Goal: Information Seeking & Learning: Learn about a topic

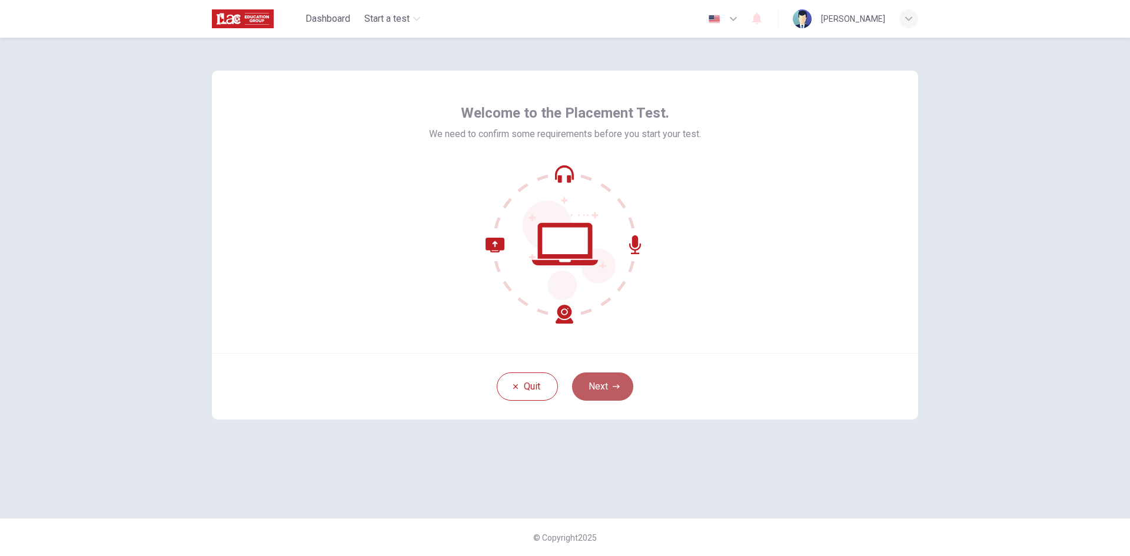
click at [618, 384] on icon "button" at bounding box center [616, 386] width 7 height 7
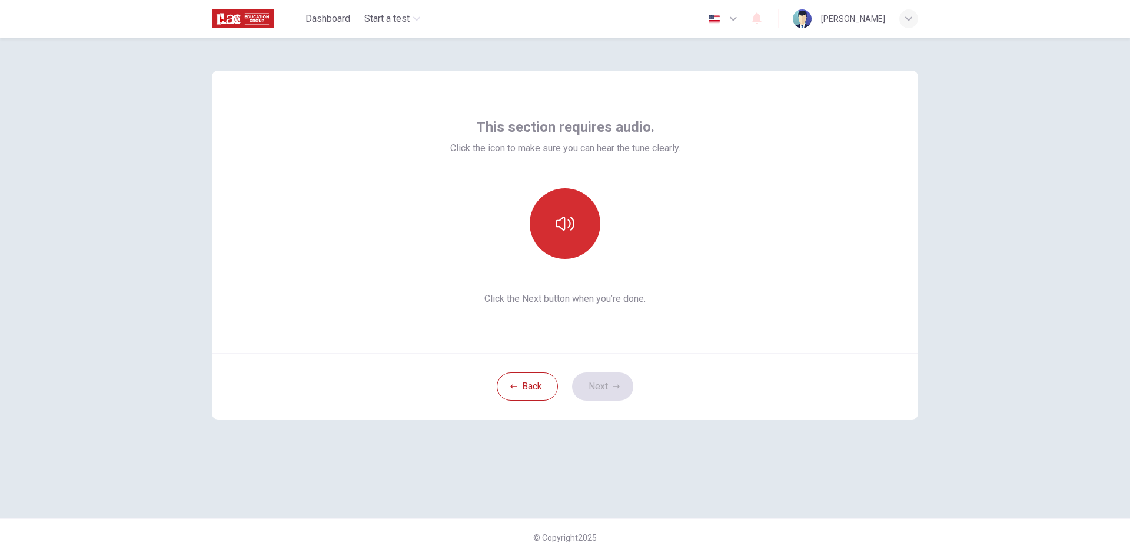
click at [571, 215] on icon "button" at bounding box center [565, 223] width 19 height 19
click at [606, 391] on button "Next" at bounding box center [602, 387] width 61 height 28
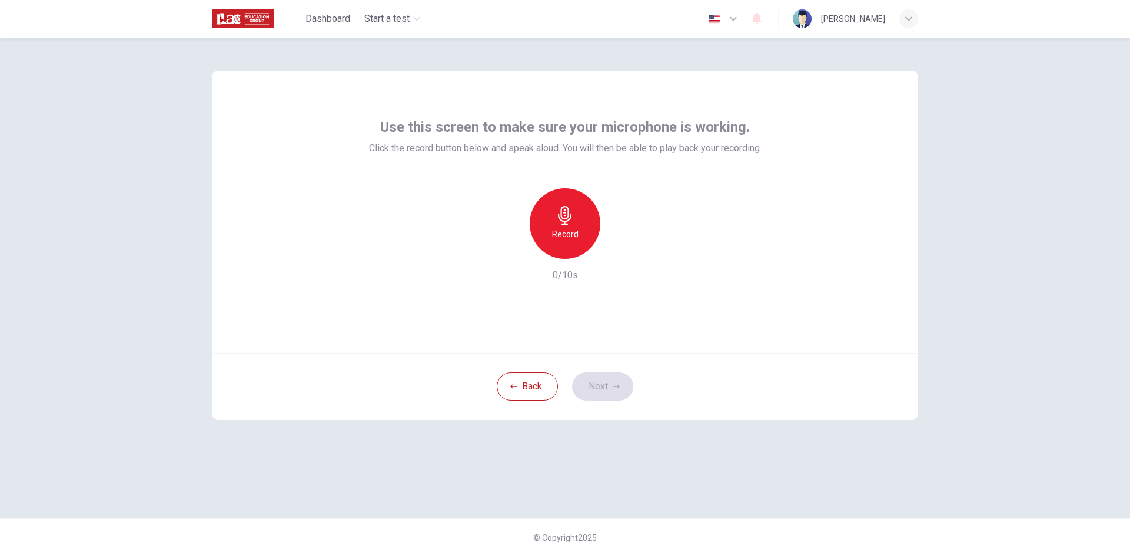
click at [579, 225] on div "Record" at bounding box center [565, 223] width 71 height 71
click at [624, 254] on icon "button" at bounding box center [619, 250] width 12 height 12
click at [601, 386] on button "Next" at bounding box center [602, 387] width 61 height 28
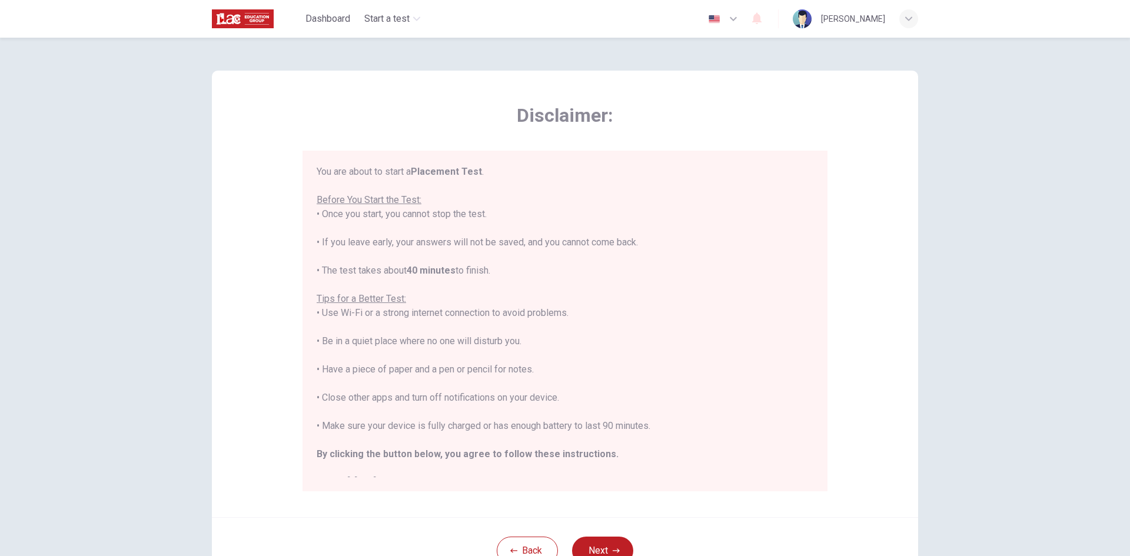
scroll to position [14, 0]
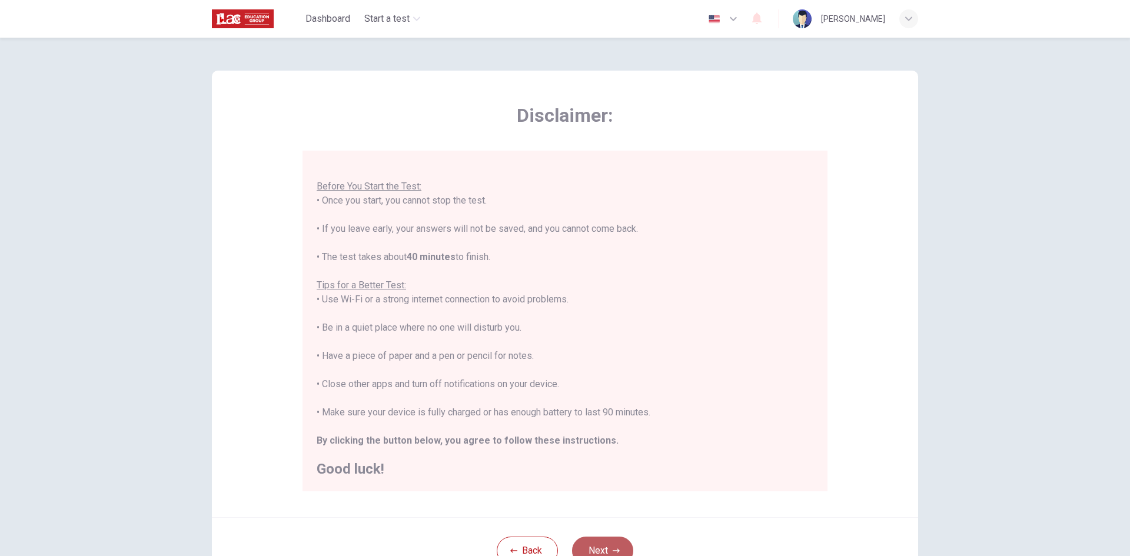
click at [608, 542] on button "Next" at bounding box center [602, 551] width 61 height 28
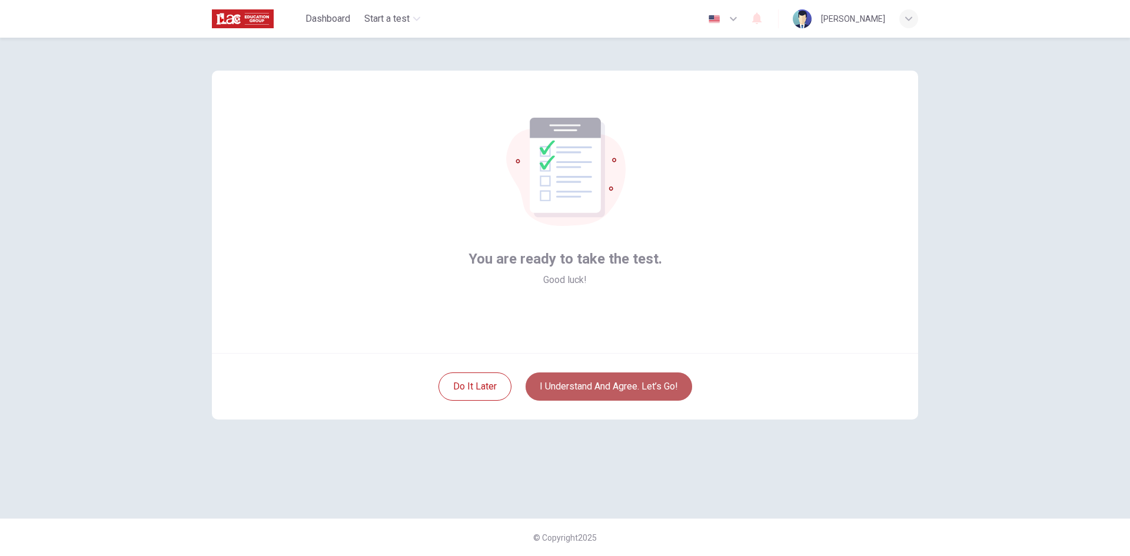
click at [651, 387] on button "I understand and agree. Let’s go!" at bounding box center [609, 387] width 167 height 28
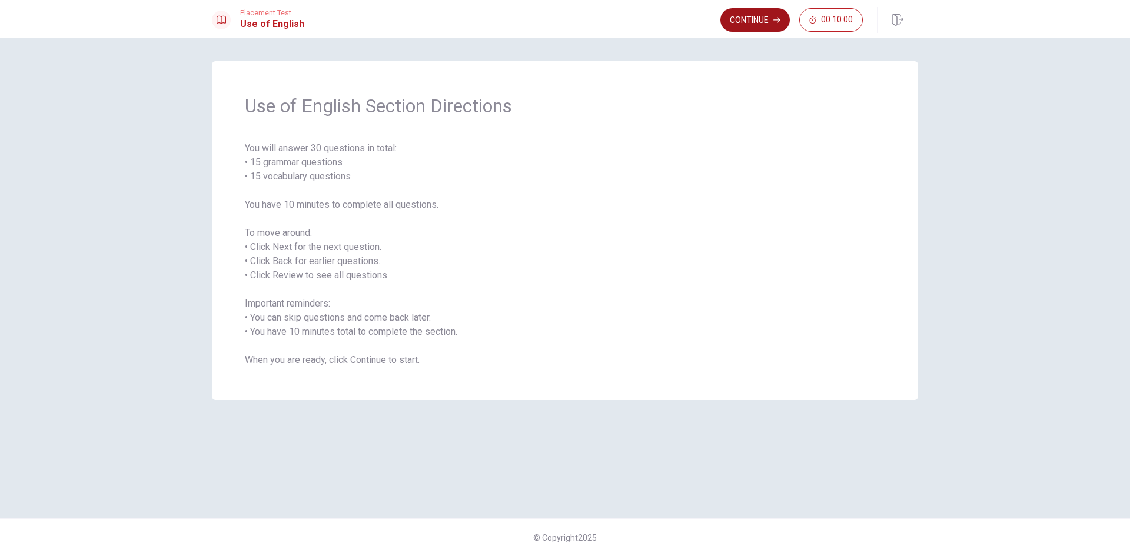
click at [759, 18] on button "Continue" at bounding box center [754, 20] width 69 height 24
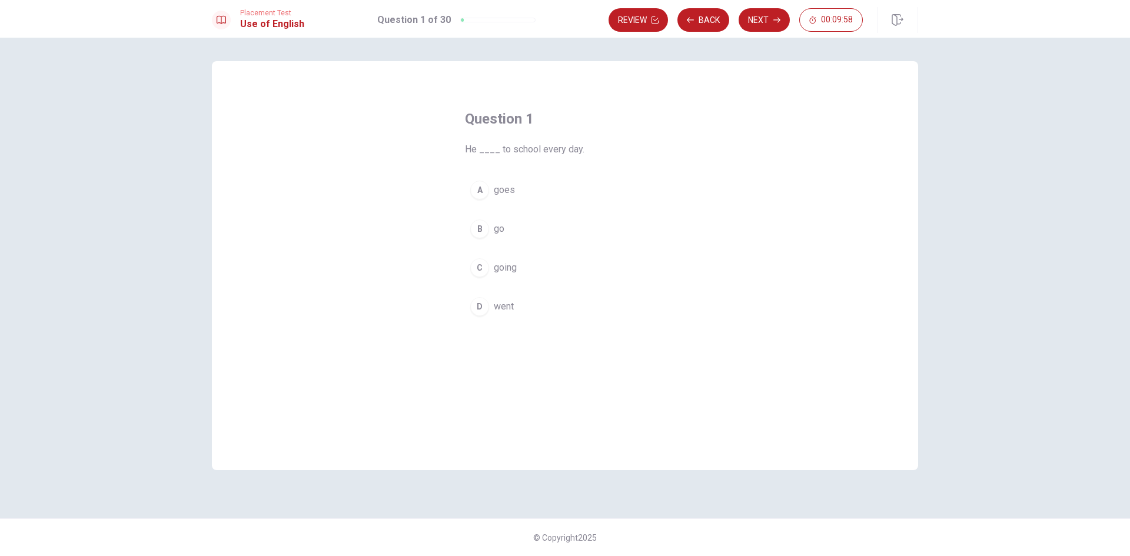
click at [483, 147] on span "He ____ to school every day." at bounding box center [565, 149] width 200 height 14
click at [478, 190] on div "A" at bounding box center [479, 190] width 19 height 19
click at [758, 18] on button "Next" at bounding box center [764, 20] width 51 height 24
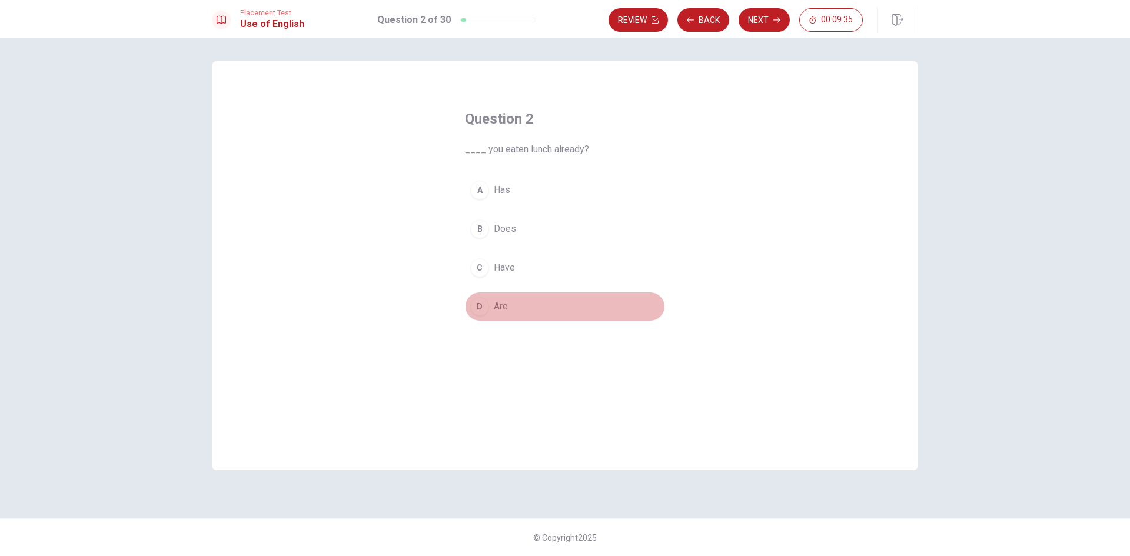
click at [496, 309] on span "Are" at bounding box center [501, 307] width 14 height 14
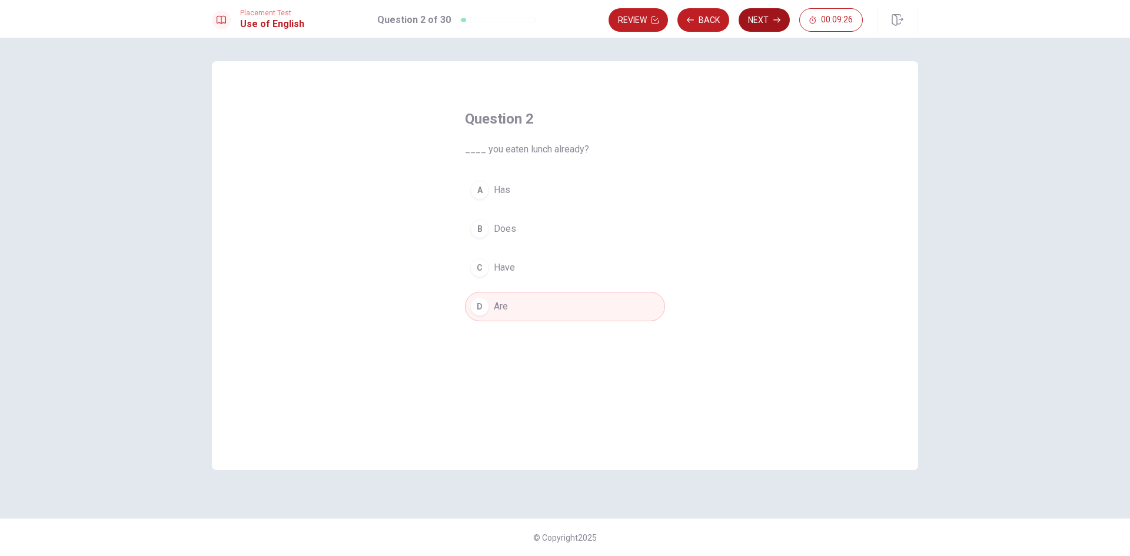
click at [762, 20] on button "Next" at bounding box center [764, 20] width 51 height 24
click at [483, 228] on div "B" at bounding box center [479, 229] width 19 height 19
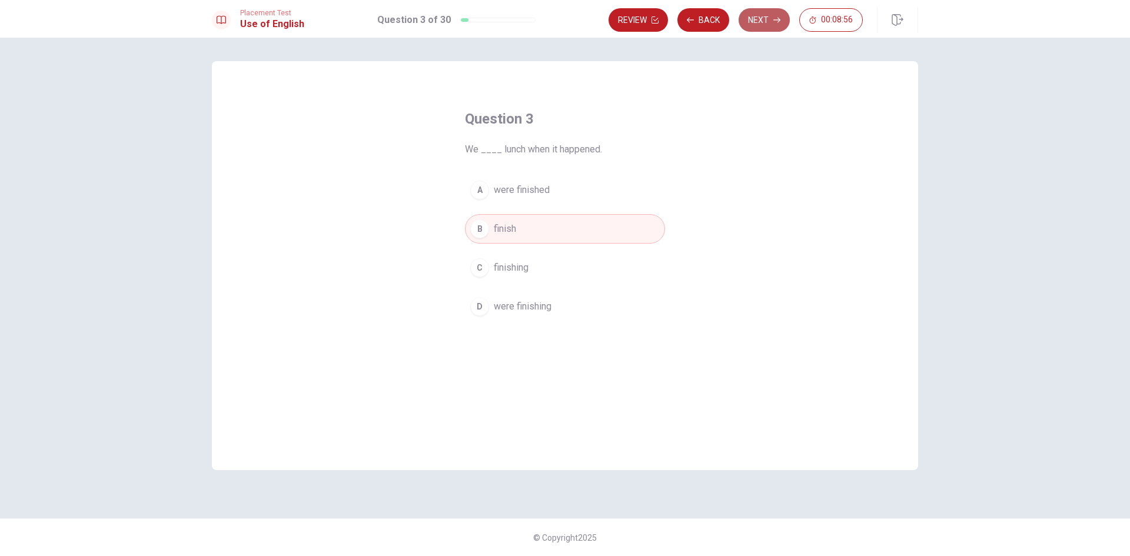
click at [762, 22] on button "Next" at bounding box center [764, 20] width 51 height 24
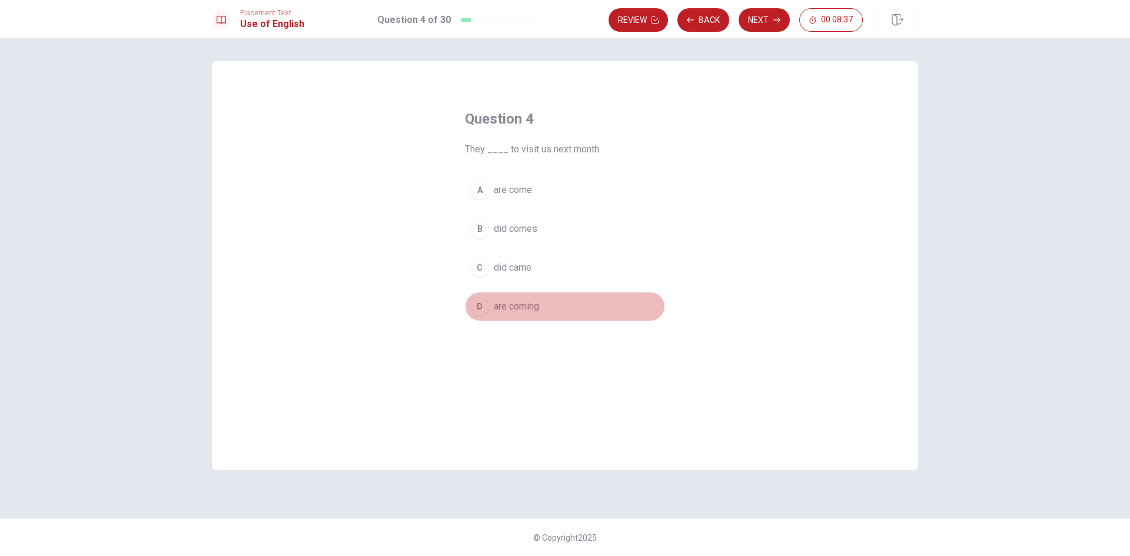
click at [478, 307] on div "D" at bounding box center [479, 306] width 19 height 19
click at [757, 21] on button "Next" at bounding box center [764, 20] width 51 height 24
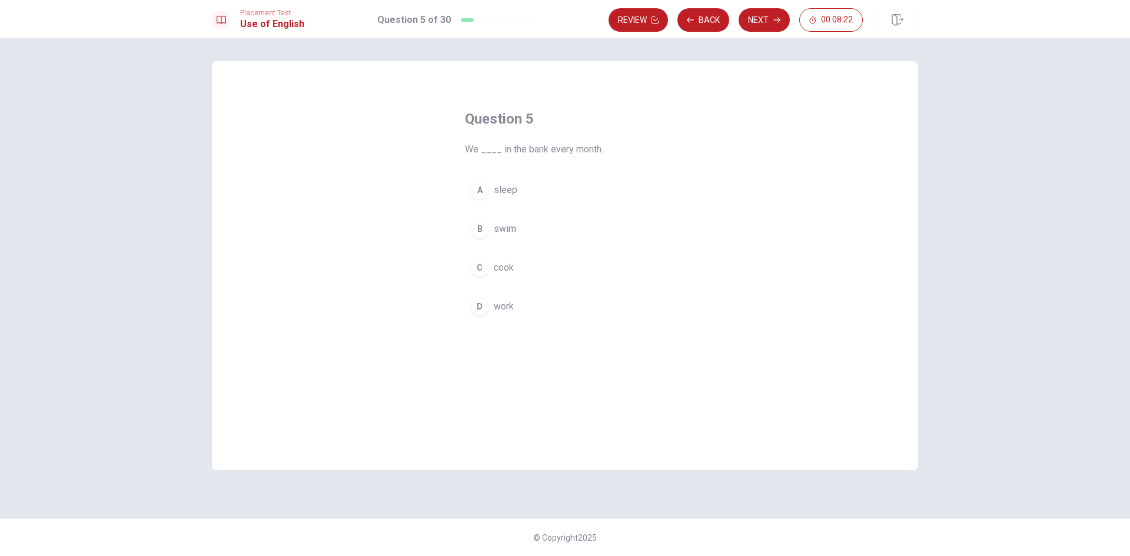
click at [501, 301] on span "work" at bounding box center [504, 307] width 20 height 14
click at [759, 17] on button "Next" at bounding box center [764, 20] width 51 height 24
click at [498, 225] on span "take" at bounding box center [503, 229] width 18 height 14
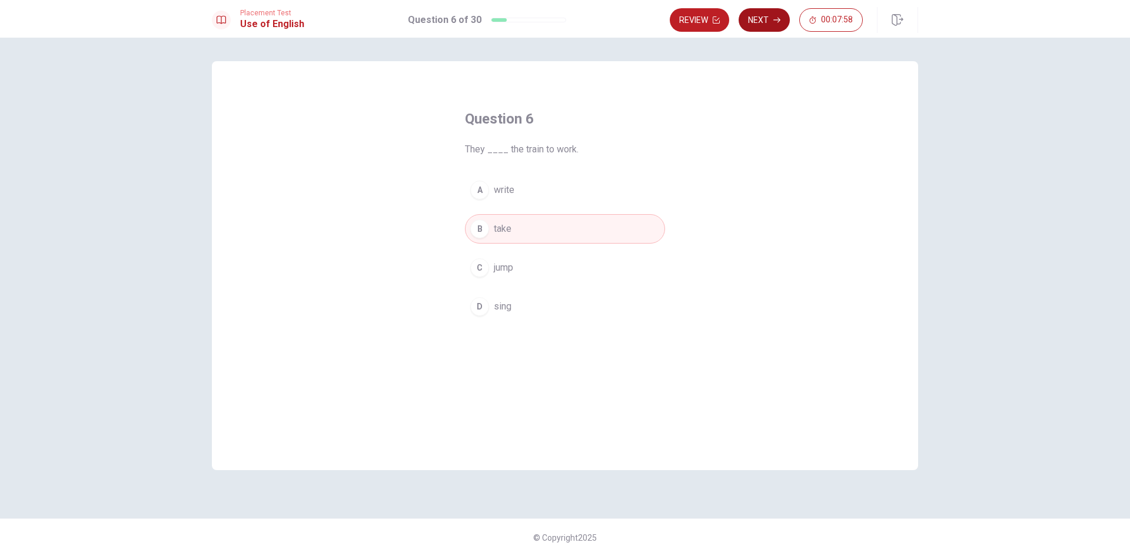
click at [770, 18] on button "Next" at bounding box center [764, 20] width 51 height 24
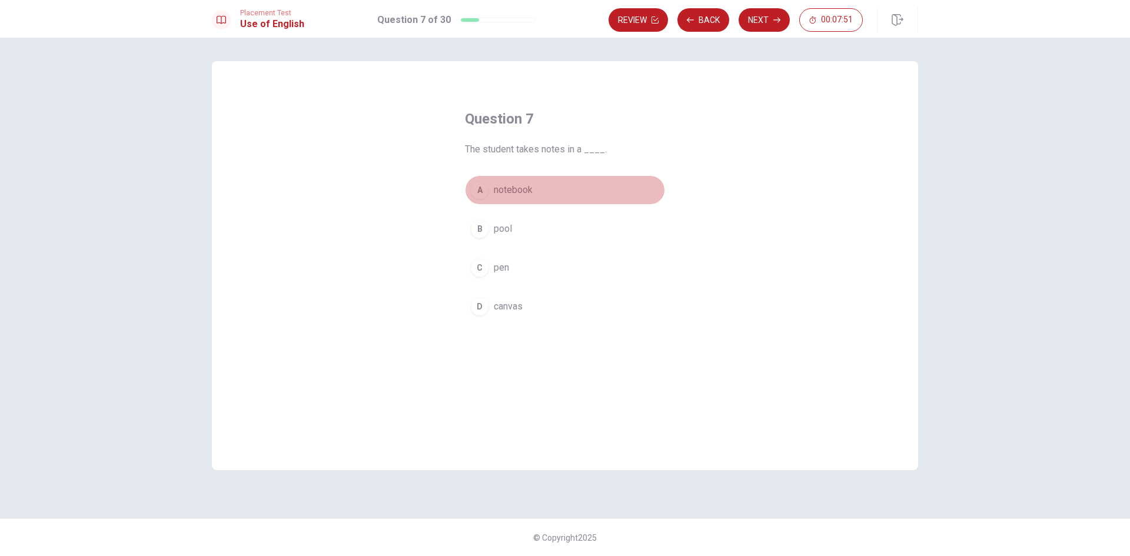
click at [523, 187] on span "notebook" at bounding box center [513, 190] width 39 height 14
click at [763, 21] on button "Next" at bounding box center [764, 20] width 51 height 24
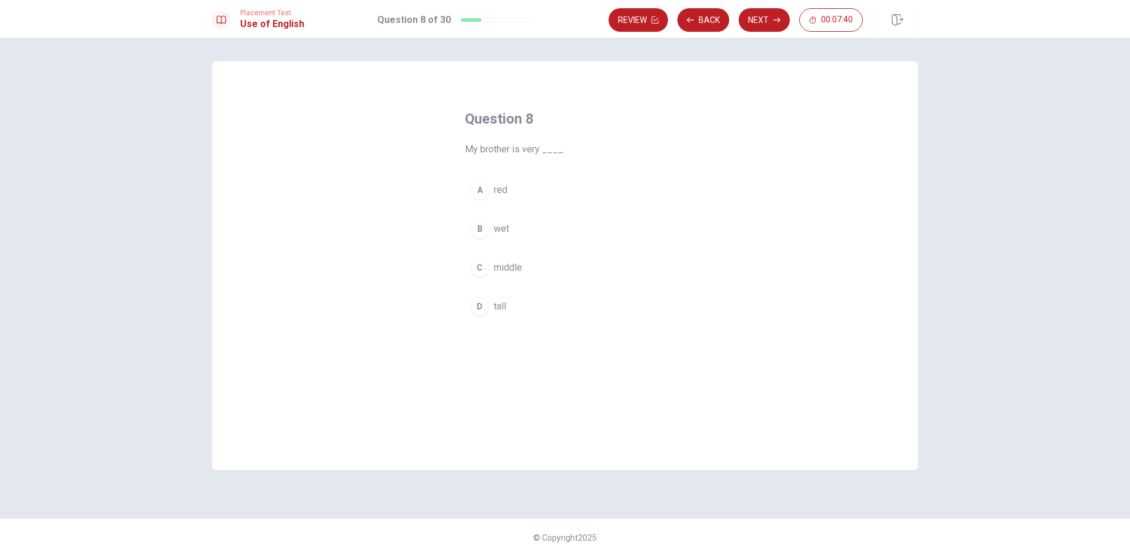
click at [498, 308] on span "tall" at bounding box center [500, 307] width 12 height 14
click at [762, 20] on button "Next" at bounding box center [764, 20] width 51 height 24
click at [492, 228] on button "B Sell" at bounding box center [565, 228] width 200 height 29
click at [761, 21] on button "Next" at bounding box center [764, 20] width 51 height 24
click at [504, 230] on span "goes" at bounding box center [504, 229] width 21 height 14
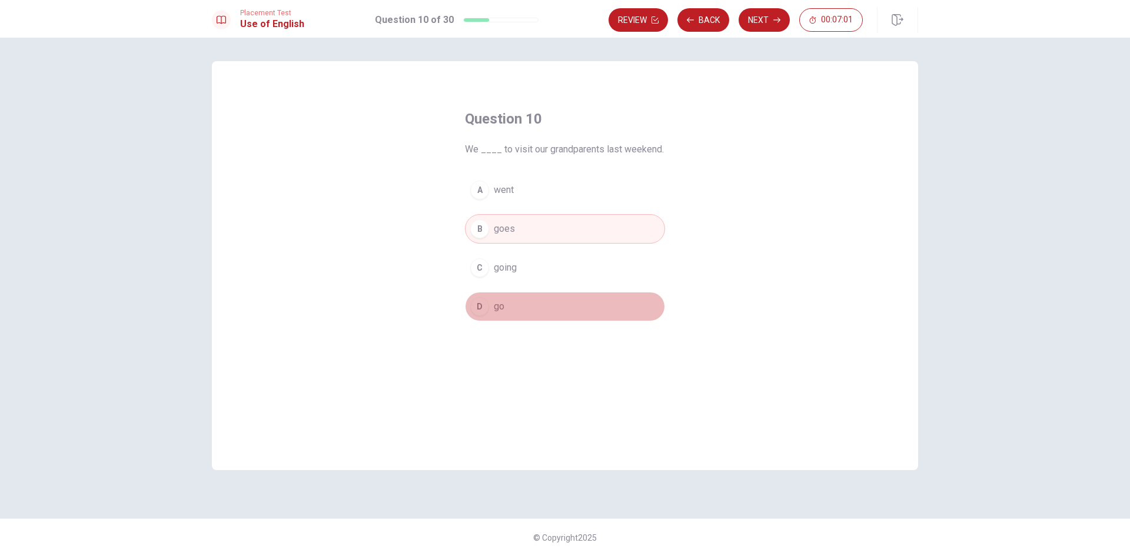
click at [491, 312] on button "D go" at bounding box center [565, 306] width 200 height 29
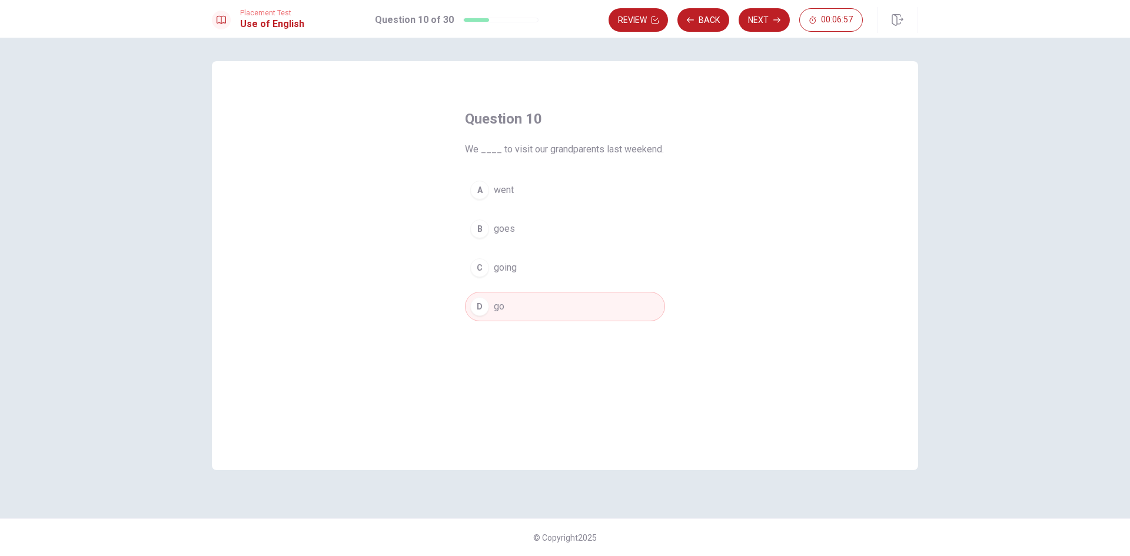
click at [754, 15] on button "Next" at bounding box center [764, 20] width 51 height 24
click at [488, 188] on div "A" at bounding box center [479, 190] width 19 height 19
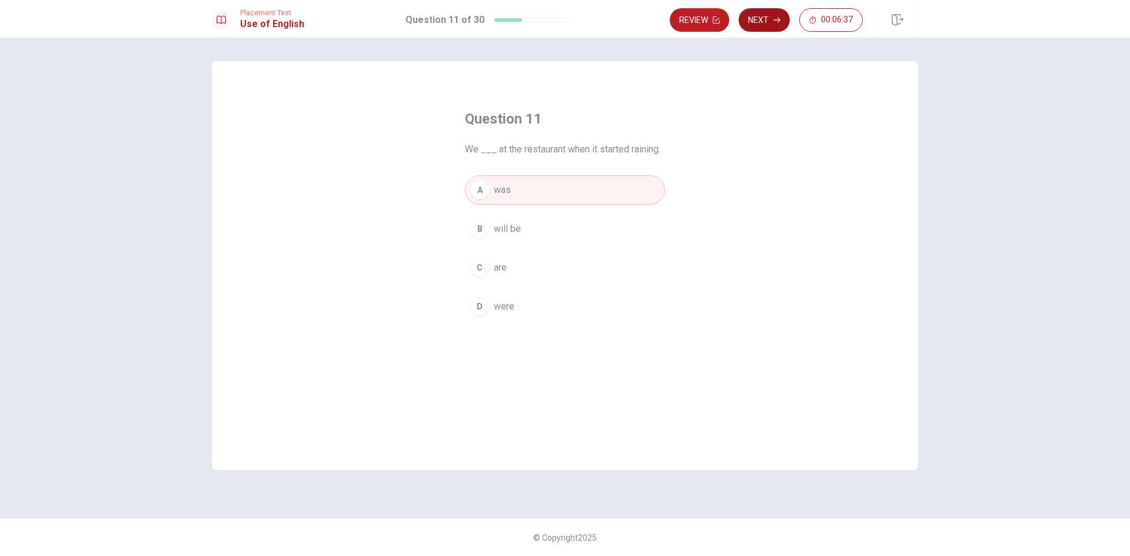
click at [762, 19] on button "Next" at bounding box center [764, 20] width 51 height 24
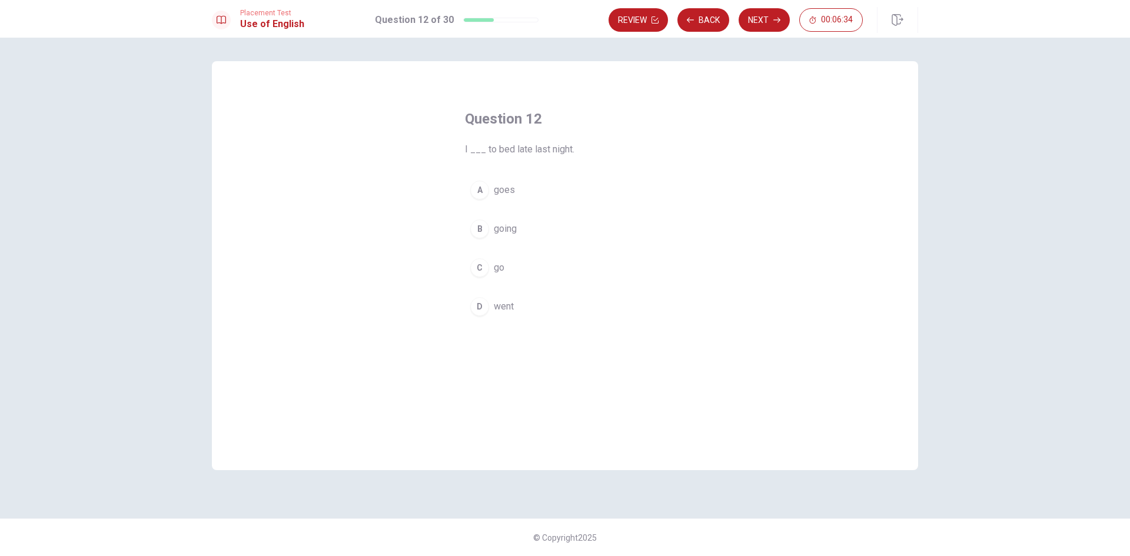
click at [506, 267] on button "C go" at bounding box center [565, 267] width 200 height 29
click at [495, 309] on span "went" at bounding box center [504, 307] width 20 height 14
click at [765, 23] on button "Next" at bounding box center [764, 20] width 51 height 24
click at [508, 310] on span "has been watching" at bounding box center [532, 307] width 77 height 14
click at [500, 189] on span "are watching" at bounding box center [520, 190] width 52 height 14
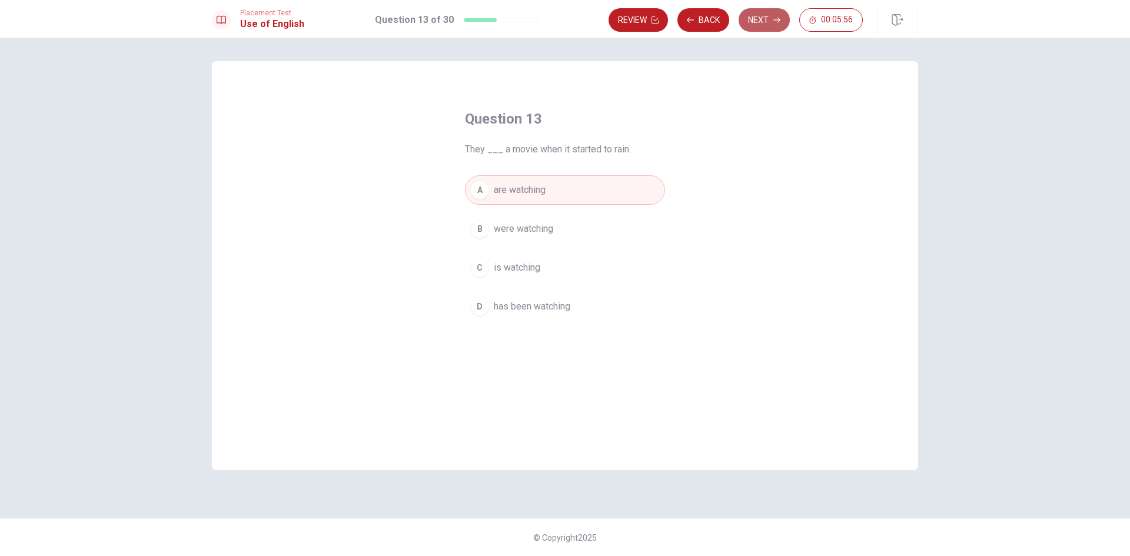
click at [764, 21] on button "Next" at bounding box center [764, 20] width 51 height 24
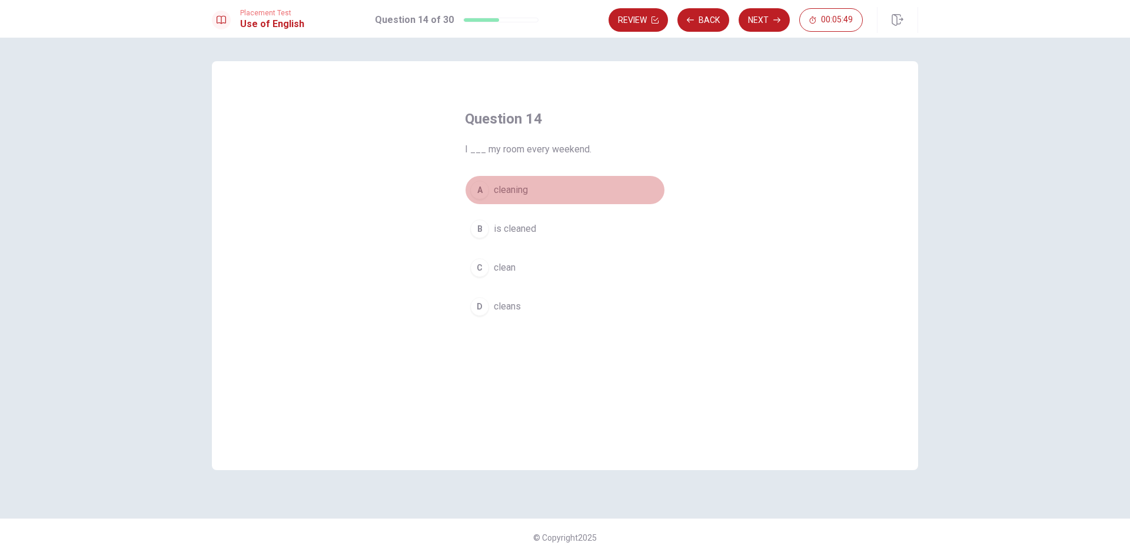
click at [520, 191] on span "cleaning" at bounding box center [511, 190] width 34 height 14
click at [537, 271] on button "C clean" at bounding box center [565, 267] width 200 height 29
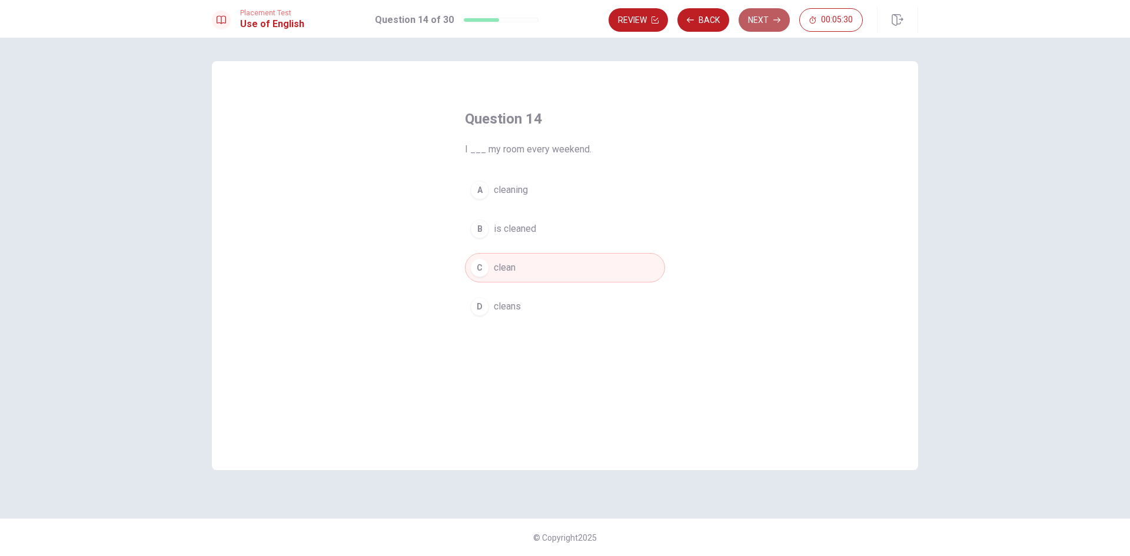
click at [772, 22] on button "Next" at bounding box center [764, 20] width 51 height 24
click at [477, 227] on div "B" at bounding box center [479, 229] width 19 height 19
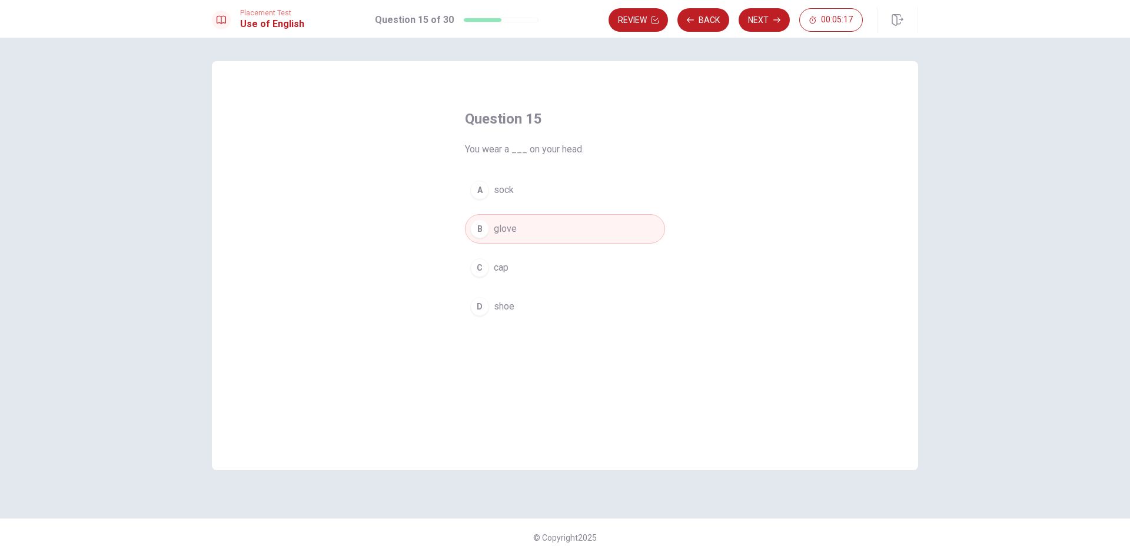
click at [497, 312] on span "shoe" at bounding box center [504, 307] width 21 height 14
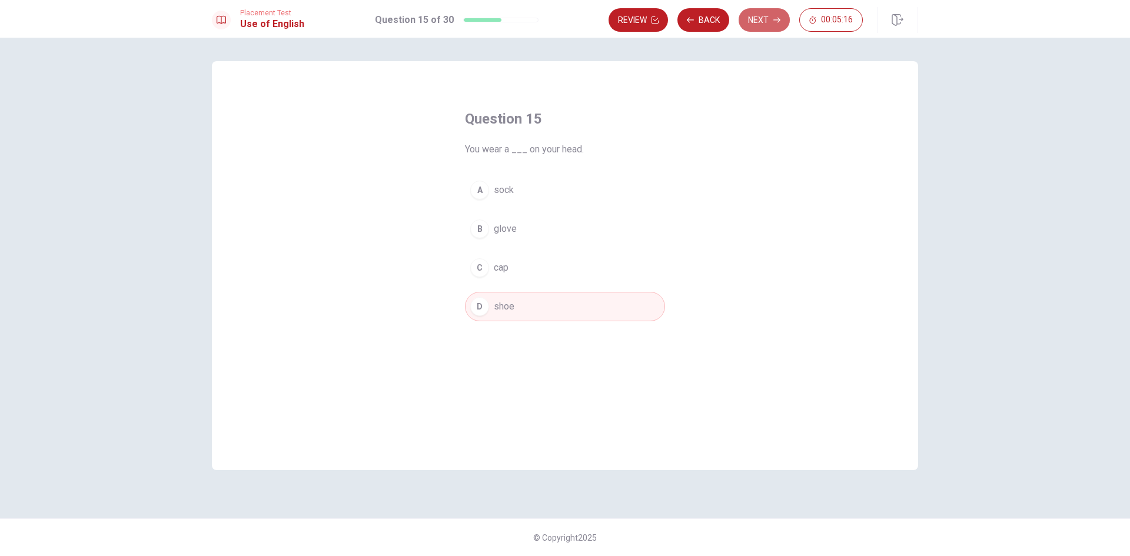
click at [759, 21] on button "Next" at bounding box center [764, 20] width 51 height 24
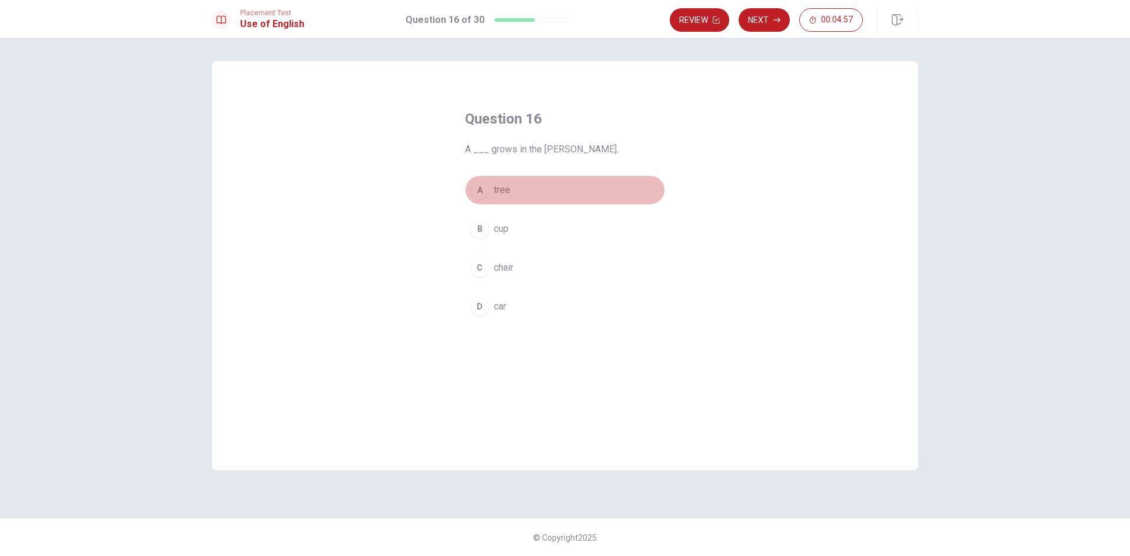
click at [493, 190] on button "A tree" at bounding box center [565, 189] width 200 height 29
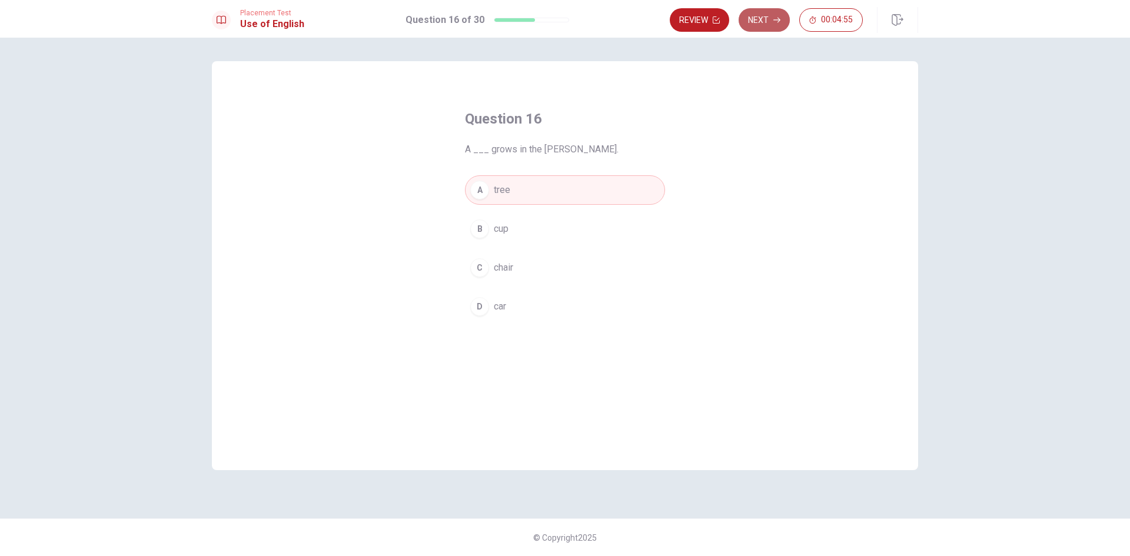
click at [770, 22] on button "Next" at bounding box center [764, 20] width 51 height 24
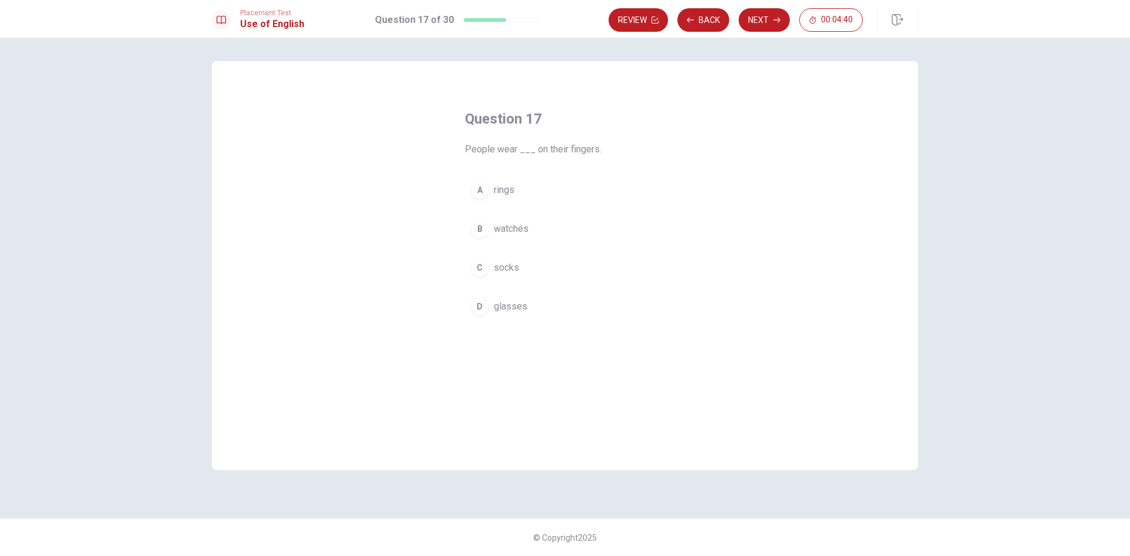
click at [508, 265] on span "socks" at bounding box center [506, 268] width 25 height 14
click at [749, 20] on button "Next" at bounding box center [764, 20] width 51 height 24
click at [494, 252] on div "A run B fast C table D tall" at bounding box center [565, 248] width 200 height 146
click at [497, 271] on span "table" at bounding box center [504, 268] width 21 height 14
click at [754, 19] on button "Next" at bounding box center [764, 20] width 51 height 24
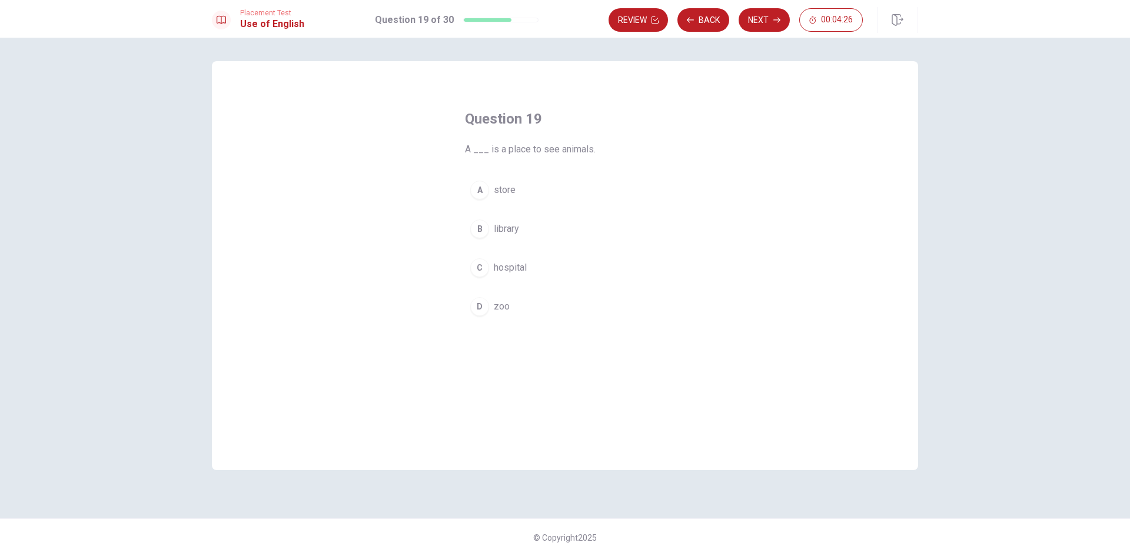
click at [491, 298] on button "D zoo" at bounding box center [565, 306] width 200 height 29
click at [756, 19] on button "Next" at bounding box center [764, 20] width 51 height 24
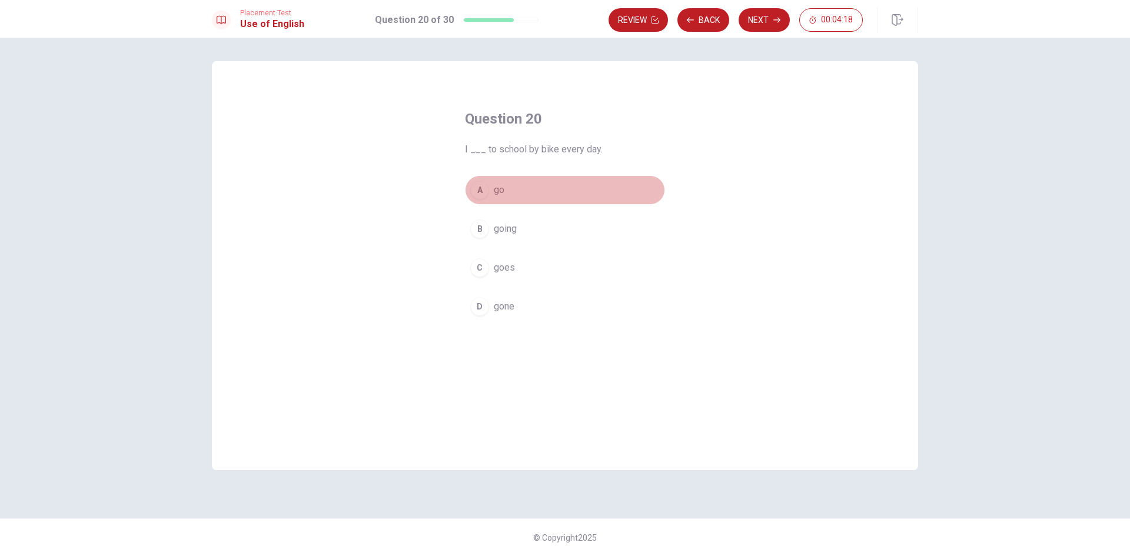
click at [504, 189] on span "go" at bounding box center [499, 190] width 11 height 14
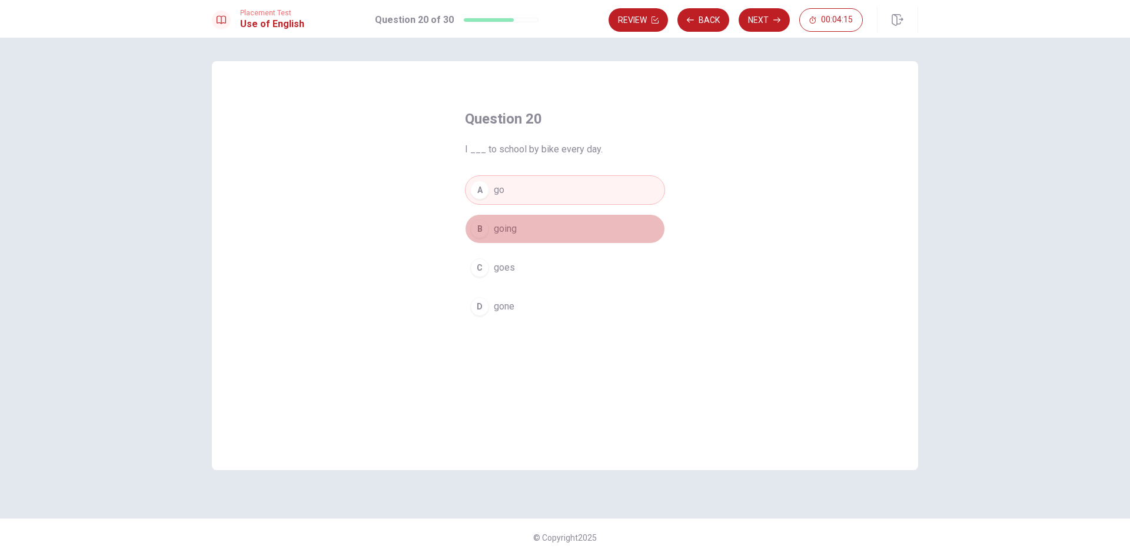
click at [511, 220] on button "B going" at bounding box center [565, 228] width 200 height 29
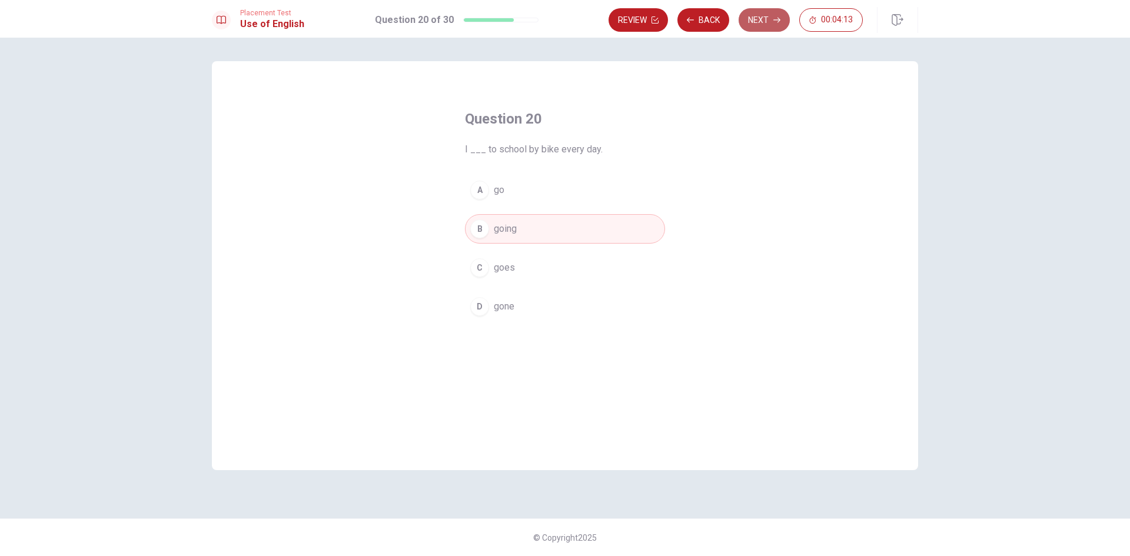
click at [755, 22] on button "Next" at bounding box center [764, 20] width 51 height 24
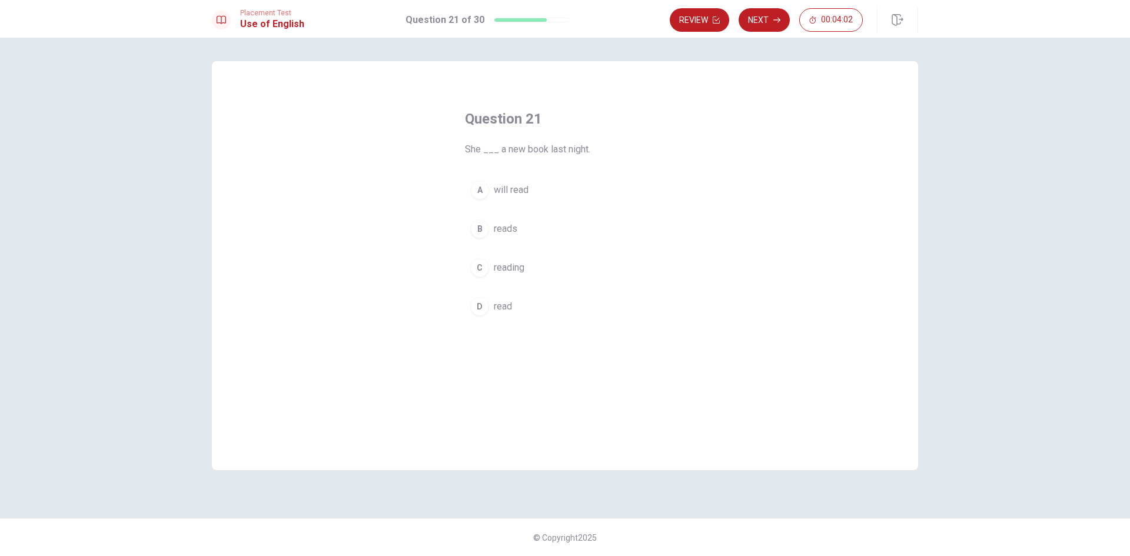
click at [497, 225] on span "reads" at bounding box center [506, 229] width 24 height 14
click at [497, 232] on span "reads" at bounding box center [506, 229] width 24 height 14
click at [767, 19] on button "Next" at bounding box center [764, 20] width 51 height 24
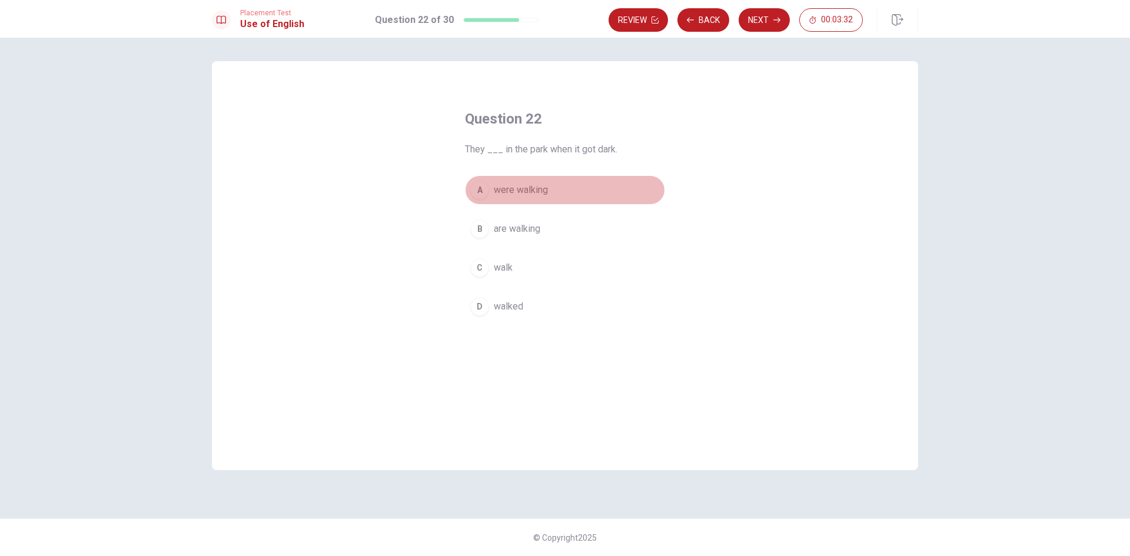
click at [531, 189] on span "were walking" at bounding box center [521, 190] width 54 height 14
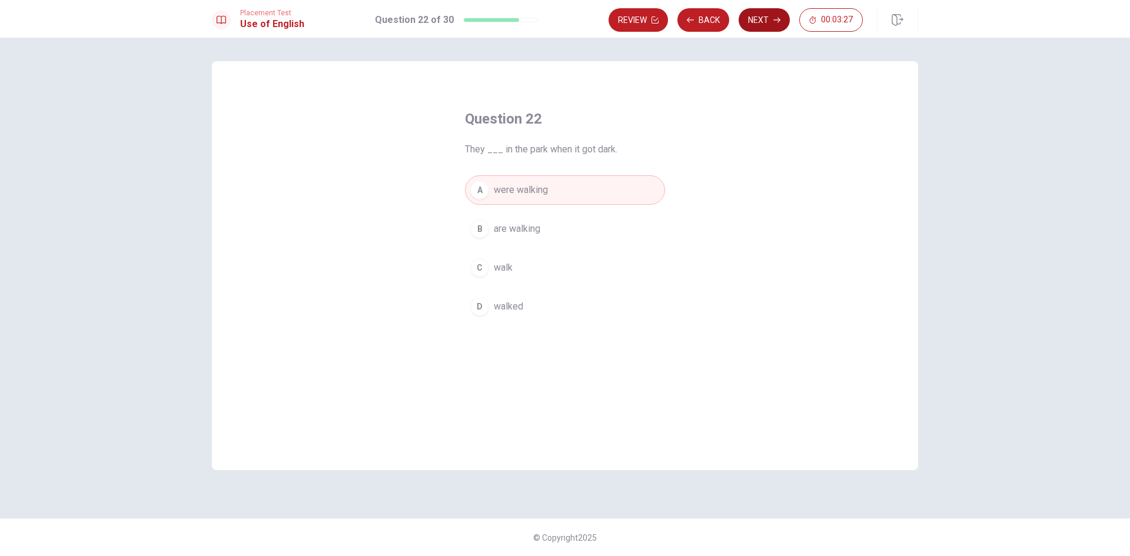
click at [767, 20] on button "Next" at bounding box center [764, 20] width 51 height 24
click at [524, 306] on span "are moving" at bounding box center [516, 307] width 45 height 14
click at [762, 17] on button "Next" at bounding box center [764, 20] width 51 height 24
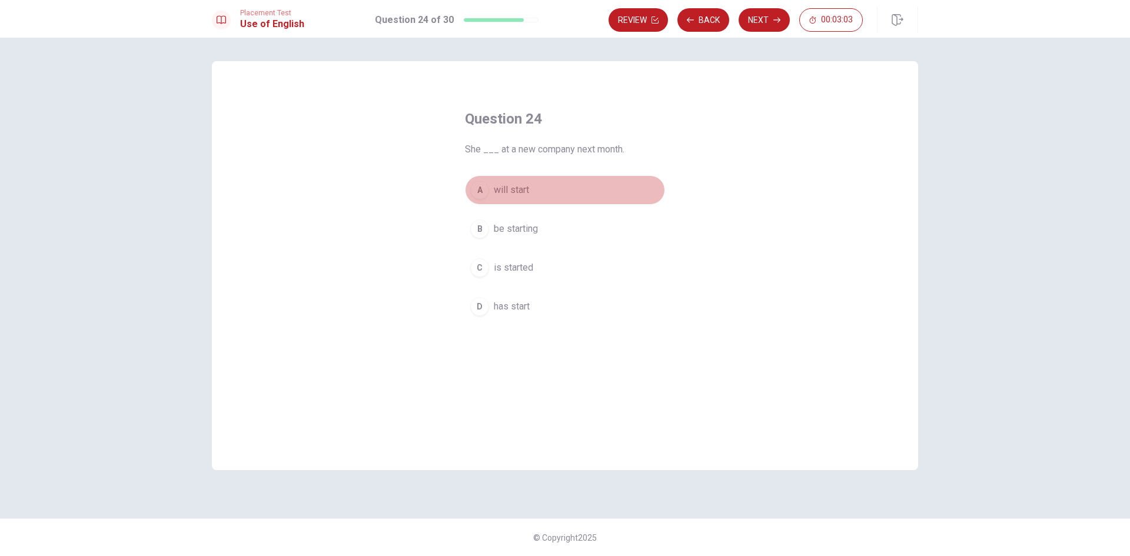
click at [512, 192] on span "will start" at bounding box center [511, 190] width 35 height 14
click at [762, 18] on button "Next" at bounding box center [764, 20] width 51 height 24
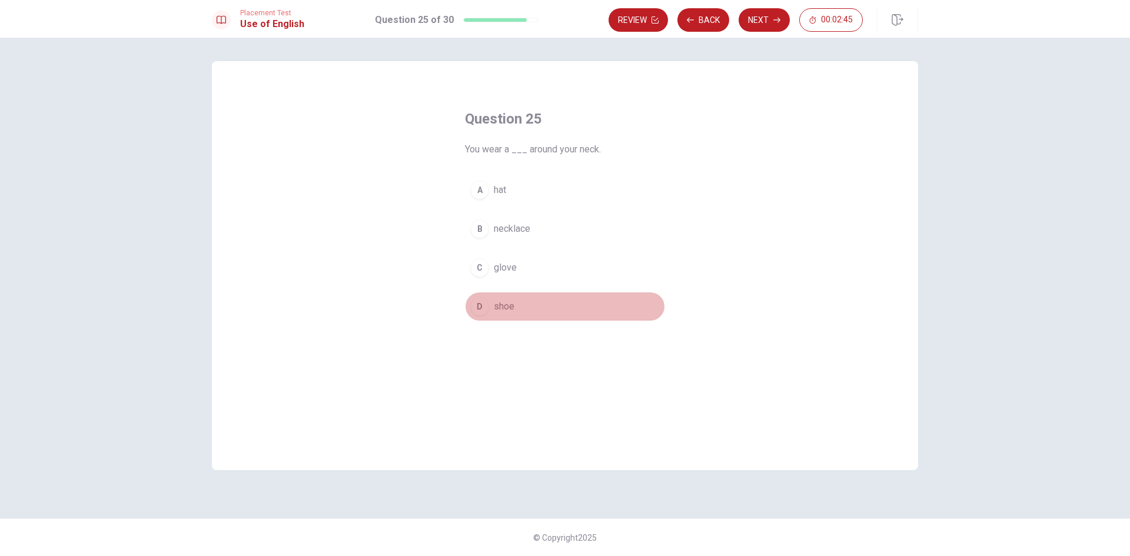
click at [505, 307] on span "shoe" at bounding box center [504, 307] width 21 height 14
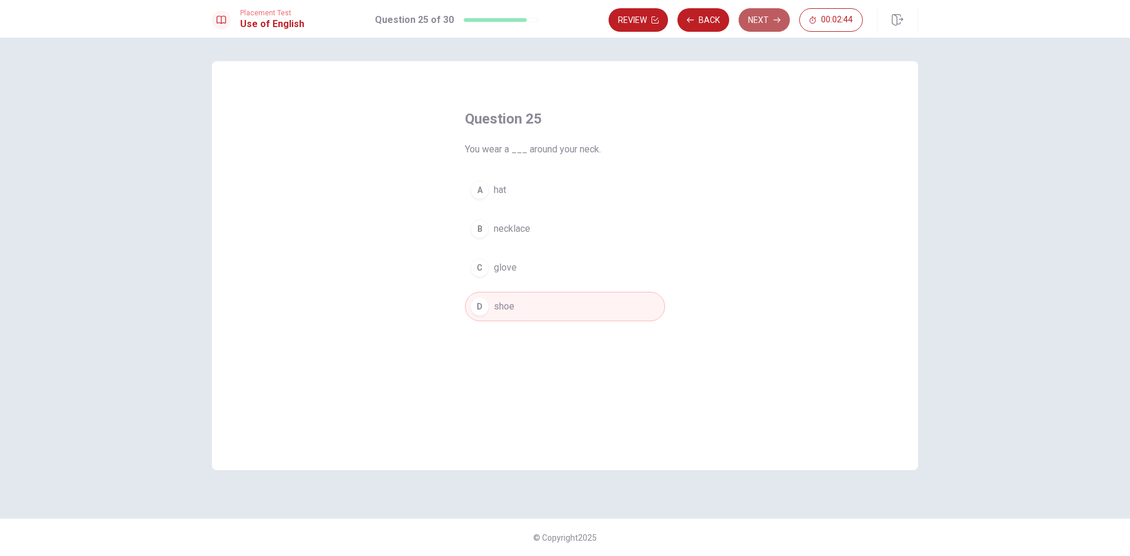
click at [750, 19] on button "Next" at bounding box center [764, 20] width 51 height 24
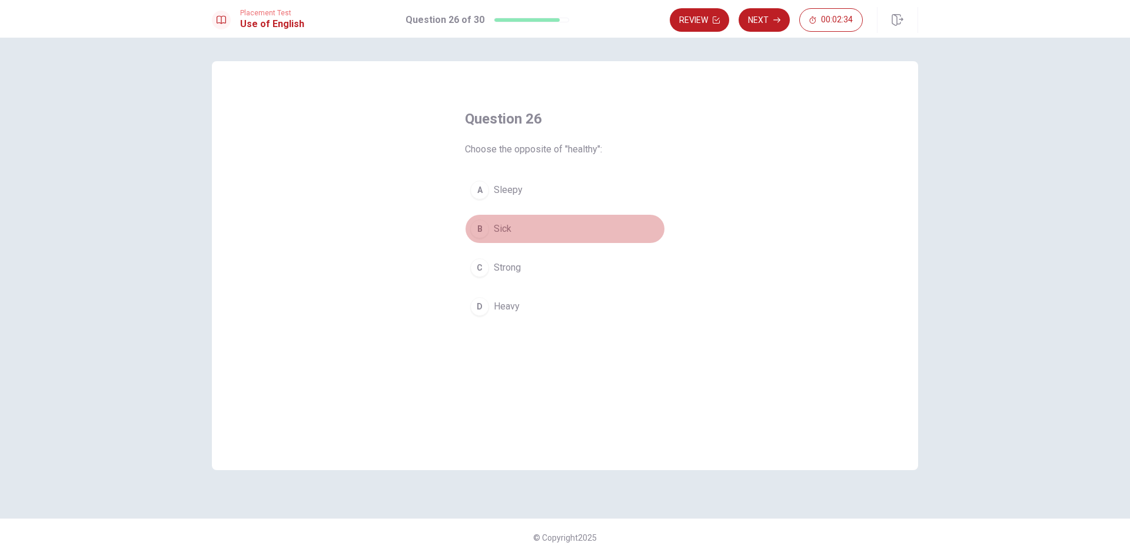
click at [506, 228] on span "Sick" at bounding box center [503, 229] width 18 height 14
click at [759, 23] on button "Next" at bounding box center [764, 20] width 51 height 24
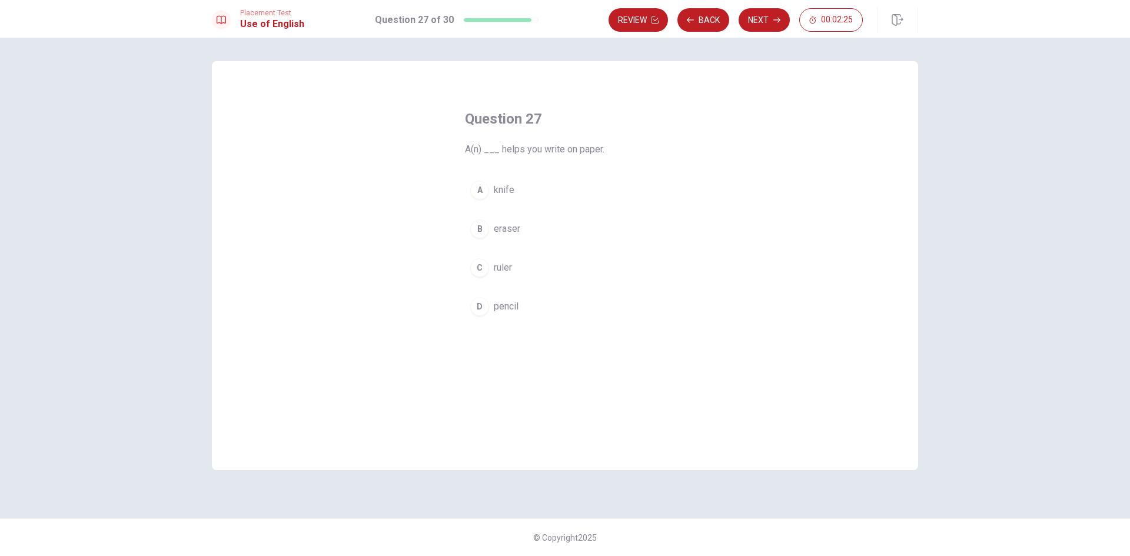
click at [498, 305] on span "pencil" at bounding box center [506, 307] width 25 height 14
click at [768, 19] on button "Next" at bounding box center [764, 20] width 51 height 24
click at [508, 184] on span "strong" at bounding box center [507, 190] width 26 height 14
click at [766, 21] on button "Next" at bounding box center [764, 20] width 51 height 24
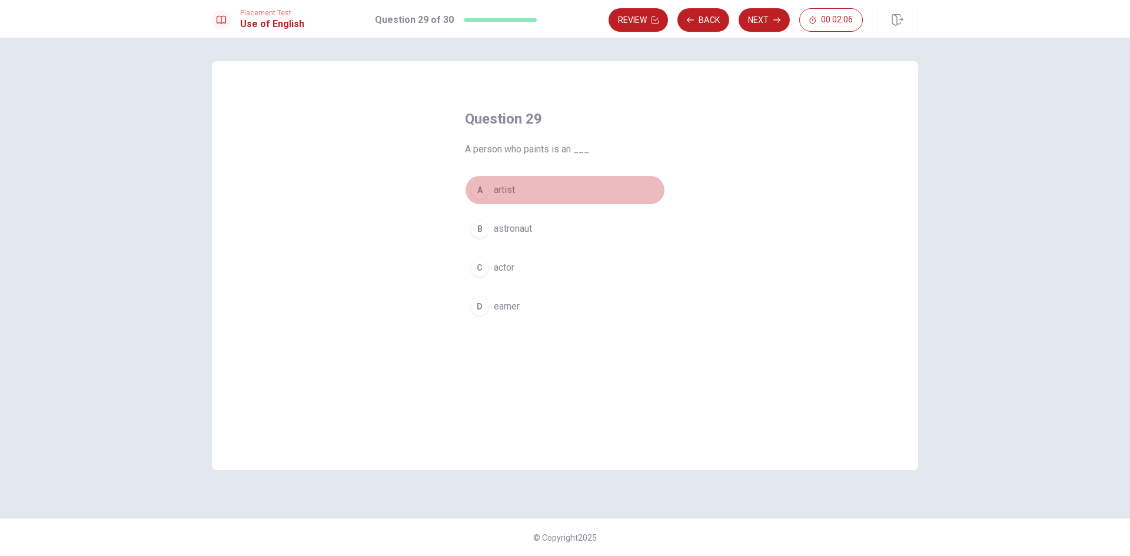
click at [506, 186] on span "artist" at bounding box center [504, 190] width 21 height 14
click at [757, 19] on button "Next" at bounding box center [764, 20] width 51 height 24
click at [500, 187] on span "play" at bounding box center [502, 190] width 17 height 14
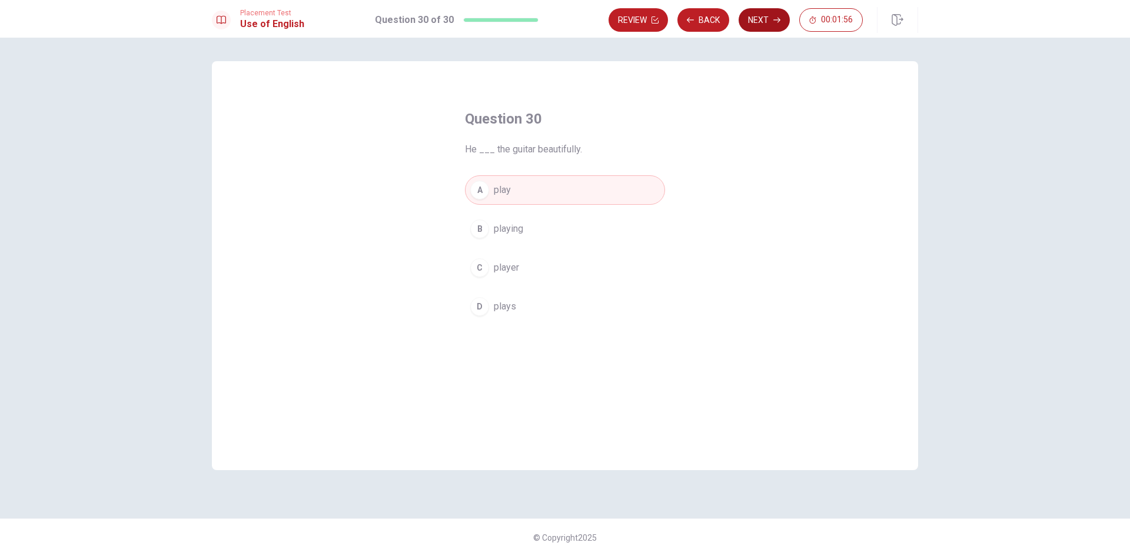
click at [757, 18] on button "Next" at bounding box center [764, 20] width 51 height 24
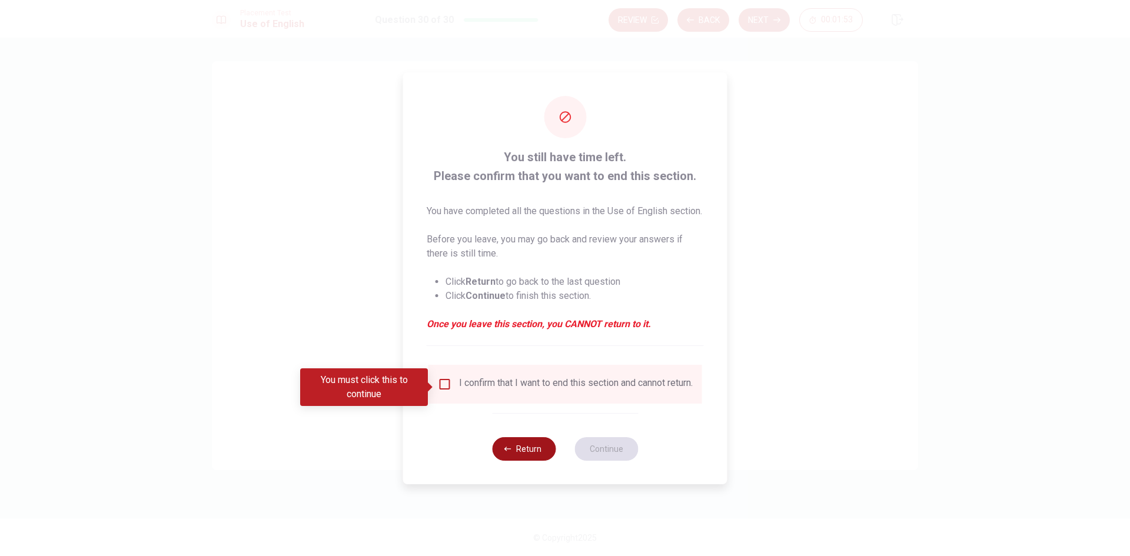
click at [523, 458] on button "Return" at bounding box center [524, 449] width 64 height 24
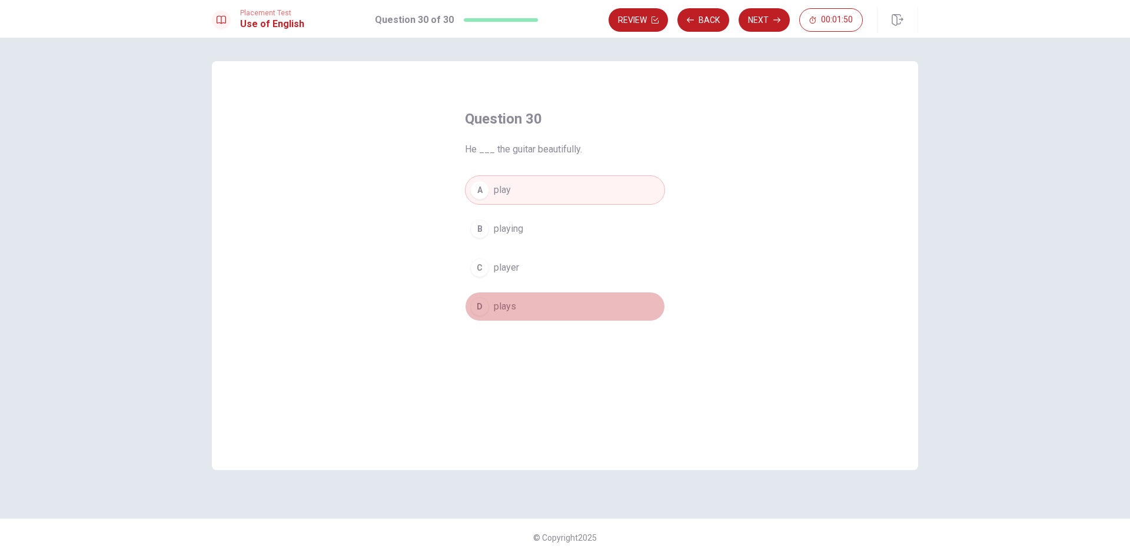
click at [512, 310] on span "plays" at bounding box center [505, 307] width 22 height 14
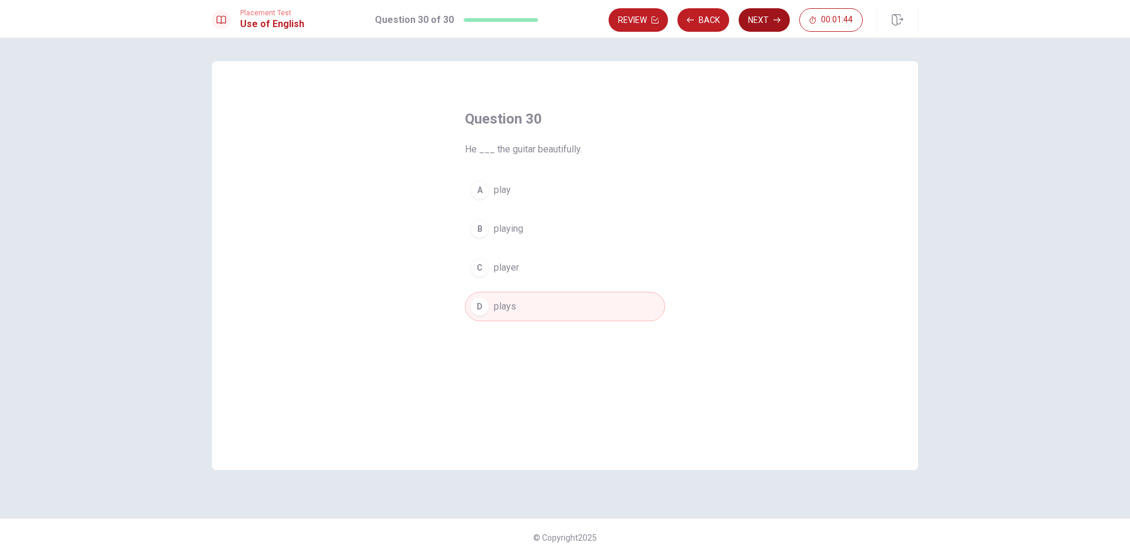
click at [766, 15] on button "Next" at bounding box center [764, 20] width 51 height 24
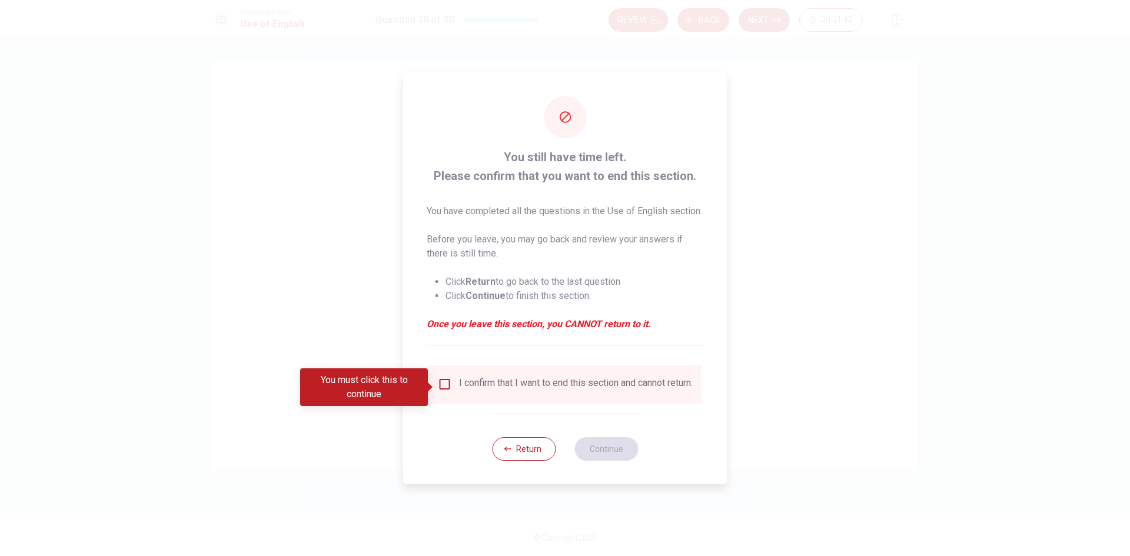
click at [445, 386] on input "You must click this to continue" at bounding box center [445, 384] width 14 height 14
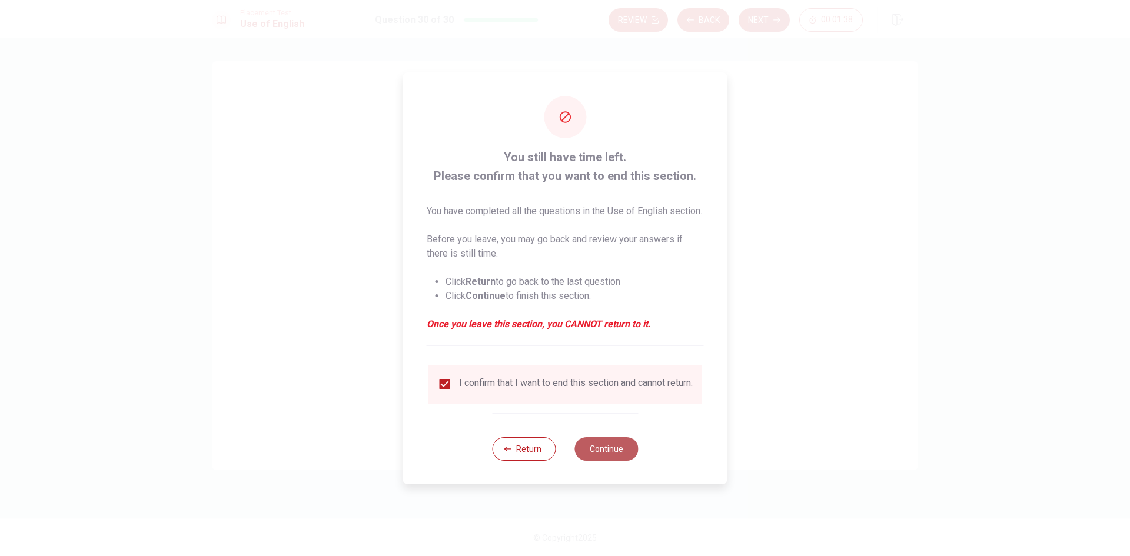
click at [617, 461] on button "Continue" at bounding box center [606, 449] width 64 height 24
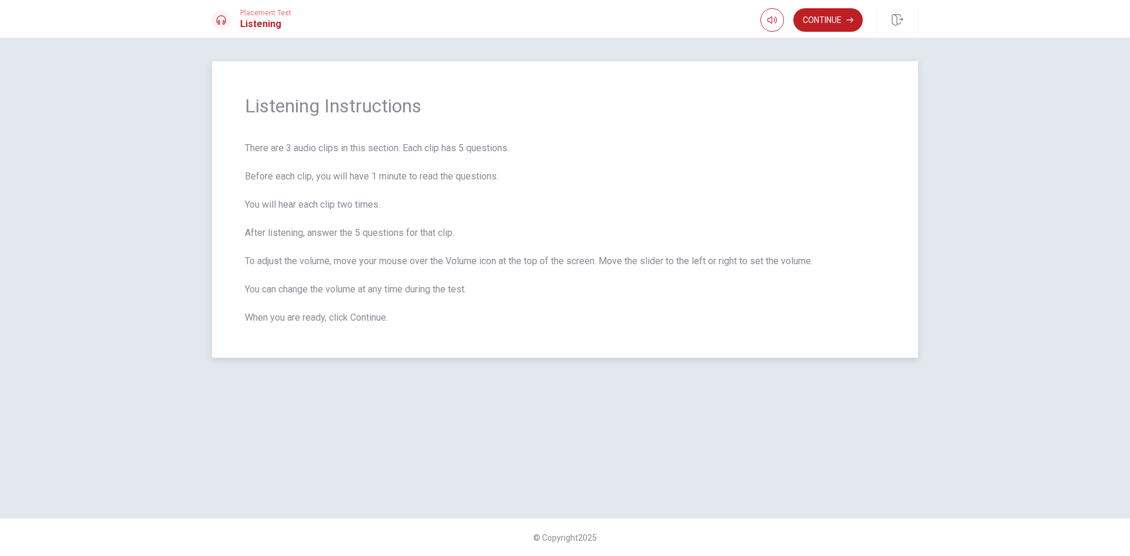
click at [584, 222] on span "There are 3 audio clips in this section. Each clip has 5 questions. Before each…" at bounding box center [565, 233] width 640 height 184
click at [772, 24] on icon "button" at bounding box center [771, 19] width 9 height 9
click at [829, 64] on div "Listening Instructions There are 3 audio clips in this section. Each clip has 5…" at bounding box center [565, 209] width 706 height 297
click at [832, 24] on button "Continue" at bounding box center [827, 20] width 69 height 24
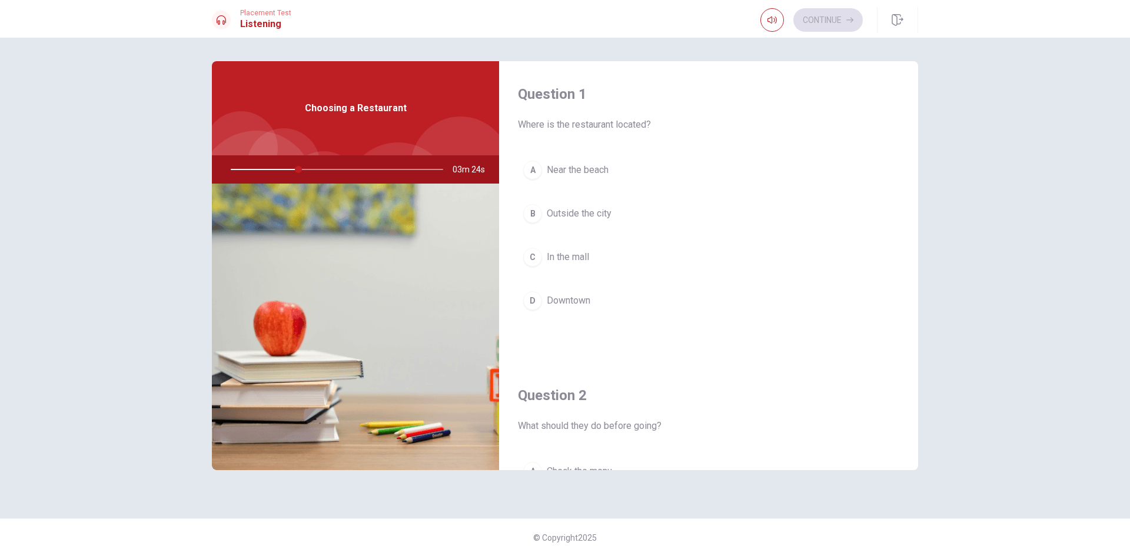
click at [563, 301] on span "Downtown" at bounding box center [569, 301] width 44 height 14
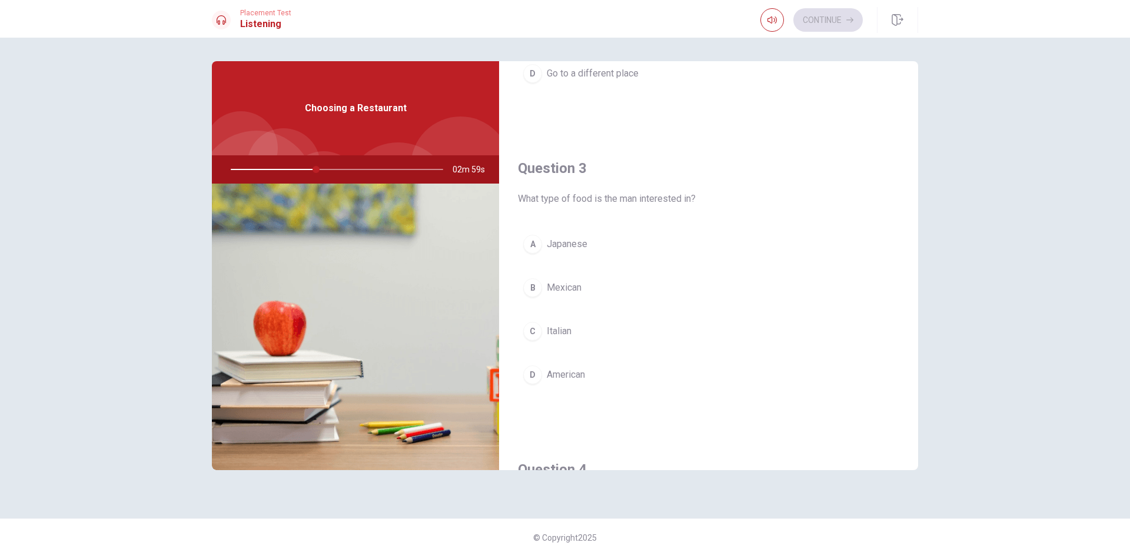
scroll to position [530, 0]
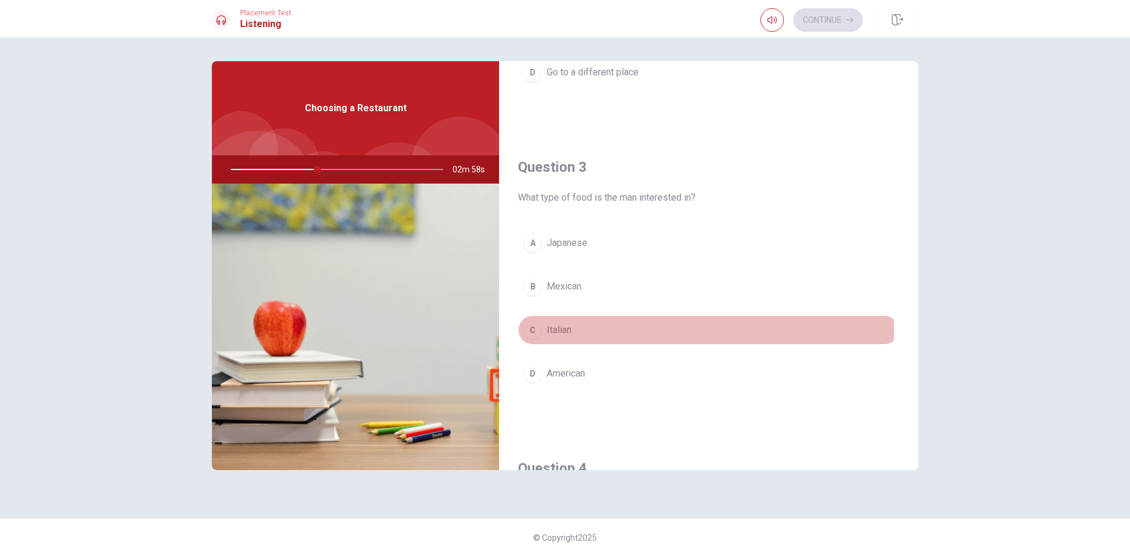
click at [584, 331] on button "C Italian" at bounding box center [708, 329] width 381 height 29
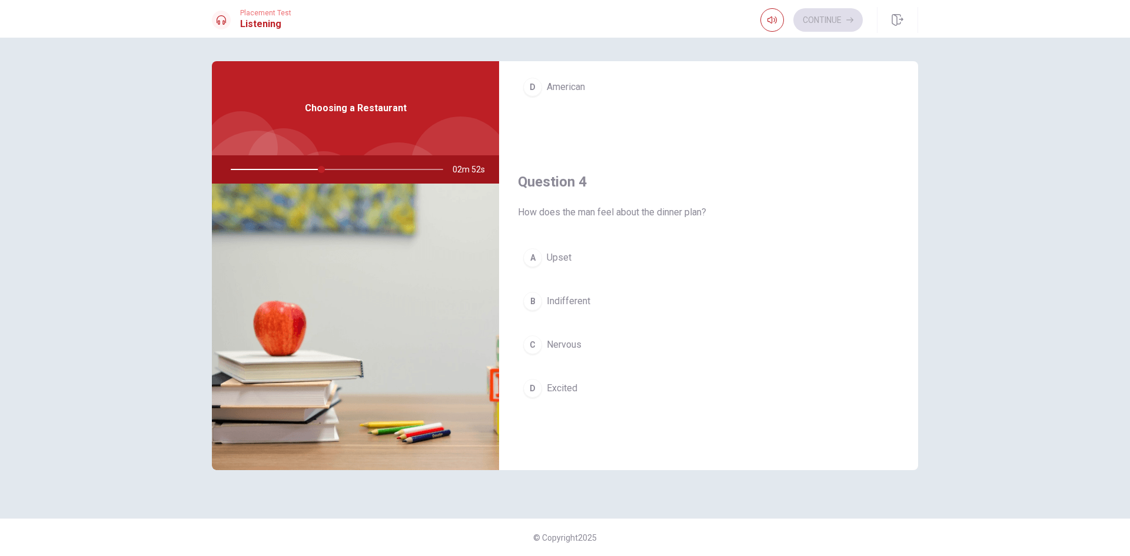
scroll to position [883, 0]
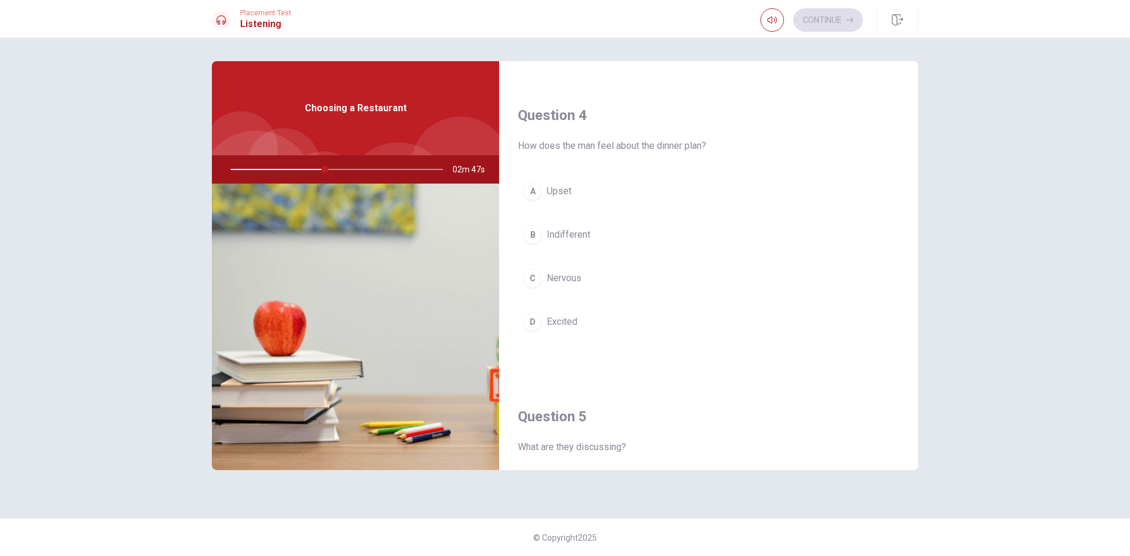
click at [571, 323] on span "Excited" at bounding box center [562, 322] width 31 height 14
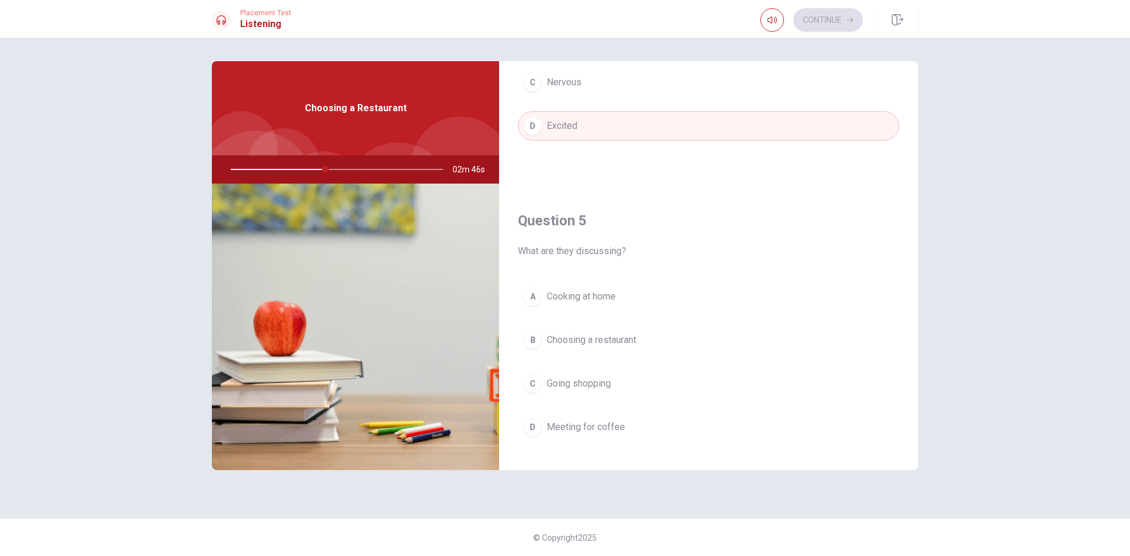
scroll to position [1098, 0]
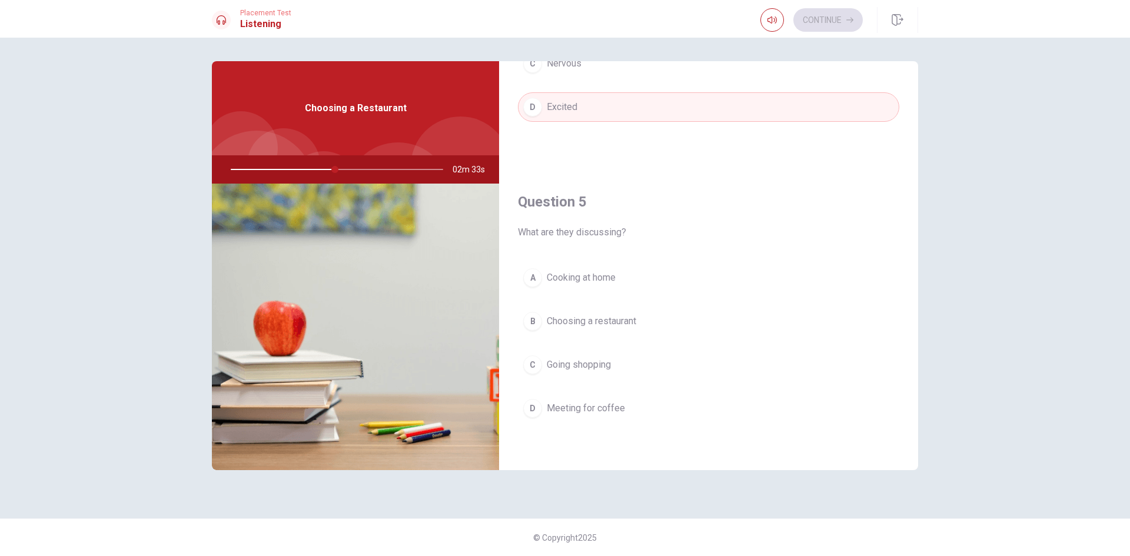
click at [616, 324] on span "Choosing a restaurant" at bounding box center [591, 321] width 89 height 14
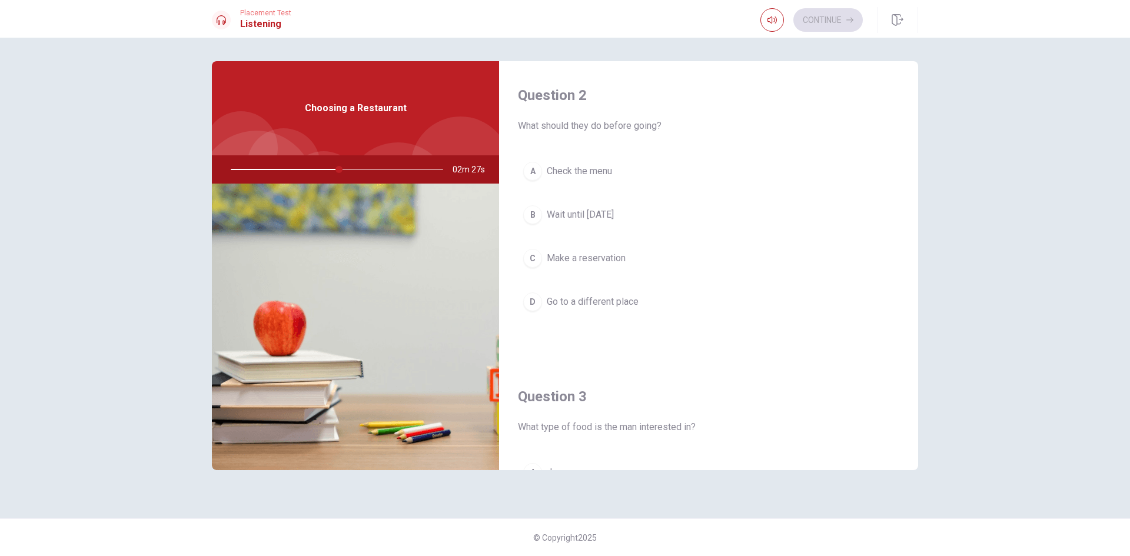
scroll to position [274, 0]
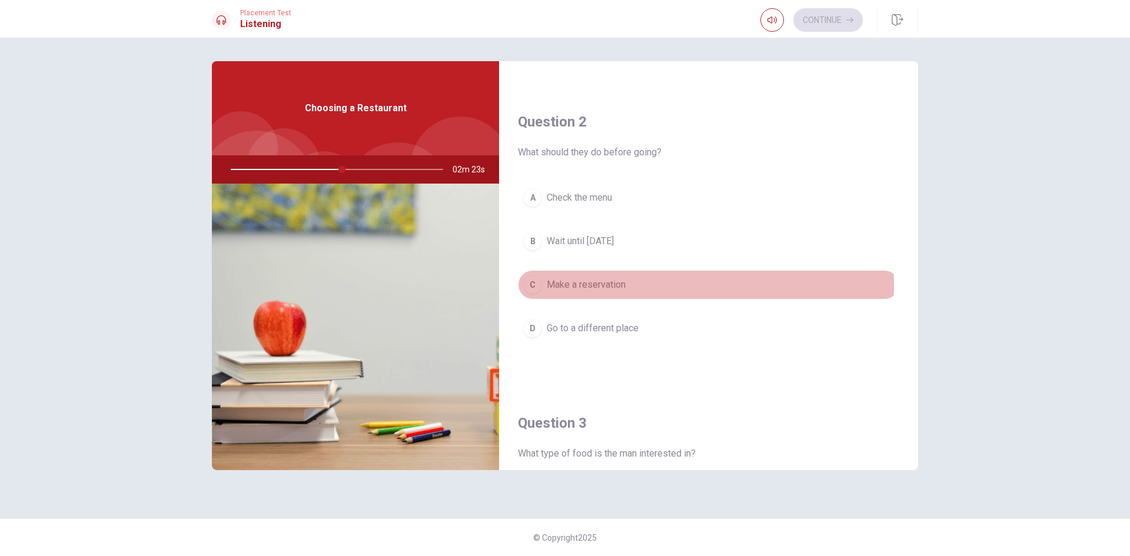
click at [614, 285] on span "Make a reservation" at bounding box center [586, 285] width 79 height 14
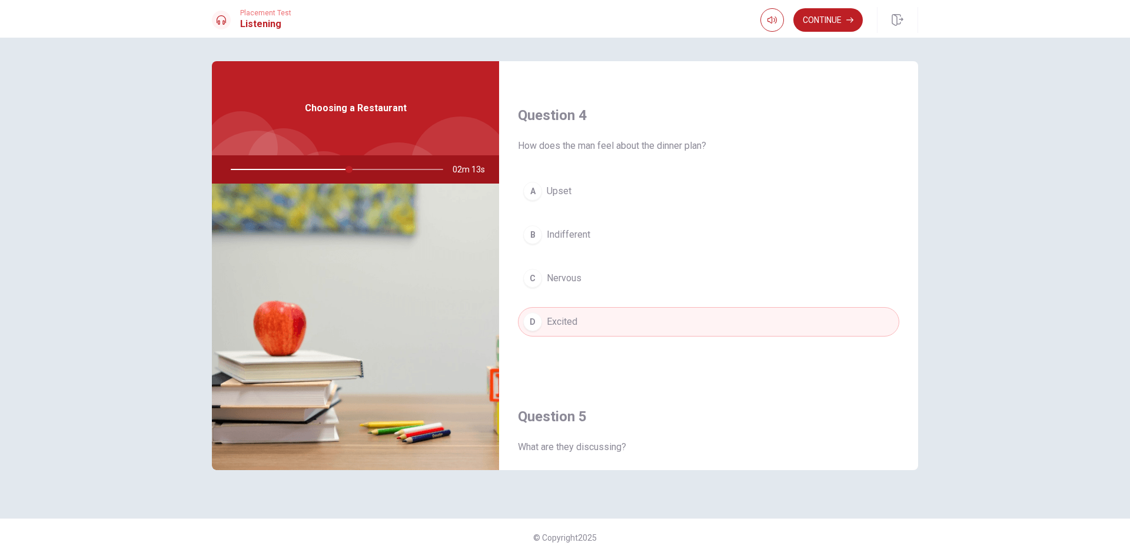
scroll to position [1098, 0]
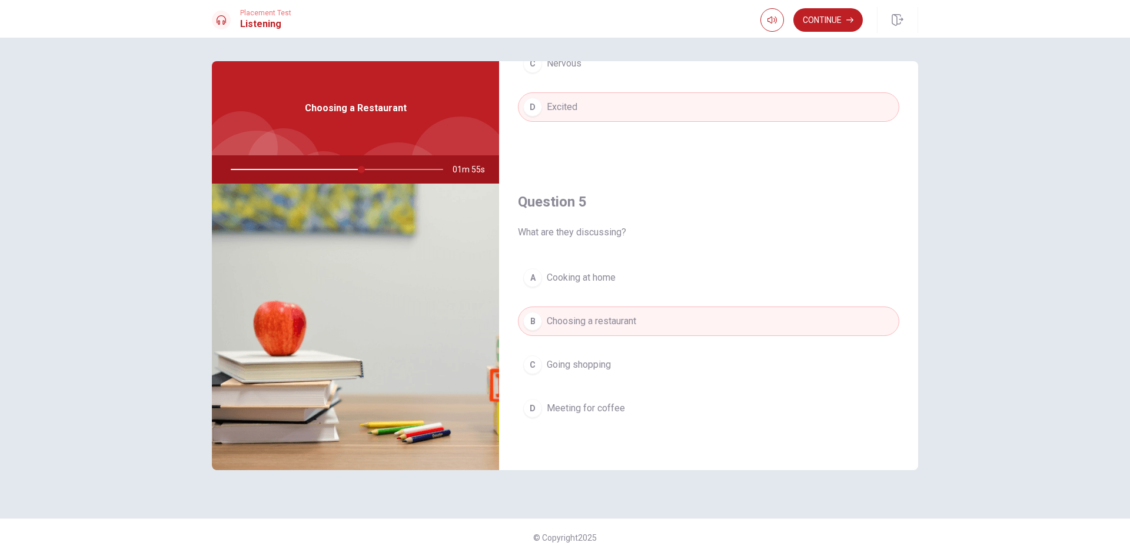
click at [279, 168] on div at bounding box center [335, 169] width 236 height 28
click at [830, 22] on button "Continue" at bounding box center [827, 20] width 69 height 24
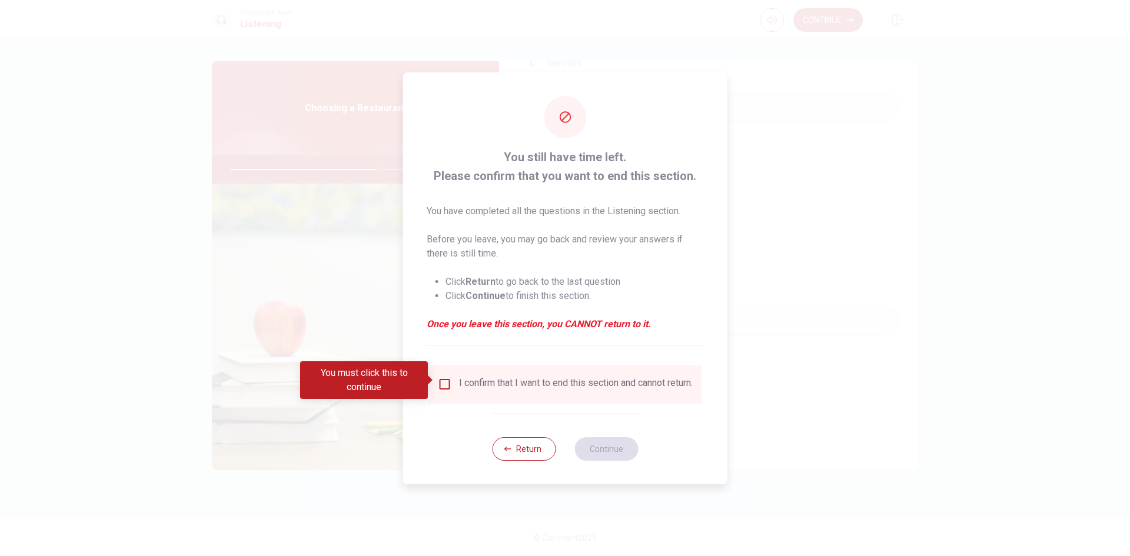
click at [444, 384] on input "You must click this to continue" at bounding box center [445, 384] width 14 height 14
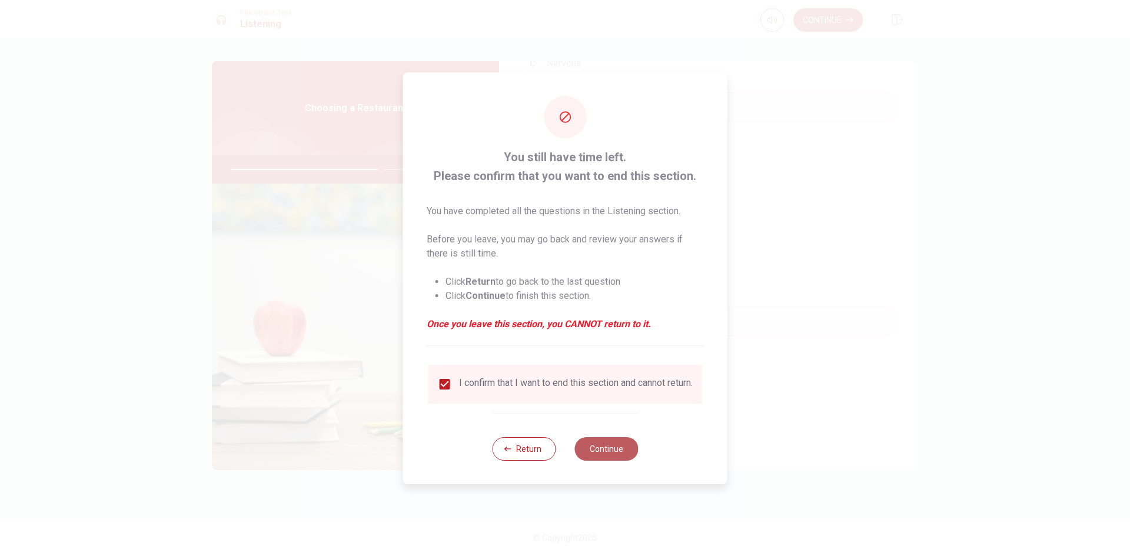
click at [616, 456] on button "Continue" at bounding box center [606, 449] width 64 height 24
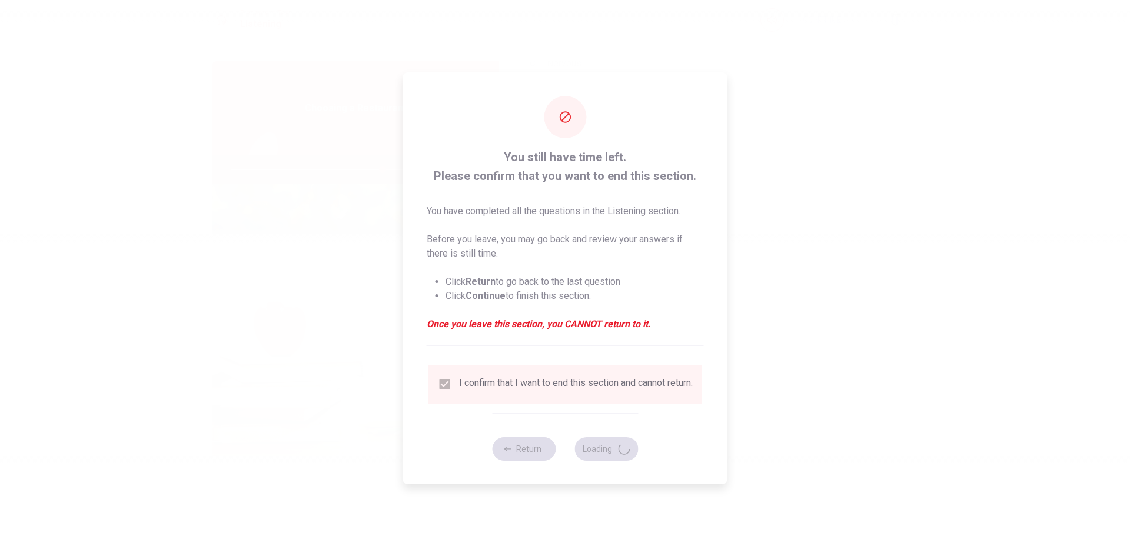
type input "72"
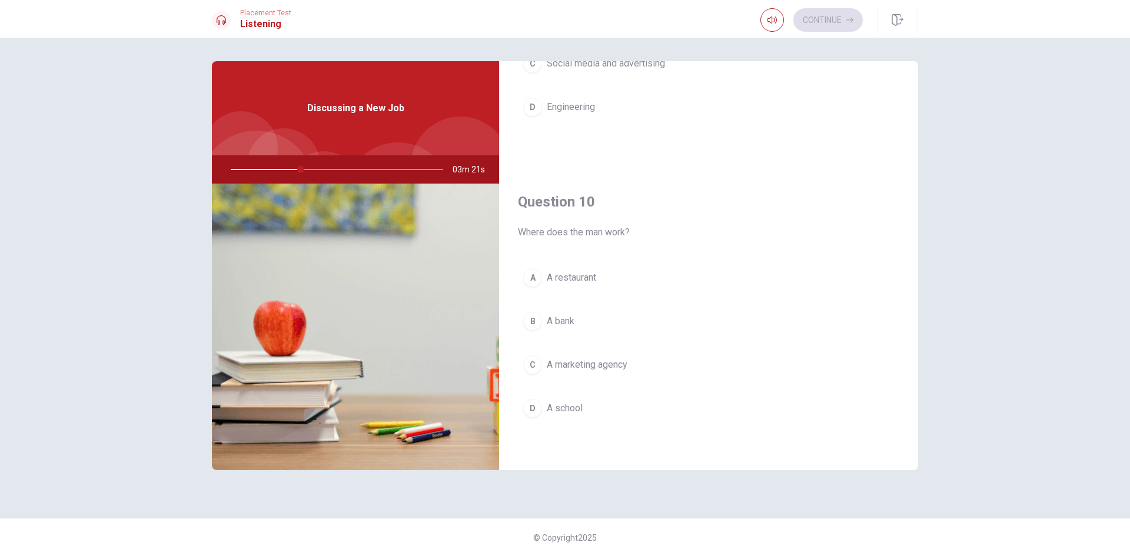
click at [624, 364] on span "A marketing agency" at bounding box center [587, 365] width 81 height 14
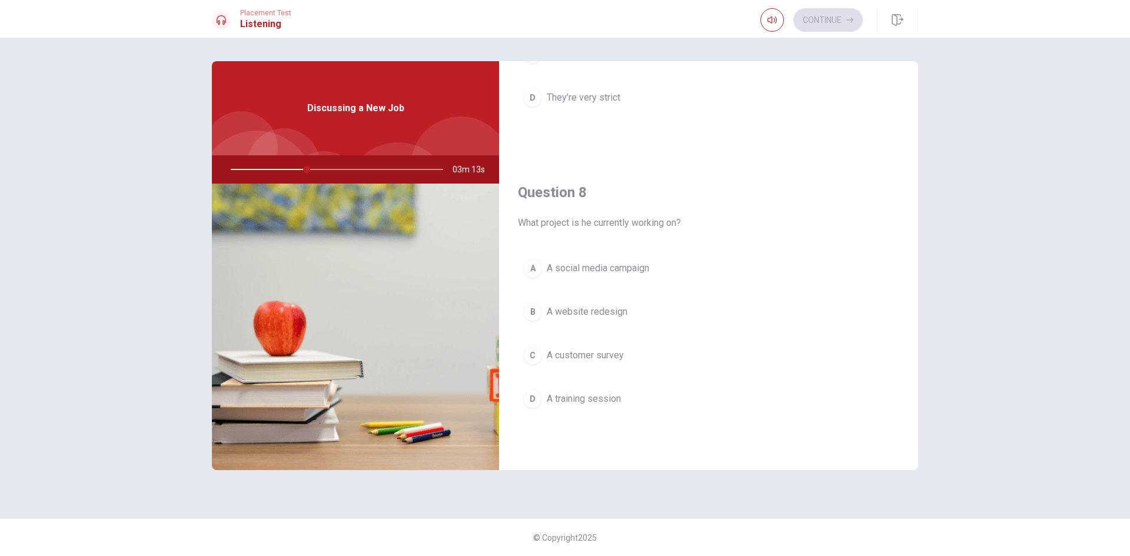
scroll to position [509, 0]
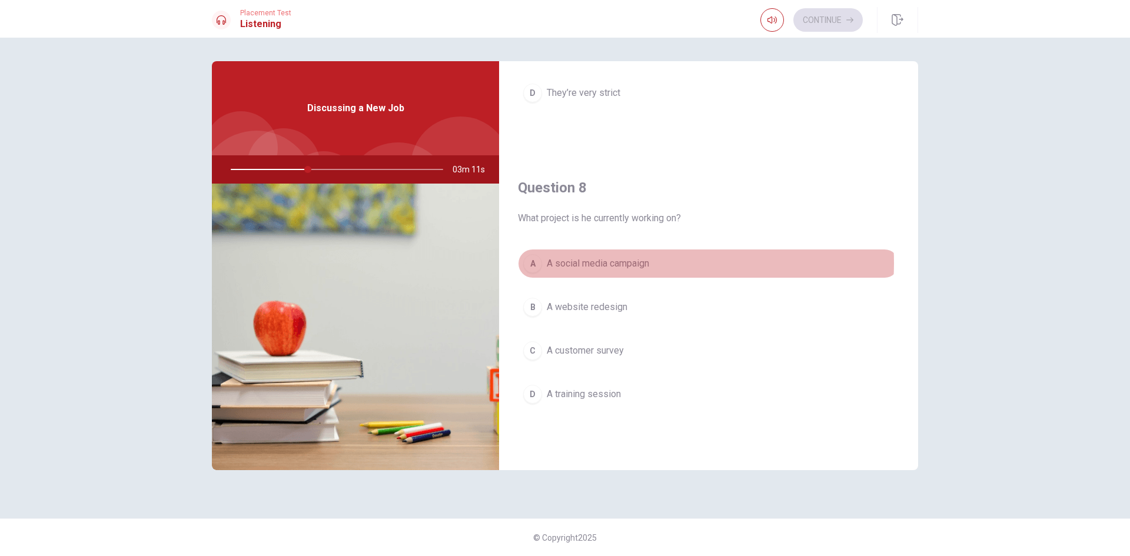
click at [641, 263] on span "A social media campaign" at bounding box center [598, 264] width 102 height 14
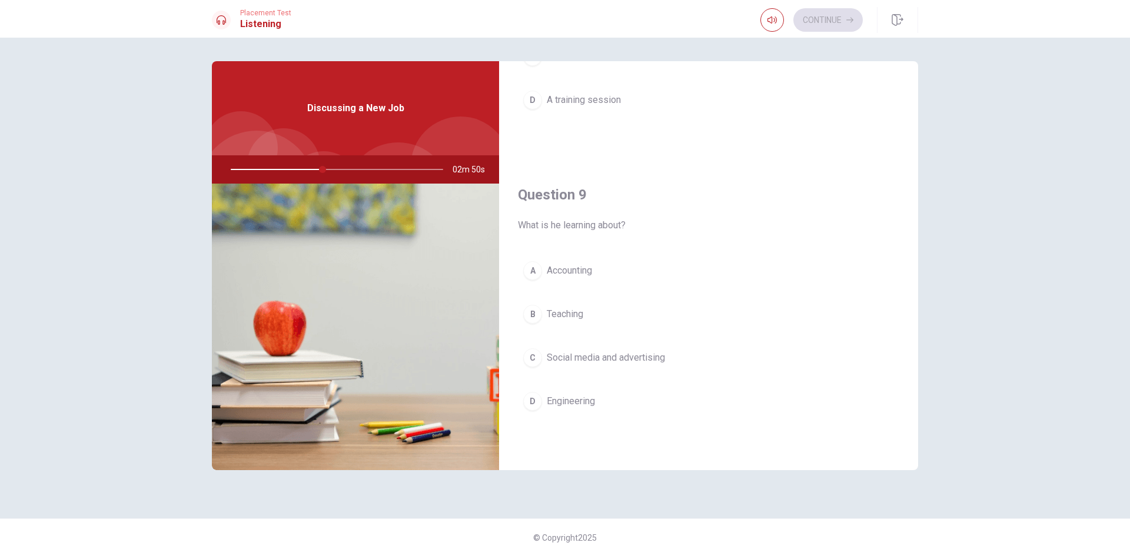
scroll to position [862, 0]
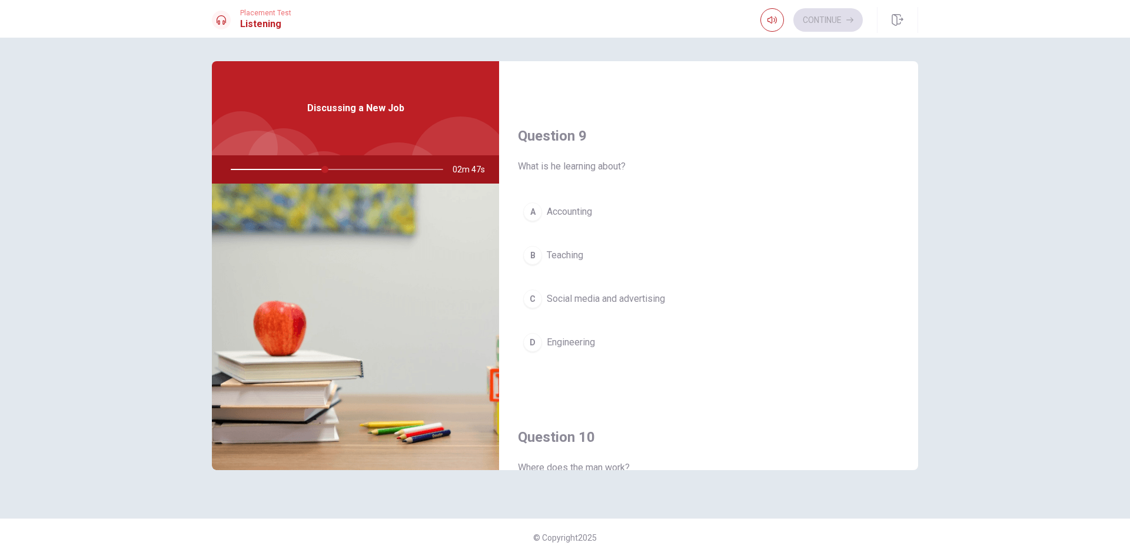
click at [641, 297] on span "Social media and advertising" at bounding box center [606, 299] width 118 height 14
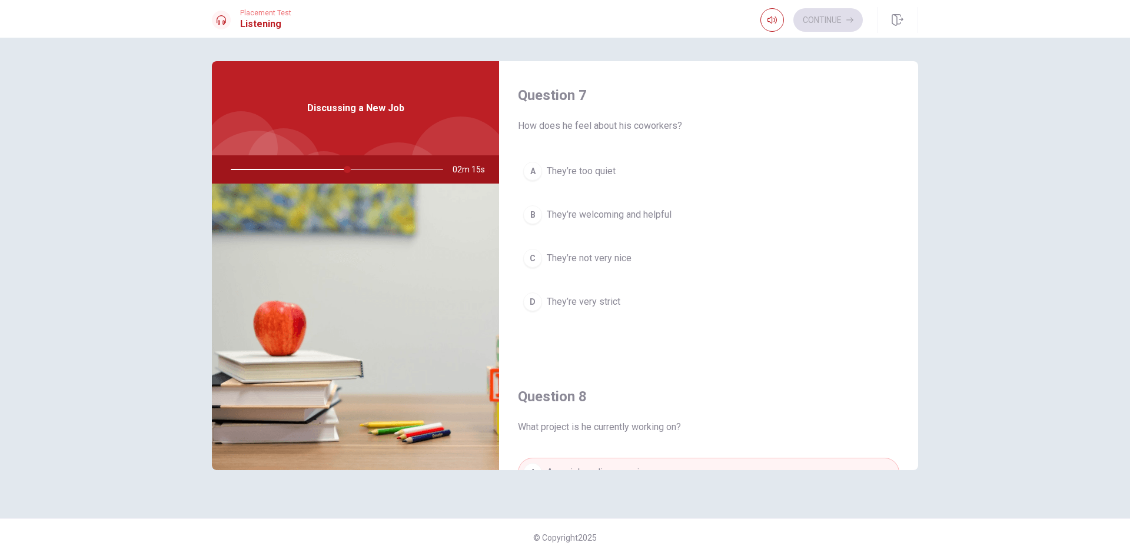
scroll to position [274, 0]
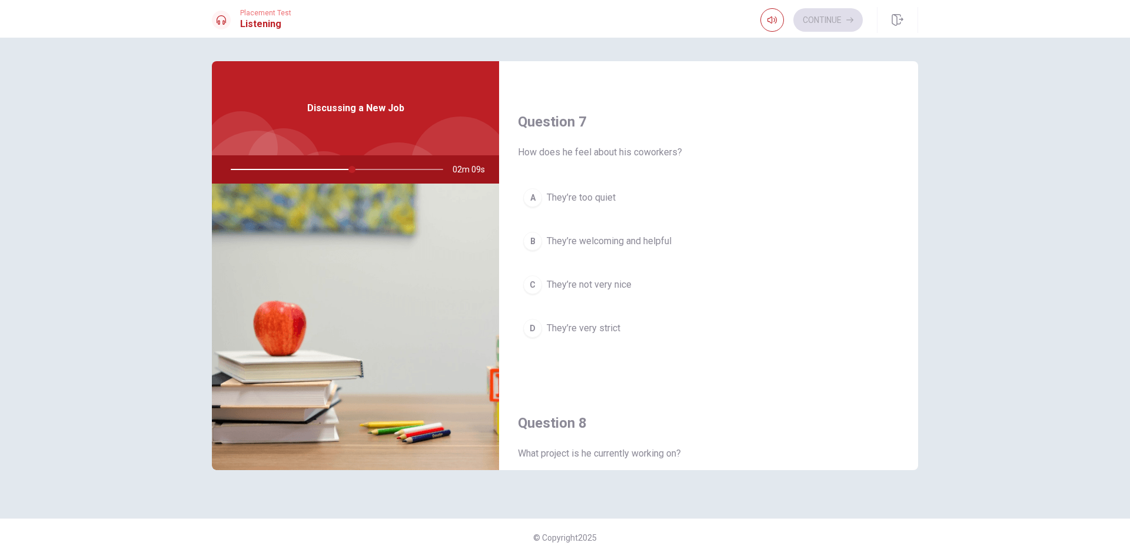
click at [645, 242] on span "They’re welcoming and helpful" at bounding box center [609, 241] width 125 height 14
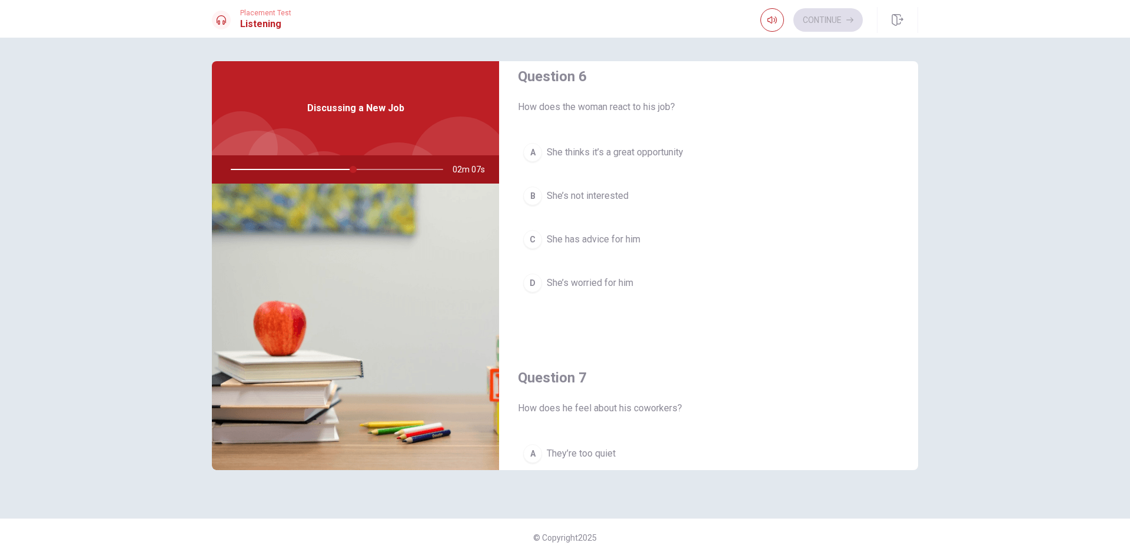
scroll to position [0, 0]
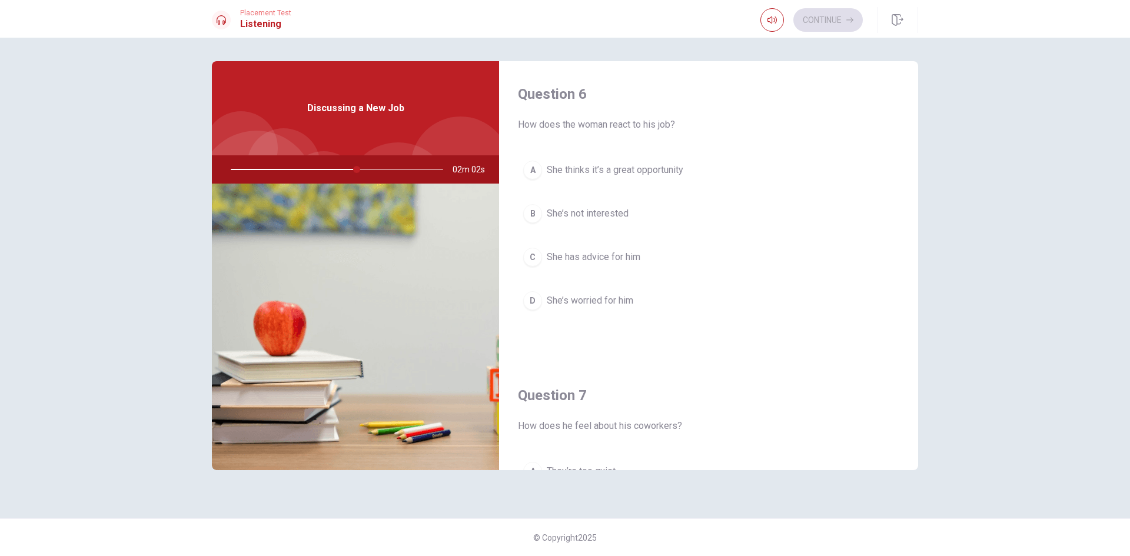
click at [663, 169] on span "She thinks it’s a great opportunity" at bounding box center [615, 170] width 137 height 14
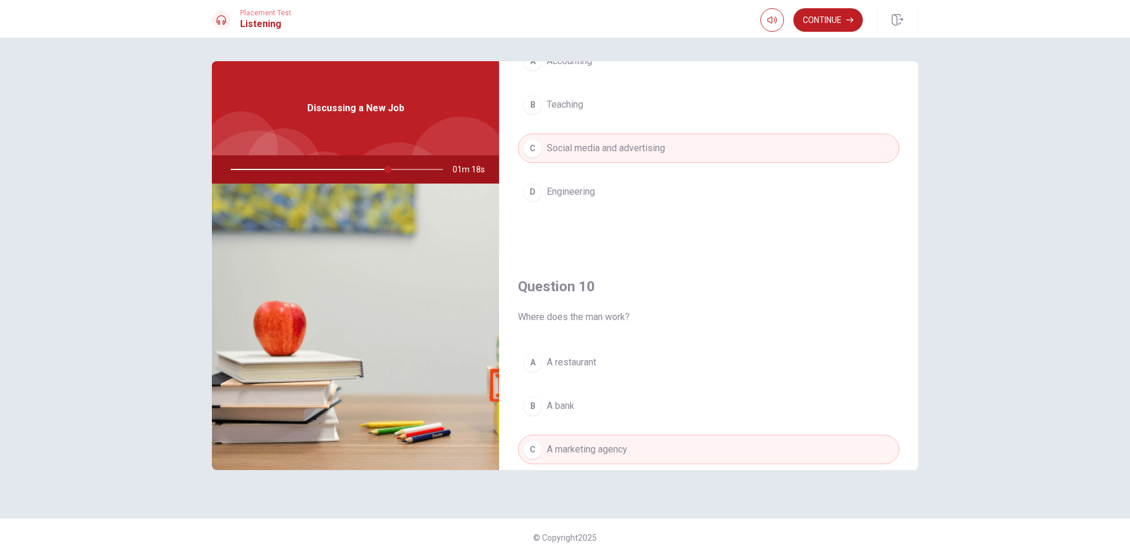
scroll to position [1098, 0]
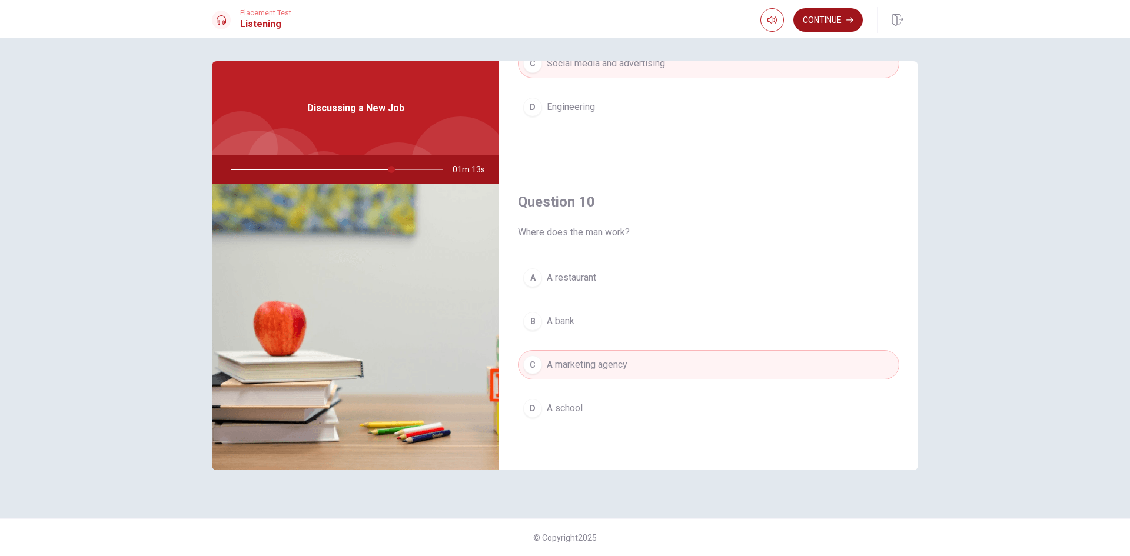
click at [834, 19] on button "Continue" at bounding box center [827, 20] width 69 height 24
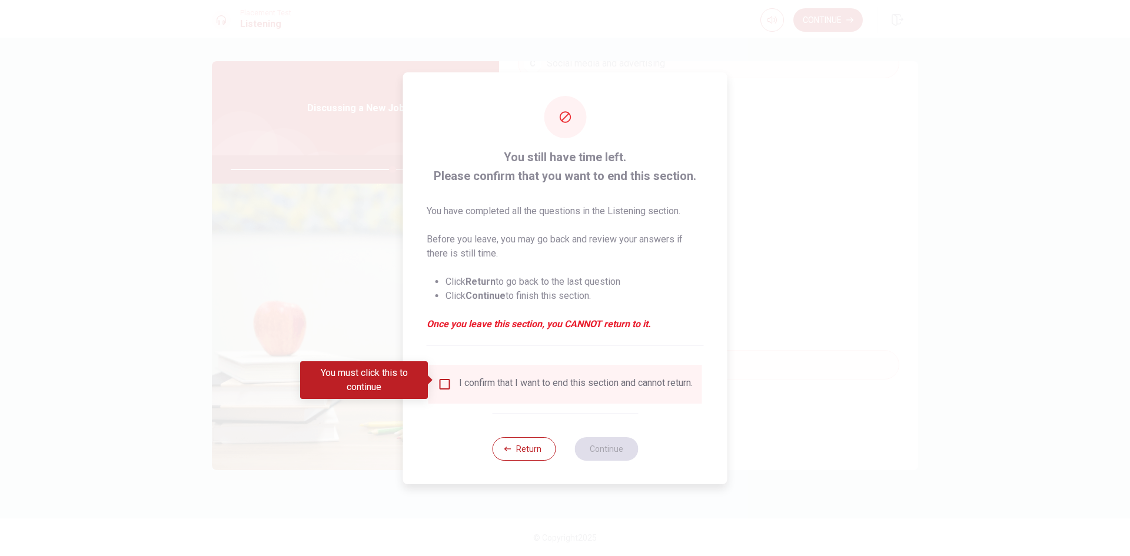
click at [494, 380] on div "I confirm that I want to end this section and cannot return." at bounding box center [576, 384] width 234 height 14
click at [447, 382] on input "You must click this to continue" at bounding box center [445, 384] width 14 height 14
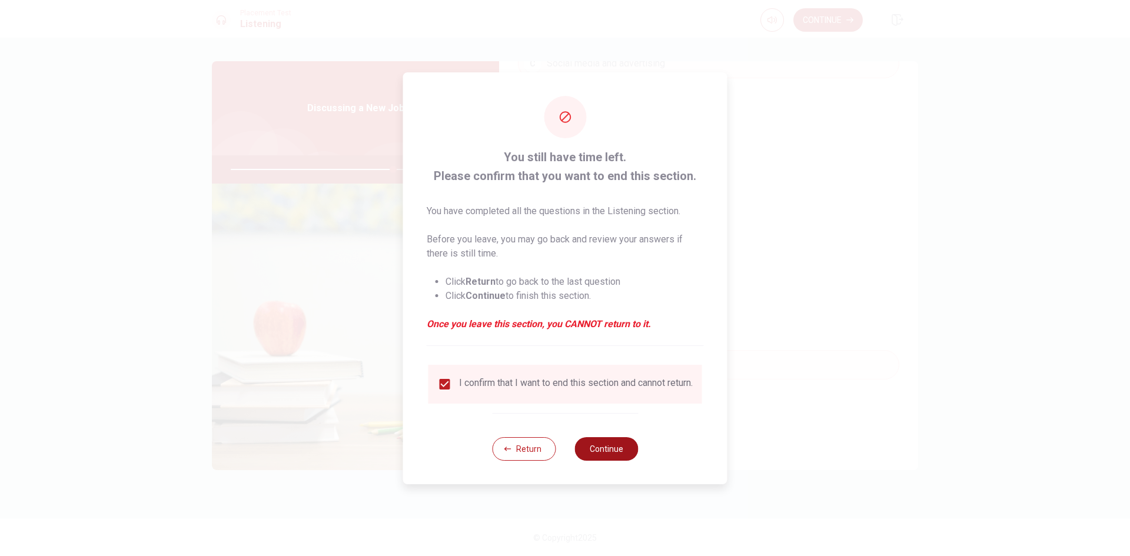
click at [614, 457] on button "Continue" at bounding box center [606, 449] width 64 height 24
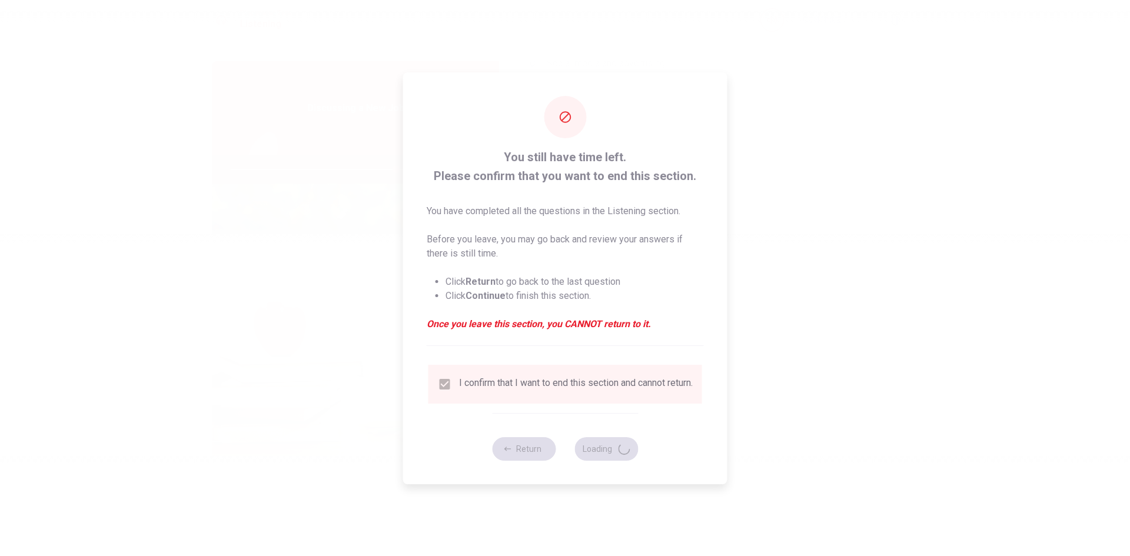
type input "78"
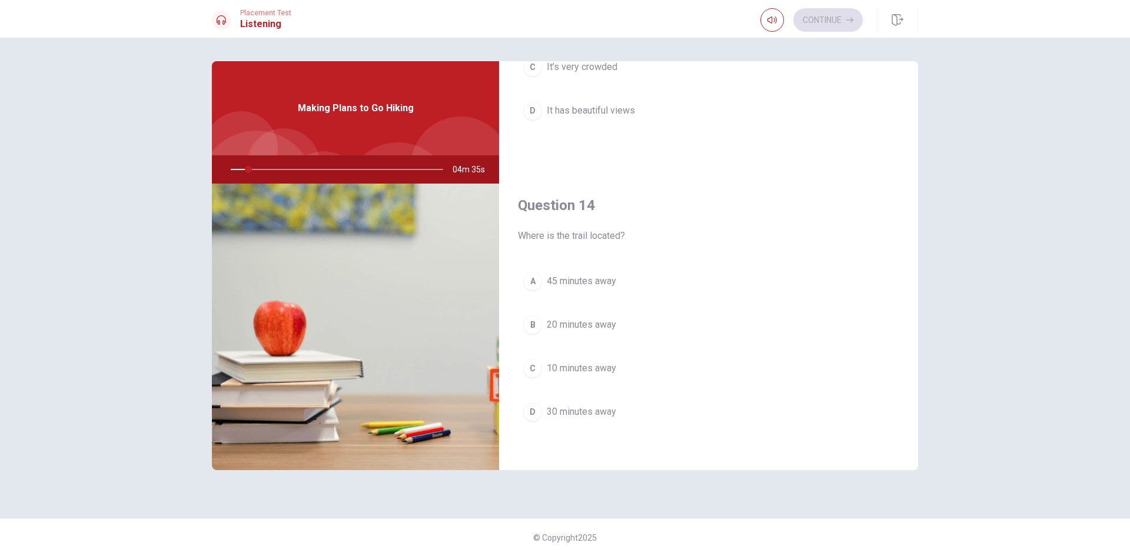
scroll to position [824, 0]
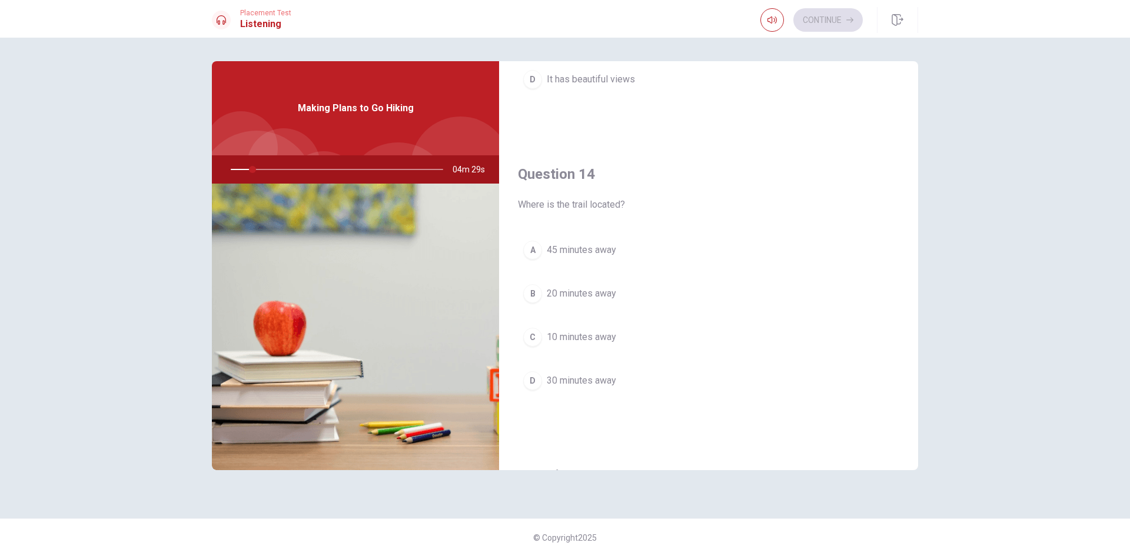
drag, startPoint x: 574, startPoint y: 205, endPoint x: 589, endPoint y: 205, distance: 14.7
click at [589, 205] on span "Where is the trail located?" at bounding box center [708, 205] width 381 height 14
drag, startPoint x: 564, startPoint y: 205, endPoint x: 608, endPoint y: 204, distance: 44.2
click at [608, 204] on span "Where is the trail located?" at bounding box center [708, 205] width 381 height 14
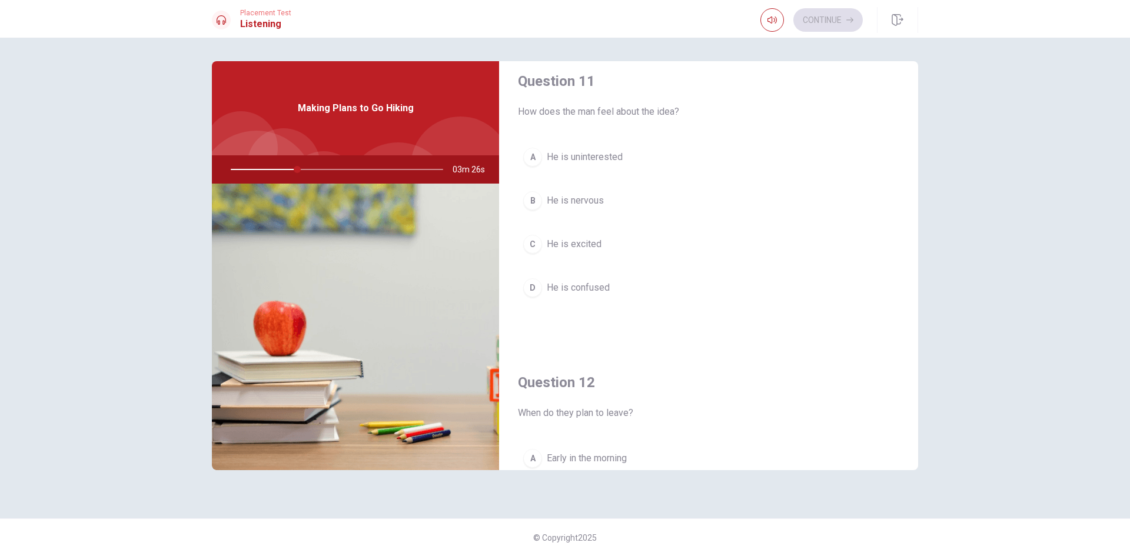
scroll to position [0, 0]
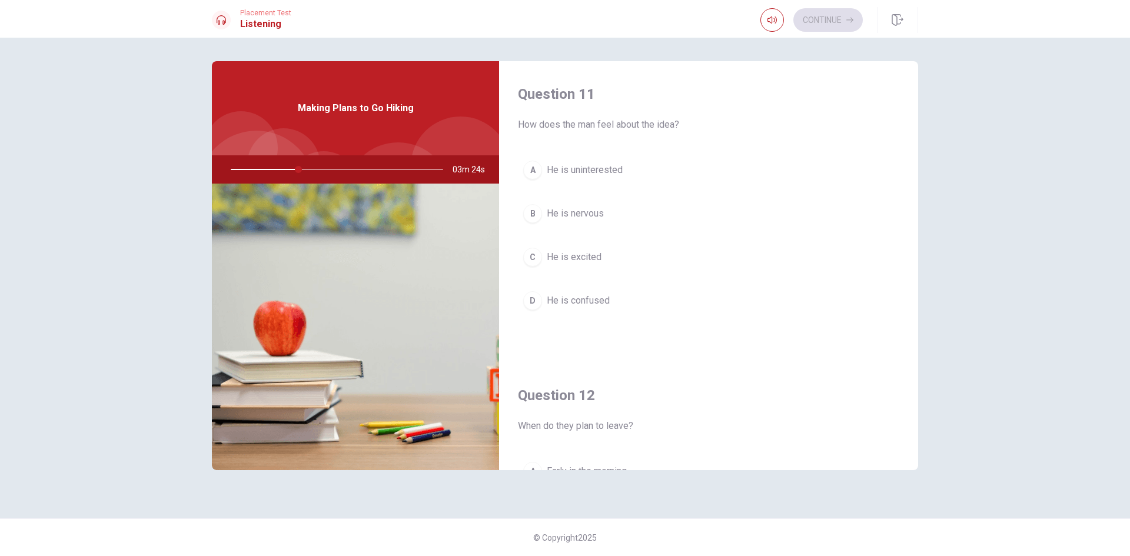
click at [583, 259] on span "He is excited" at bounding box center [574, 257] width 55 height 14
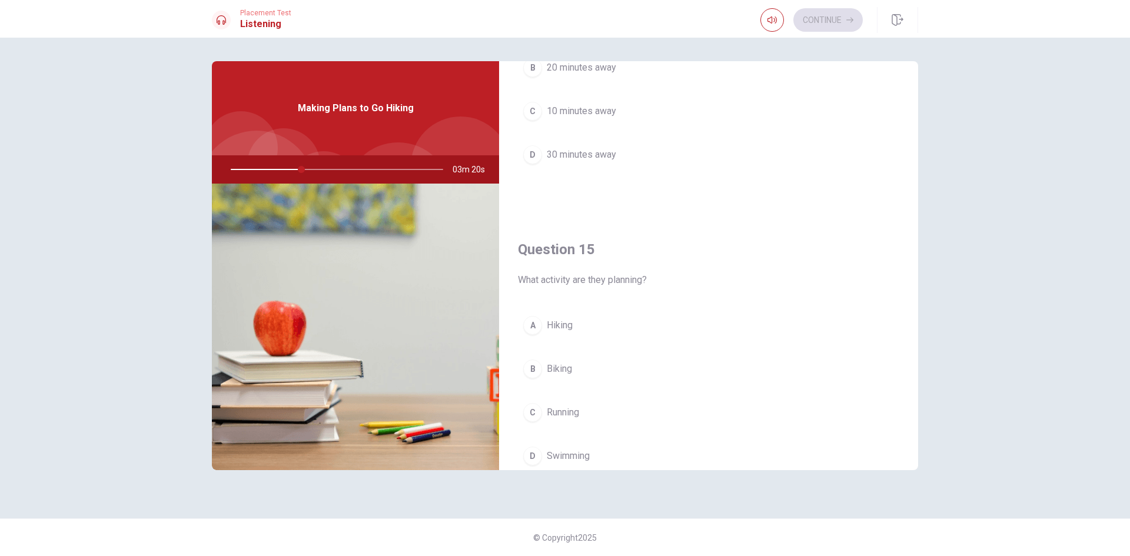
scroll to position [1098, 0]
click at [560, 324] on span "Biking" at bounding box center [559, 321] width 25 height 14
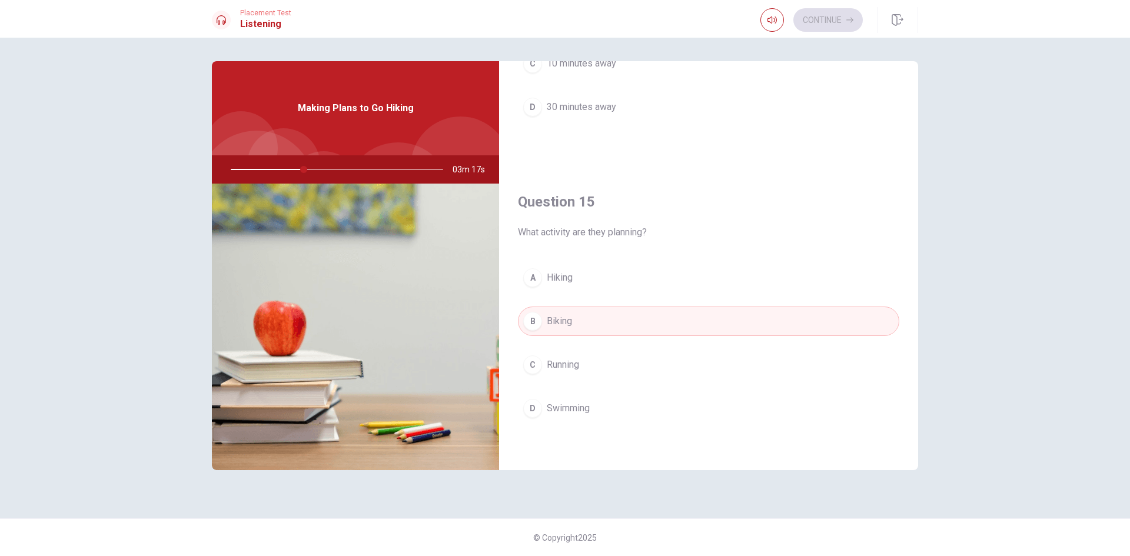
click at [593, 288] on button "A Hiking" at bounding box center [708, 277] width 381 height 29
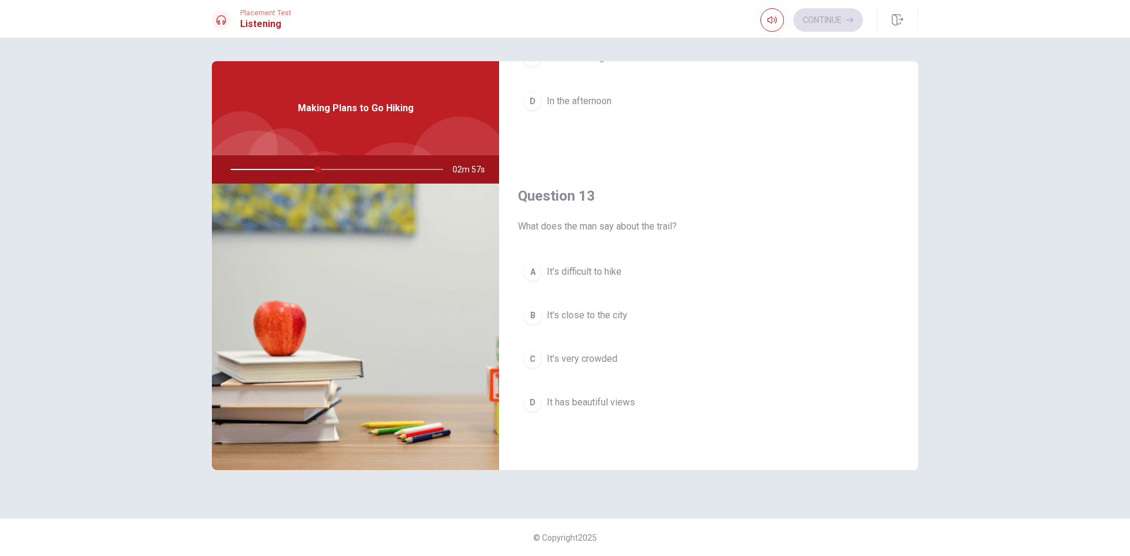
scroll to position [530, 0]
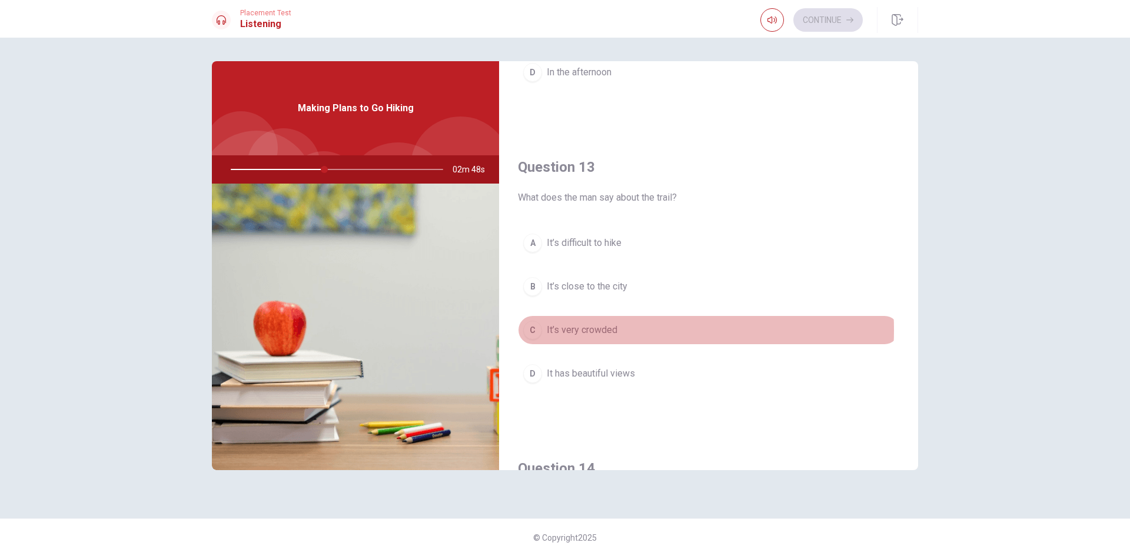
click at [613, 330] on span "It’s very crowded" at bounding box center [582, 330] width 71 height 14
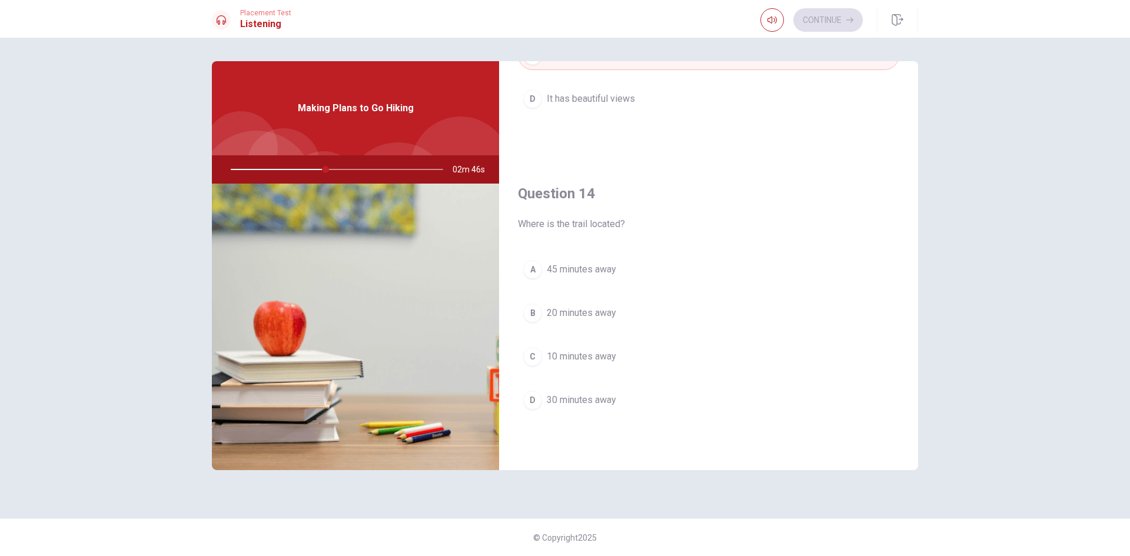
scroll to position [824, 0]
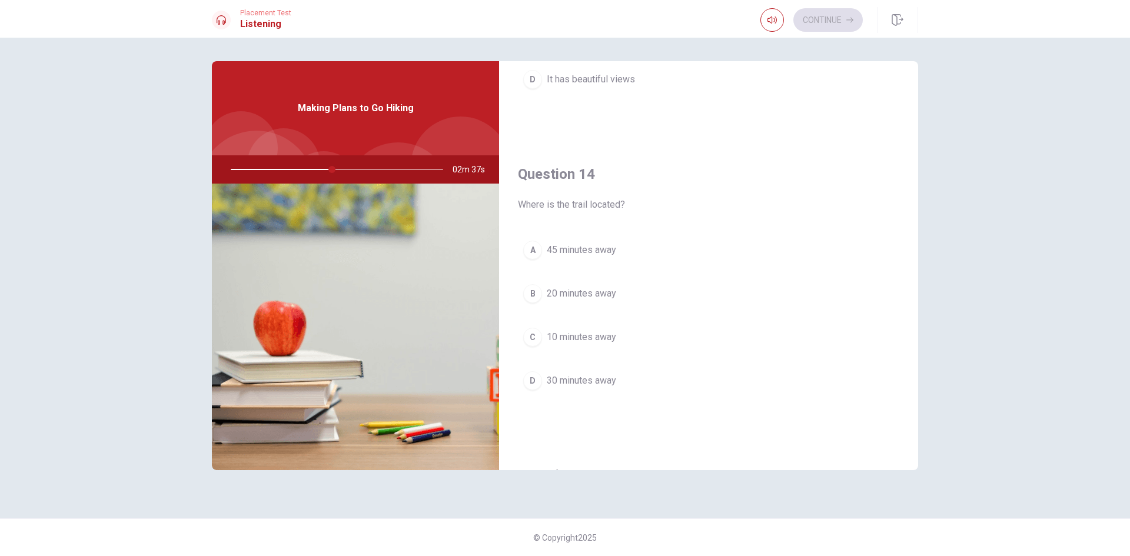
click at [588, 384] on span "30 minutes away" at bounding box center [581, 381] width 69 height 14
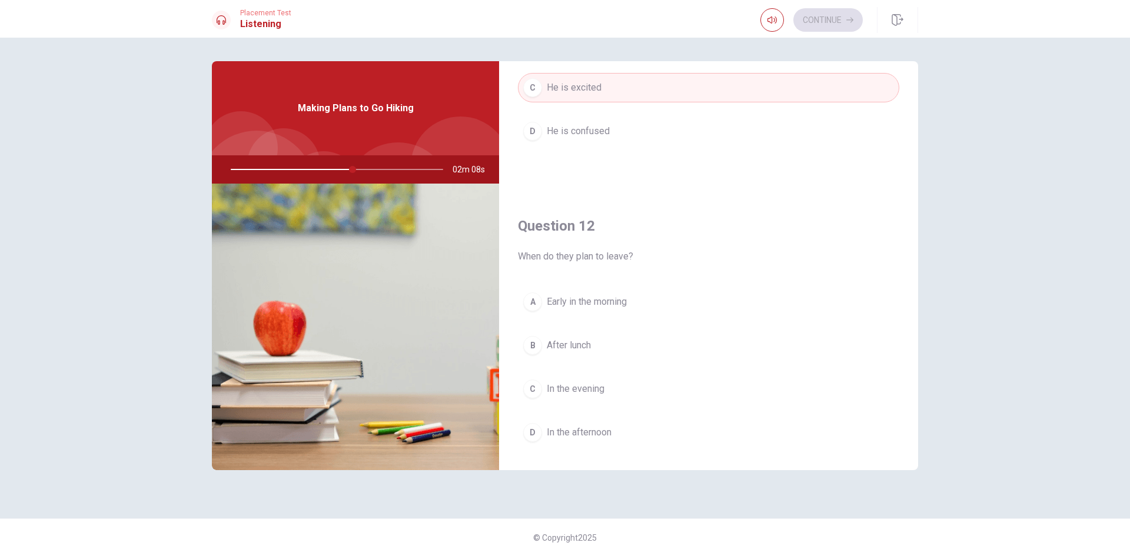
scroll to position [235, 0]
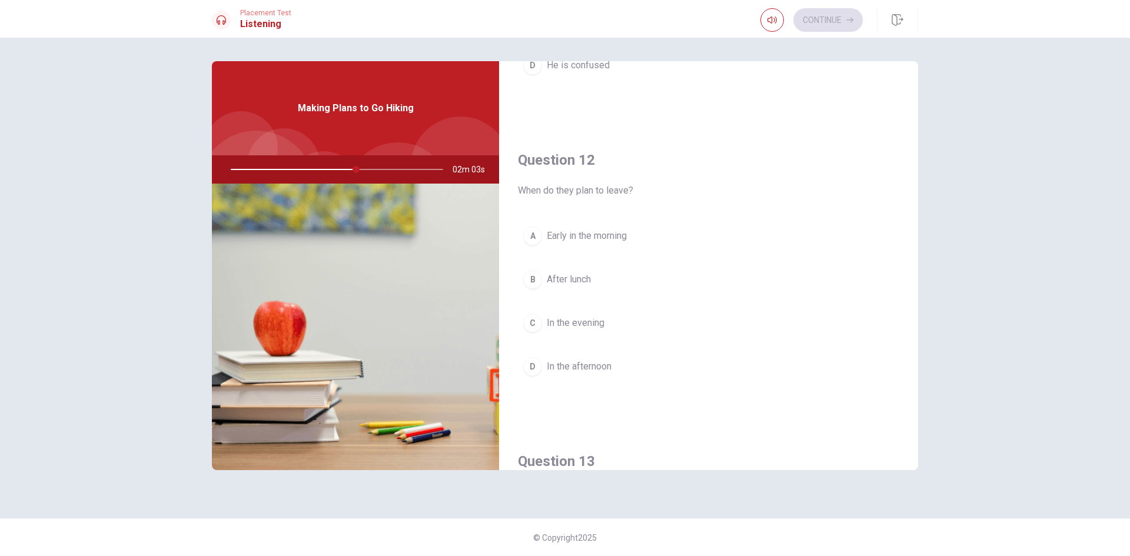
click at [605, 226] on button "A Early in the morning" at bounding box center [708, 235] width 381 height 29
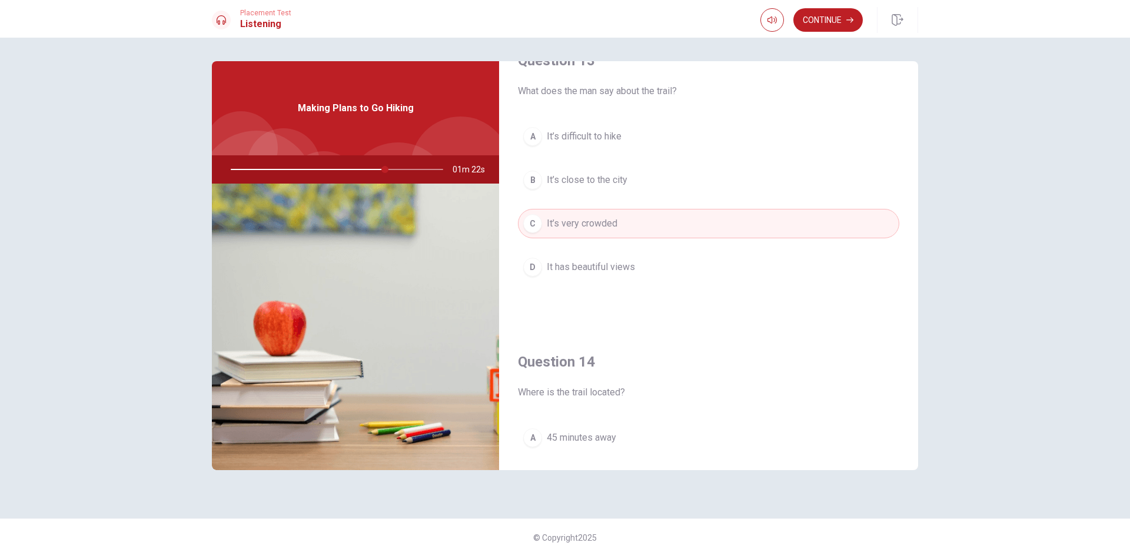
scroll to position [589, 0]
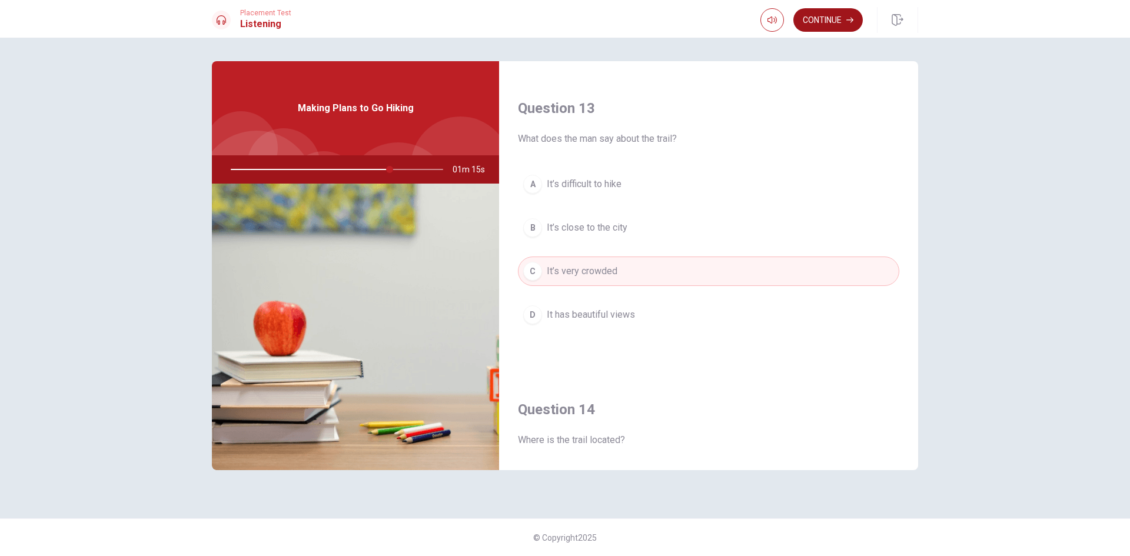
click at [833, 18] on button "Continue" at bounding box center [827, 20] width 69 height 24
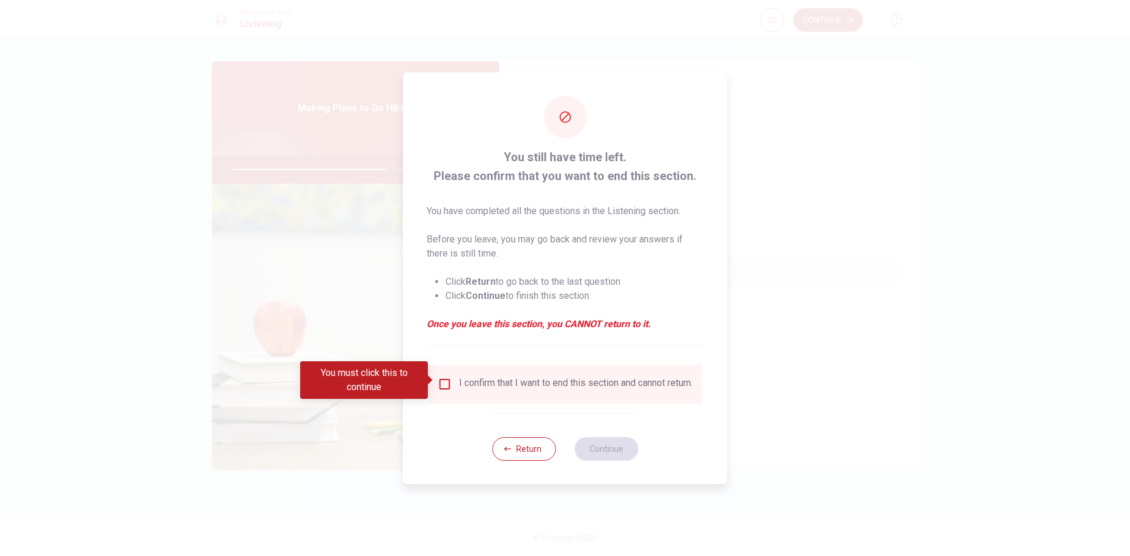
click at [468, 383] on div "I confirm that I want to end this section and cannot return." at bounding box center [576, 384] width 234 height 14
click at [441, 378] on input "You must click this to continue" at bounding box center [445, 384] width 14 height 14
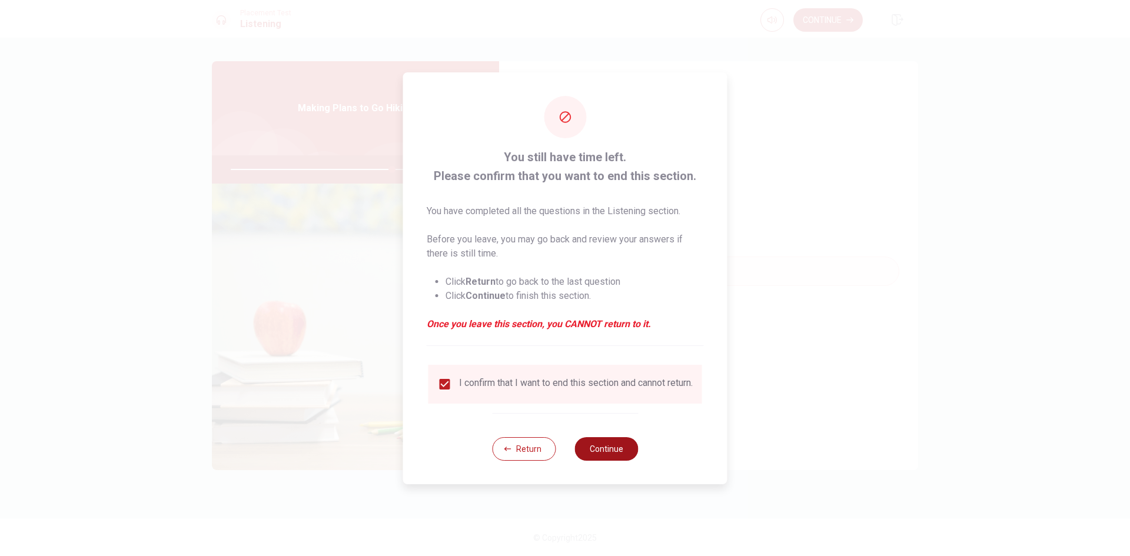
click at [627, 451] on button "Continue" at bounding box center [606, 449] width 64 height 24
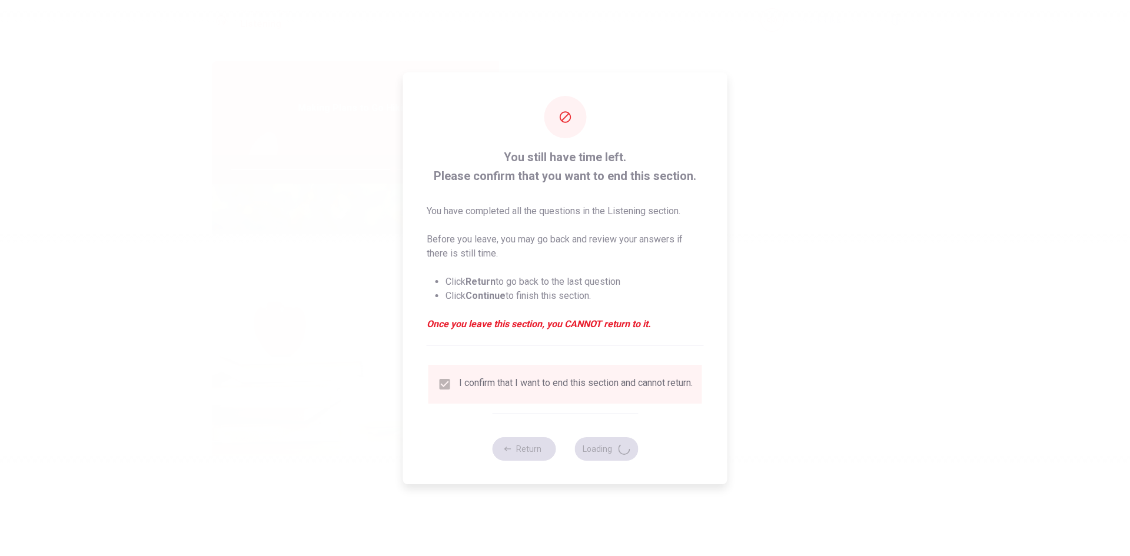
type input "77"
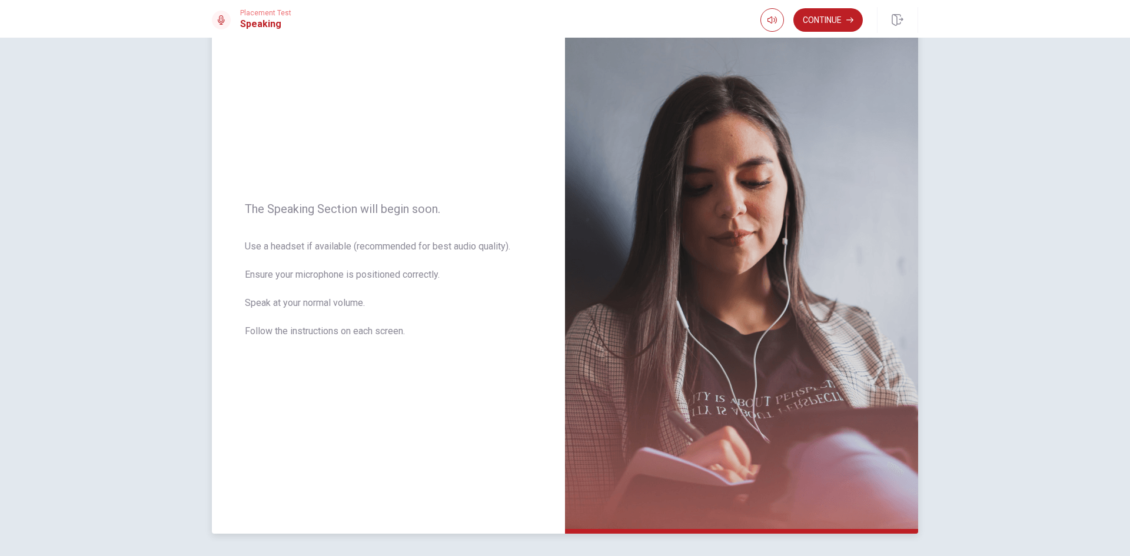
scroll to position [0, 0]
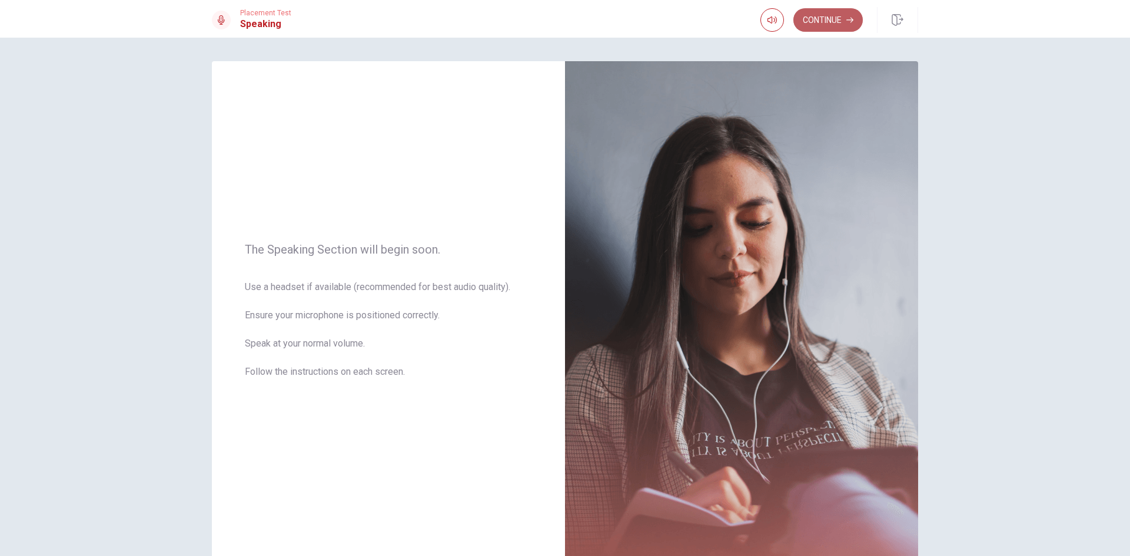
click at [846, 15] on button "Continue" at bounding box center [827, 20] width 69 height 24
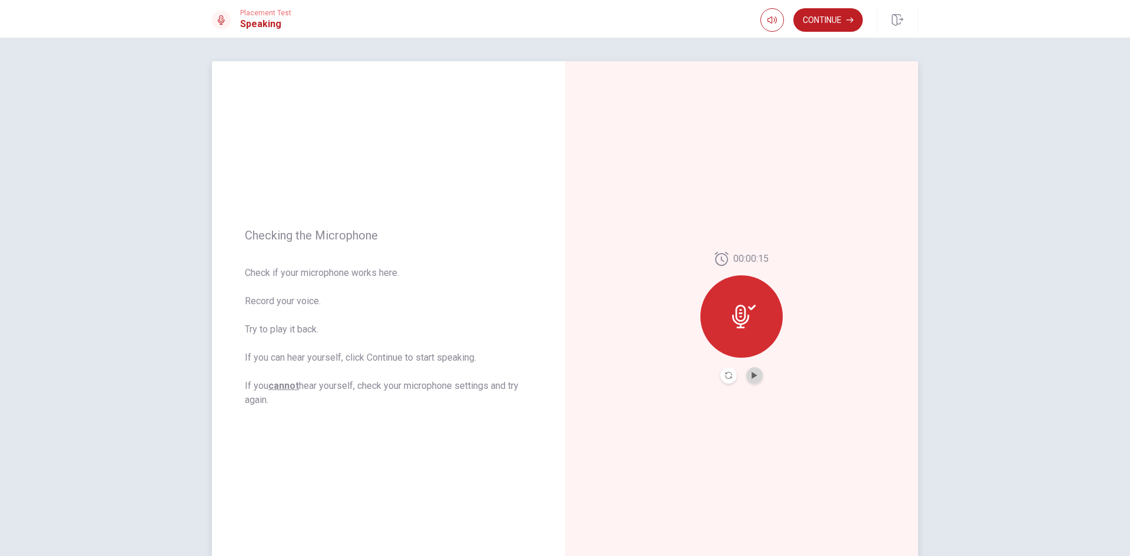
click at [757, 378] on button "Play Audio" at bounding box center [754, 375] width 16 height 16
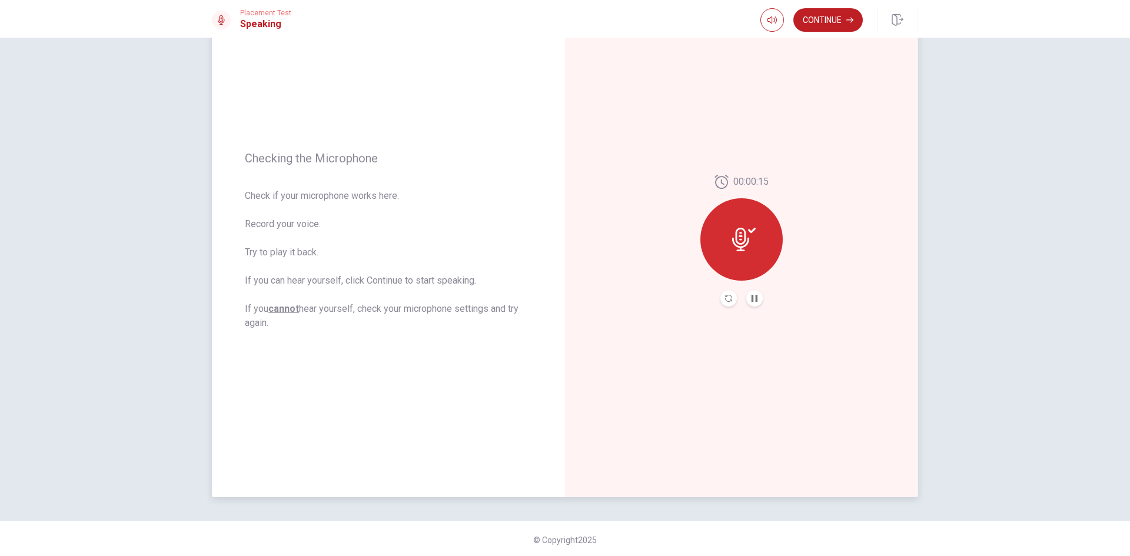
scroll to position [79, 0]
click at [833, 19] on button "Continue" at bounding box center [827, 20] width 69 height 24
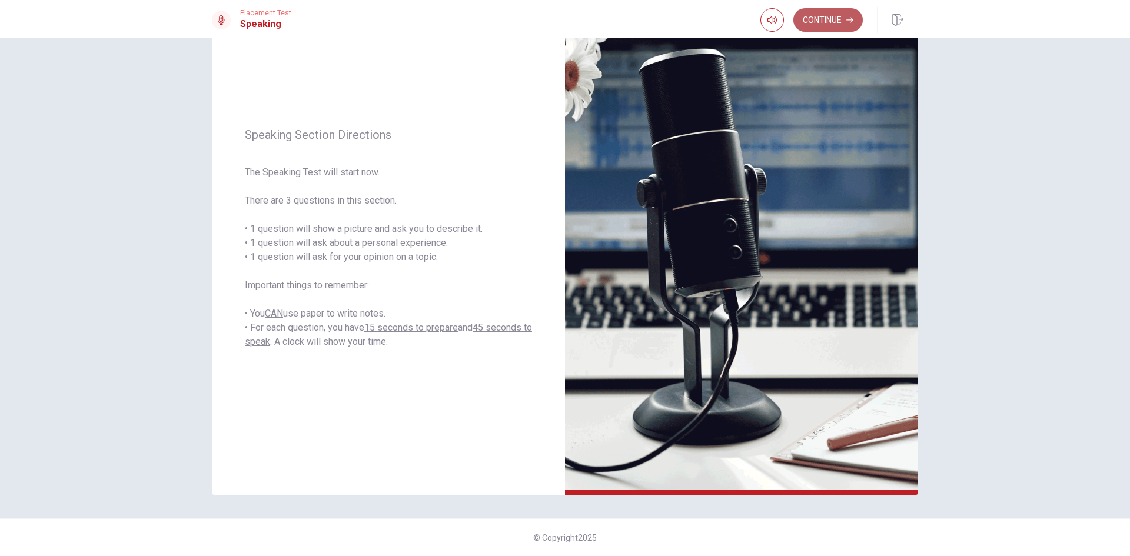
click at [836, 18] on button "Continue" at bounding box center [827, 20] width 69 height 24
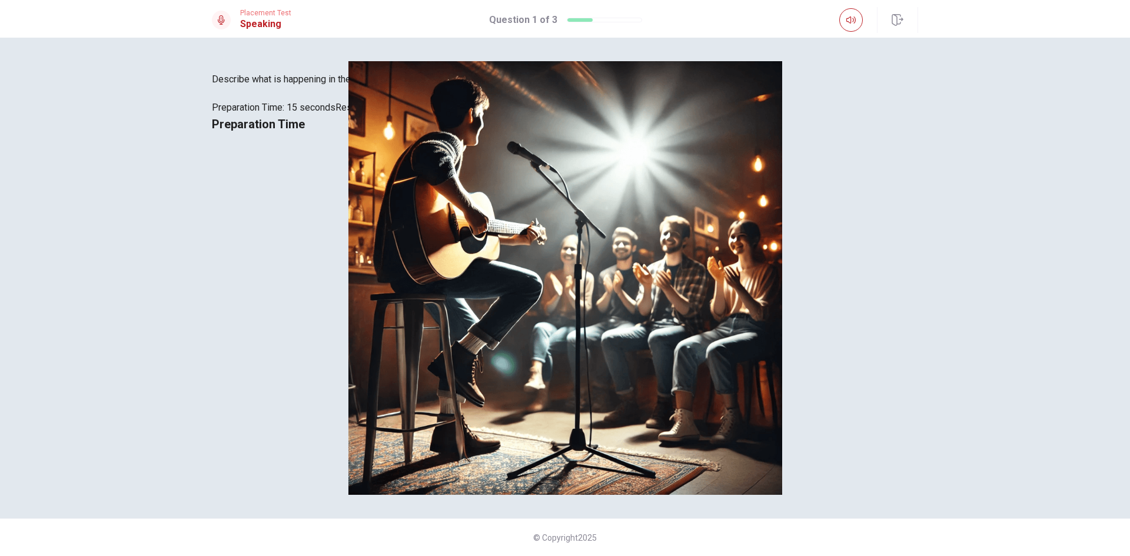
click at [618, 134] on div "Preparation Time" at bounding box center [565, 124] width 706 height 19
click at [785, 134] on div "Preparation Time" at bounding box center [565, 124] width 706 height 19
click at [305, 131] on span "Preparation Time" at bounding box center [258, 124] width 93 height 14
click at [899, 148] on div "Preparation Time 00:00:09" at bounding box center [565, 131] width 706 height 33
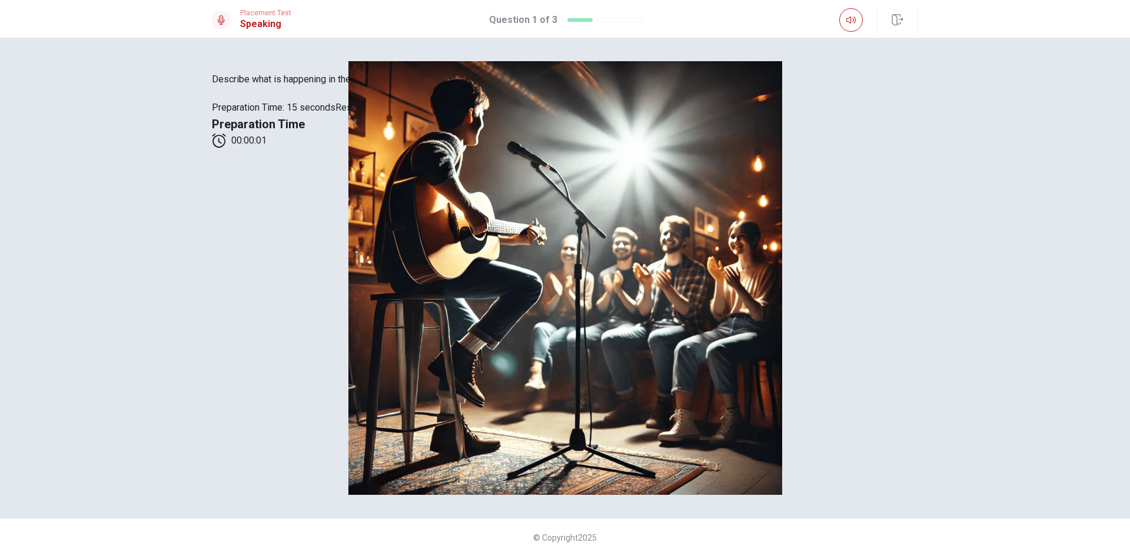
click at [420, 238] on img at bounding box center [565, 278] width 744 height 434
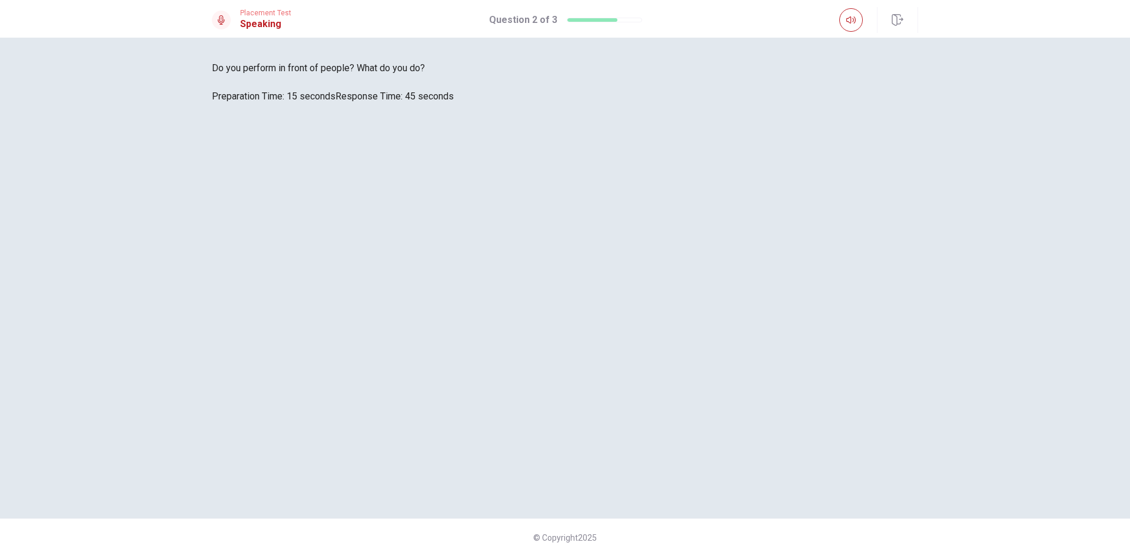
scroll to position [0, 0]
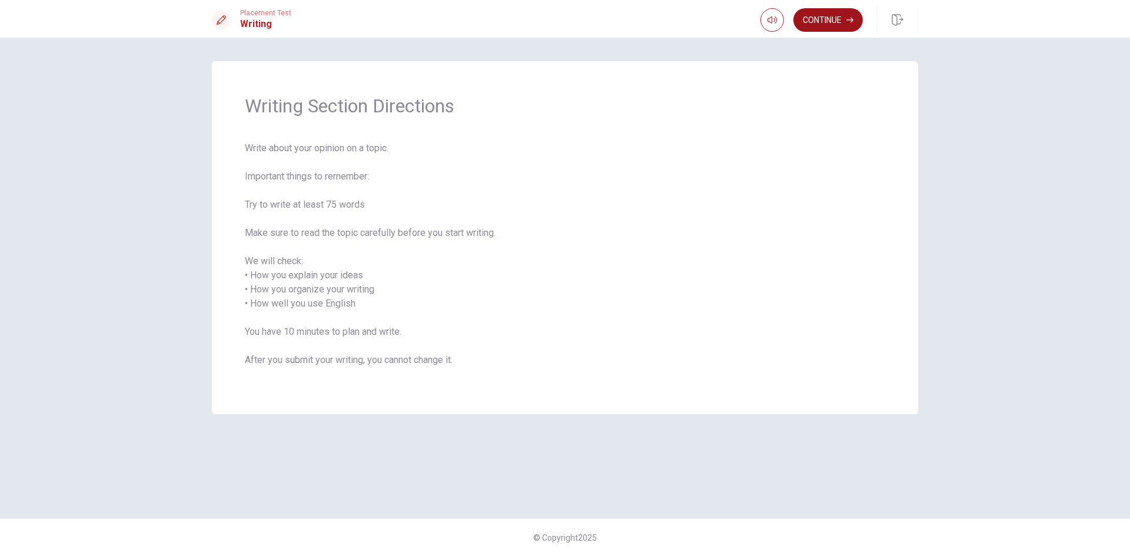
click at [835, 12] on button "Continue" at bounding box center [827, 20] width 69 height 24
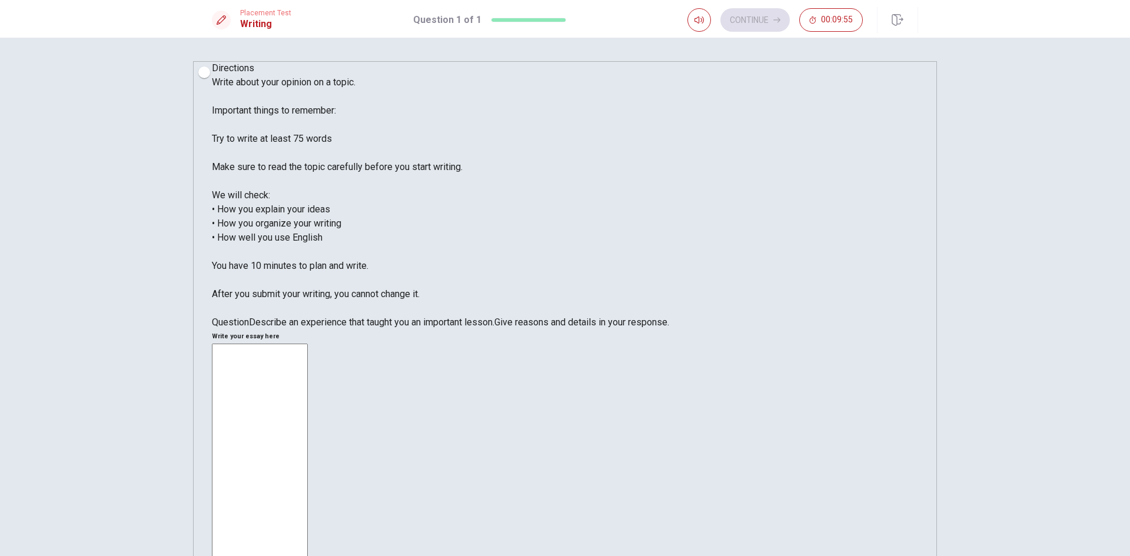
click at [308, 344] on textarea at bounding box center [260, 519] width 96 height 350
type textarea "O"
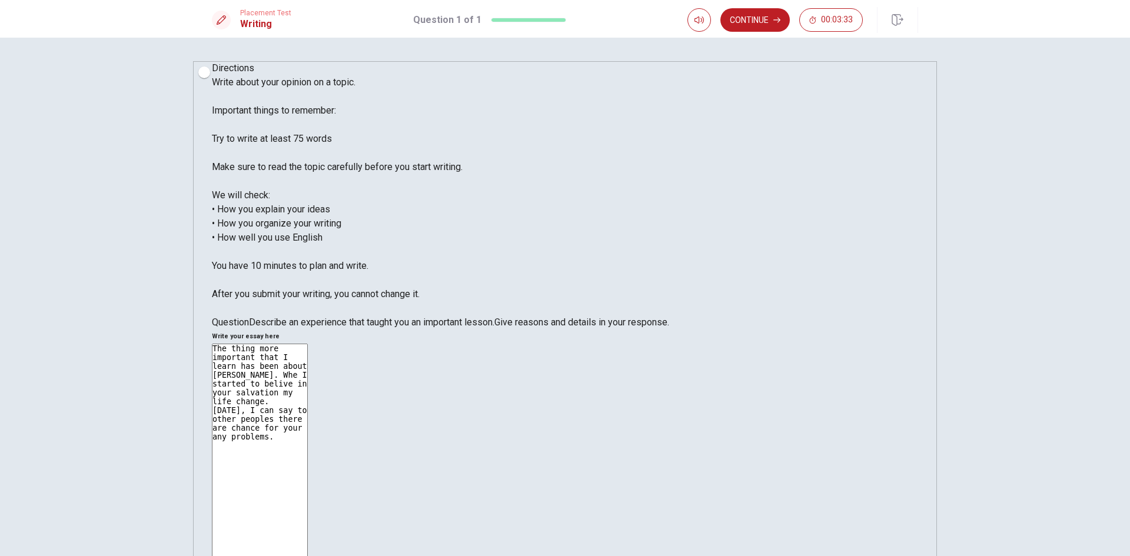
click at [308, 344] on textarea "The thing more important that I learn has been about [PERSON_NAME]. Whe I start…" at bounding box center [260, 519] width 96 height 350
type textarea "The thing more important that I learn has been about [PERSON_NAME]. Whe I start…"
click at [750, 19] on button "Continue" at bounding box center [754, 20] width 69 height 24
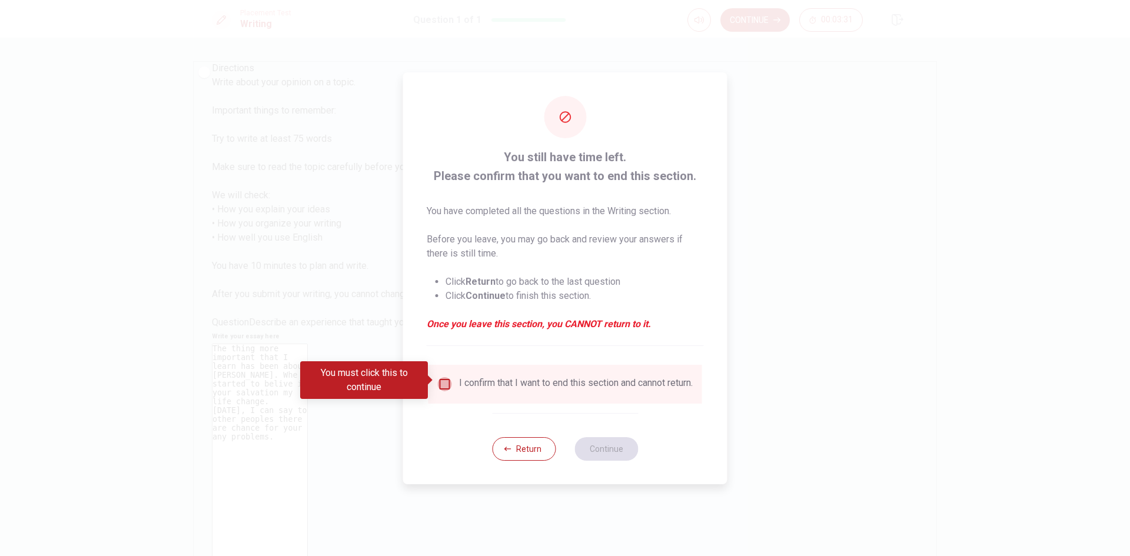
click at [442, 383] on input "You must click this to continue" at bounding box center [445, 384] width 14 height 14
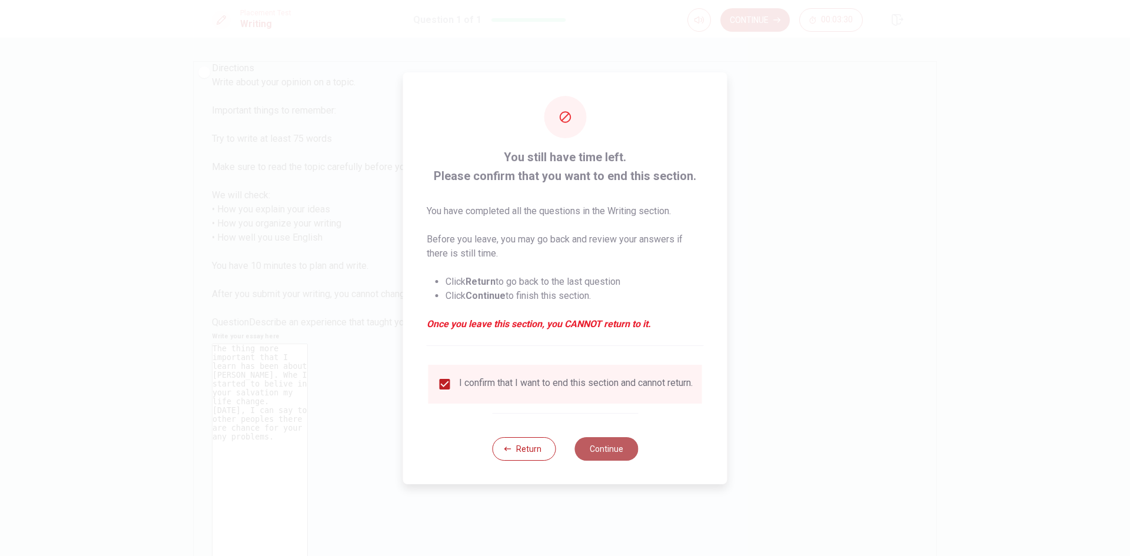
click at [622, 456] on button "Continue" at bounding box center [606, 449] width 64 height 24
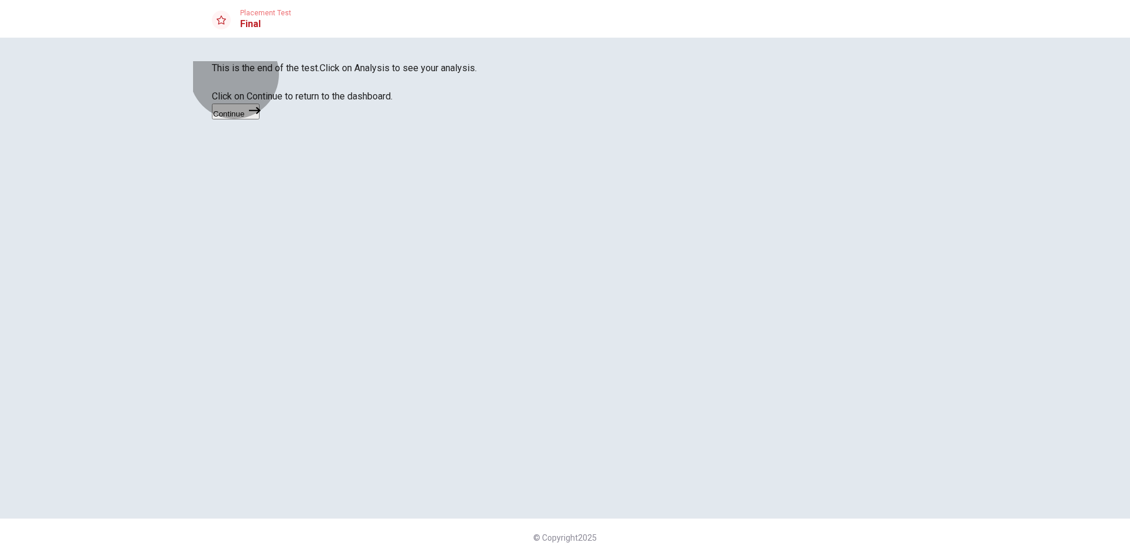
click at [260, 119] on button "Continue" at bounding box center [236, 112] width 48 height 16
